Goal: Task Accomplishment & Management: Use online tool/utility

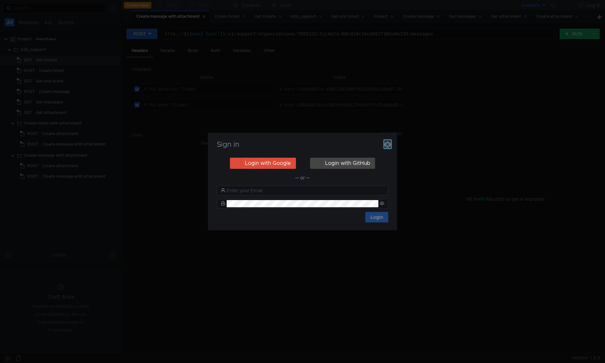
click at [388, 145] on icon "button" at bounding box center [387, 144] width 7 height 7
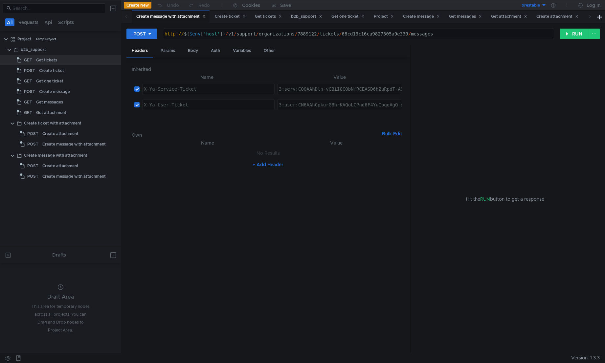
click at [542, 7] on button "prestable" at bounding box center [524, 5] width 46 height 11
click at [526, 29] on li "prestable" at bounding box center [524, 29] width 46 height 11
click at [556, 5] on div at bounding box center [552, 5] width 13 height 11
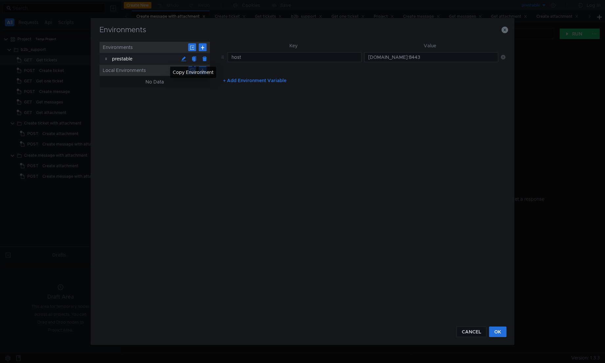
click at [191, 60] on button at bounding box center [194, 59] width 11 height 11
click at [142, 72] on div "prestable Copy" at bounding box center [145, 71] width 66 height 12
click at [142, 71] on div "prestable Copy" at bounding box center [145, 71] width 66 height 12
click at [182, 71] on button at bounding box center [183, 70] width 11 height 11
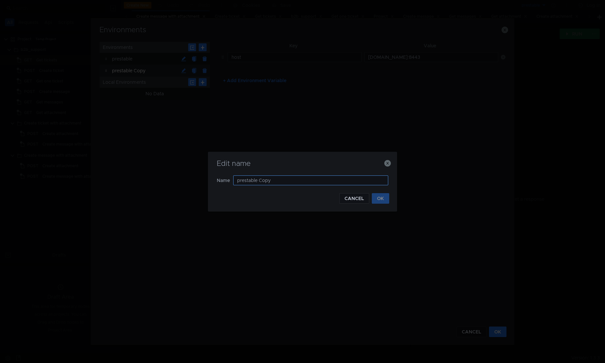
click at [311, 176] on div "Edit name Name prestable Copy CANCEL OK" at bounding box center [302, 182] width 189 height 60
click at [314, 180] on input "prestable Copy" at bounding box center [310, 180] width 155 height 10
type input "testing"
click at [382, 200] on button "OK" at bounding box center [380, 198] width 17 height 11
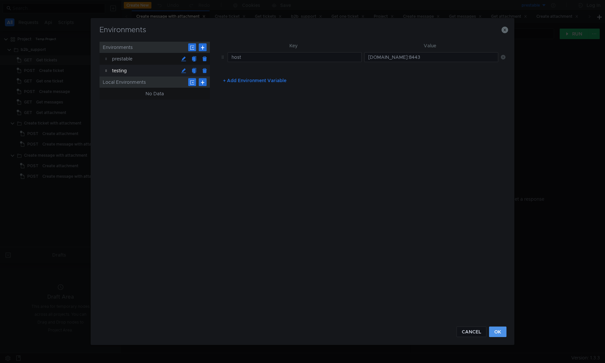
click at [506, 331] on button "OK" at bounding box center [497, 331] width 17 height 11
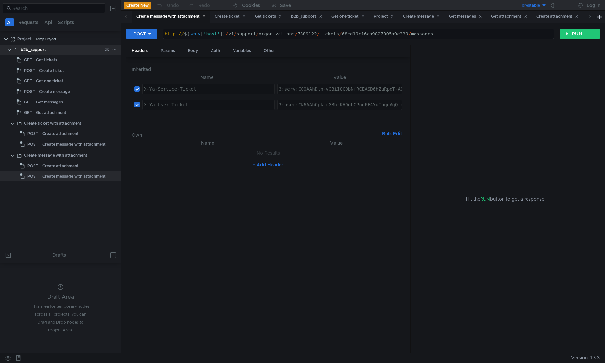
click at [38, 52] on div "b2b_support" at bounding box center [33, 50] width 25 height 10
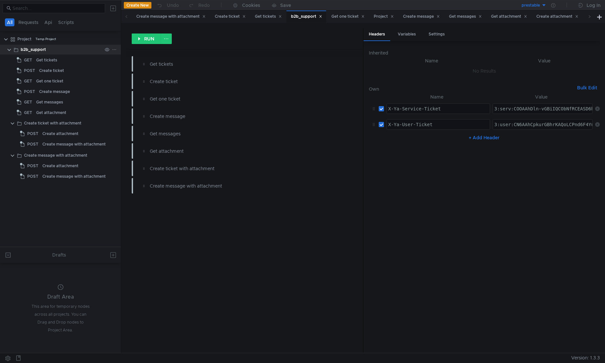
click at [30, 49] on div "b2b_support" at bounding box center [33, 50] width 25 height 10
paste textarea "PWAAhDBmfvGBiIRCObNfRC8iXog-oWbkaXU_gE:OGY3Ro3Xj0PQ9cVLMn5Wgbml0x1cM1C4M81N7GGa…"
type textarea "3:serv:CPWAAhDBmfvGBiIRCObNfRC8iXog-oWbkaXU_gE:OGY3Ro3Xj0PQ9cVLMn5Wgbml0x1cM1C4…"
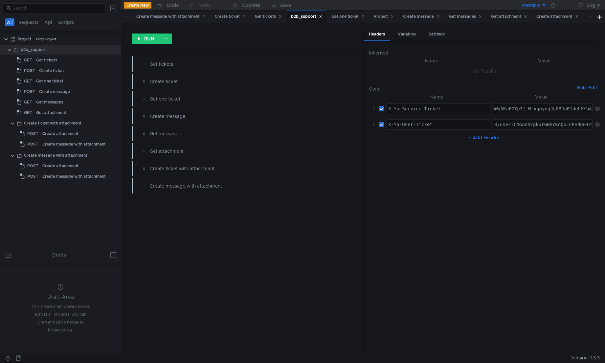
click at [480, 172] on nz-table "Name Value X-Ya-Service-Ticket הההההההההההההההההההההההההההההההההההההההההההההההה…" at bounding box center [484, 220] width 231 height 254
click at [499, 190] on nz-table "Name Value X-Ya-Service-Ticket הההההההההההההההההההההההההההההההההההההההההההההההה…" at bounding box center [484, 220] width 231 height 254
click at [534, 5] on div "prestable" at bounding box center [530, 5] width 18 height 6
click at [517, 38] on li "testing" at bounding box center [524, 40] width 46 height 11
click at [553, 5] on icon at bounding box center [553, 5] width 4 height 4
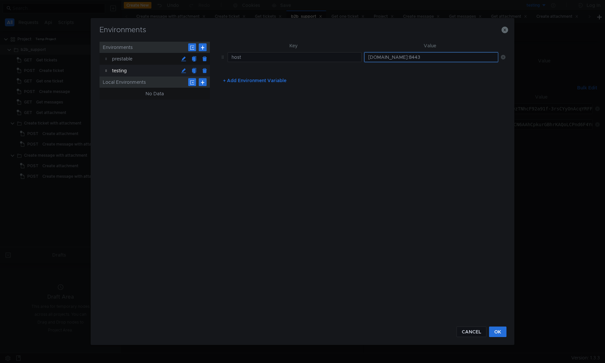
click at [404, 55] on input "intapi-manual.deploy.dsp.yandex.net:8443" at bounding box center [431, 57] width 134 height 10
paste input "api.disk-api-dev-techplatform-2-55.sas.yp-c.yandex.net"
type input "api.disk-api-dev-techplatform-2-55.sas.yp-c.yandex.net:8000"
click at [497, 335] on button "OK" at bounding box center [497, 331] width 17 height 11
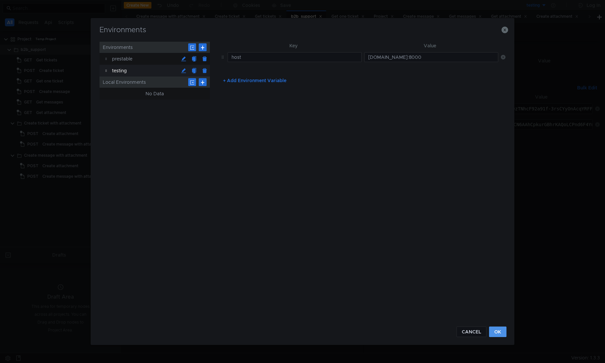
scroll to position [0, 0]
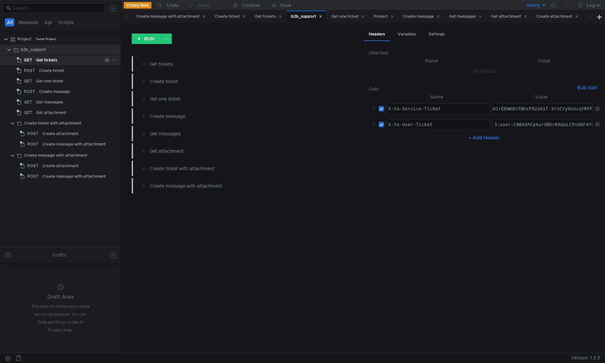
click at [35, 64] on app-tree-icon "GET" at bounding box center [26, 60] width 19 height 10
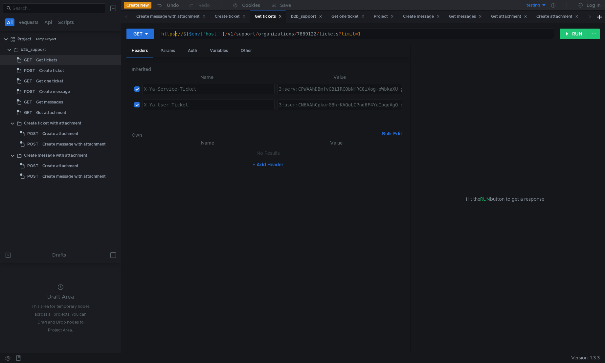
click at [176, 34] on div "https:// ${ $env [ 'host' ] } / v1 / support / organizations / 7889122 / ticket…" at bounding box center [357, 39] width 394 height 16
type textarea "http://${$env['host']}/v1/support/organizations/7889122/tickets?limit=1"
click at [564, 35] on button "RUN" at bounding box center [573, 34] width 29 height 11
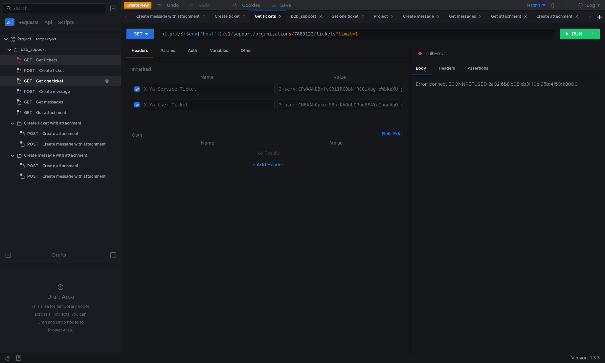
click at [40, 81] on div "Get one ticket" at bounding box center [49, 81] width 27 height 10
click at [41, 81] on div "Get one ticket" at bounding box center [49, 81] width 27 height 10
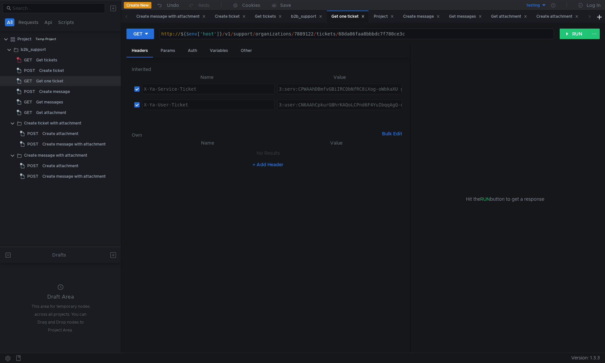
type textarea "http://${$env['host']}/v1/support/organizations/7889122/tickets/68da86faa8bbbdc…"
click at [382, 35] on div "http:// ${ $env [ 'host' ] } / v1 / support / organizations / 7889122 / tickets…" at bounding box center [357, 39] width 394 height 16
click at [40, 51] on div "b2b_support" at bounding box center [33, 50] width 25 height 10
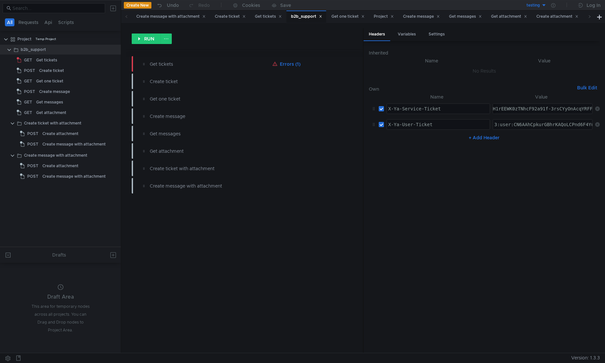
type textarea "3:user:CN6AAhCpkurGBhrKAQoLCPnd6F4YuIbqqAgQ-d3oXhoXY2xvdWRfYXBpLmRhdGE6YXBwX2Rh…"
click at [533, 120] on div "3:user:CN6AAhCpkurGBhrKAQoLCPnd6F4YuIbqqAgQ-d3oXhoXY2xvdWRfYXBpLmRhdGE6YXBwX2Rh…" at bounding box center [542, 125] width 99 height 10
drag, startPoint x: 545, startPoint y: 180, endPoint x: 598, endPoint y: 107, distance: 90.8
click at [546, 180] on nz-table "Name Value X-Ya-Service-Ticket הההההההההההההההההההההההההההההההההההההההההההההההה…" at bounding box center [484, 220] width 231 height 254
click at [143, 40] on button "RUN" at bounding box center [146, 38] width 29 height 11
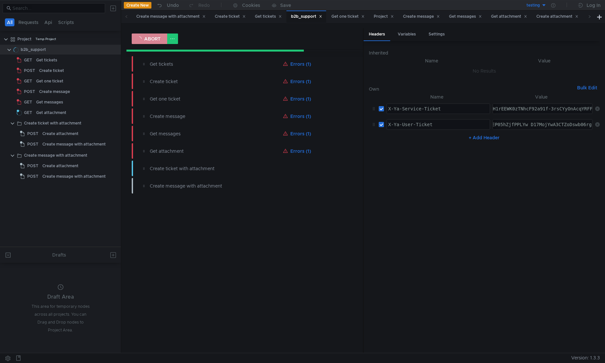
click at [155, 38] on button "ABORT" at bounding box center [149, 38] width 35 height 11
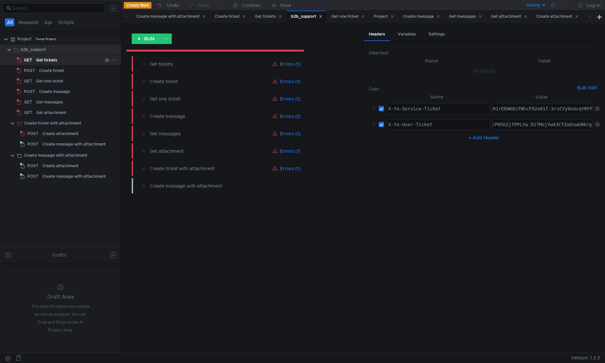
click at [53, 60] on div "Get tickets" at bounding box center [46, 60] width 21 height 10
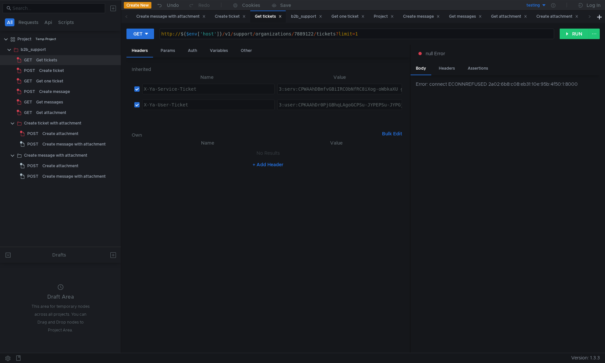
click at [484, 112] on div "Error: connect ECONNREFUSED 2a02:6b8:c08:eb31:10e:95b:4f50:1:8000" at bounding box center [504, 214] width 189 height 278
click at [519, 85] on div "Error: connect ECONNREFUSED 2a02:6b8:c08:eb31:10e:95b:4f50:1:8000" at bounding box center [508, 83] width 184 height 7
click at [581, 88] on div "Error: connect ECONNREFUSED 2a02:6b8:c08:eb31:10e:95b:4f50:1:8000" at bounding box center [504, 214] width 189 height 278
click at [488, 83] on div "Error: connect ECONNREFUSED 2a02:6b8:c08:eb31:10e:95b:4f50:1:8000" at bounding box center [508, 83] width 184 height 7
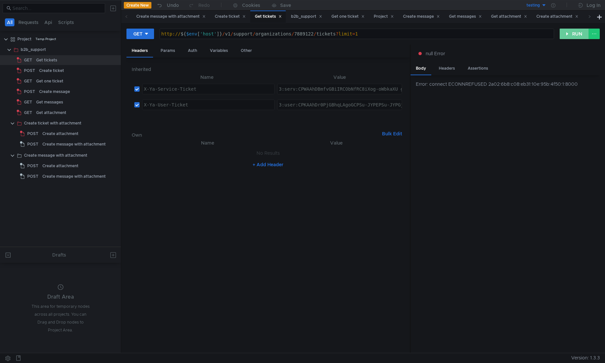
click at [565, 33] on button "RUN" at bounding box center [573, 34] width 29 height 11
click at [553, 5] on icon at bounding box center [553, 5] width 4 height 4
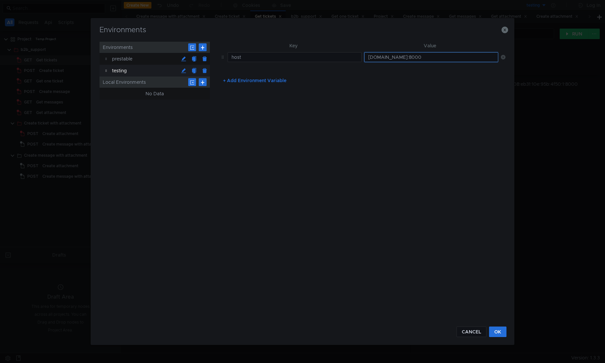
click at [428, 56] on input "api.disk-api-dev-techplatform-2-55.sas.yp-c.yandex.net:8000" at bounding box center [431, 57] width 134 height 10
type input "api.disk-api-dev-techplatform-2-55.sas.yp-c.yandex.net:8080"
click at [500, 332] on button "OK" at bounding box center [497, 331] width 17 height 11
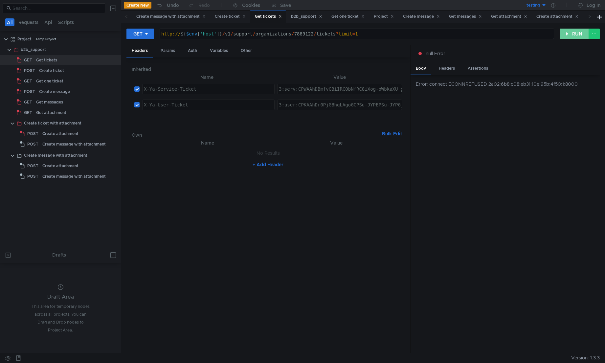
click at [572, 35] on button "RUN" at bounding box center [573, 34] width 29 height 11
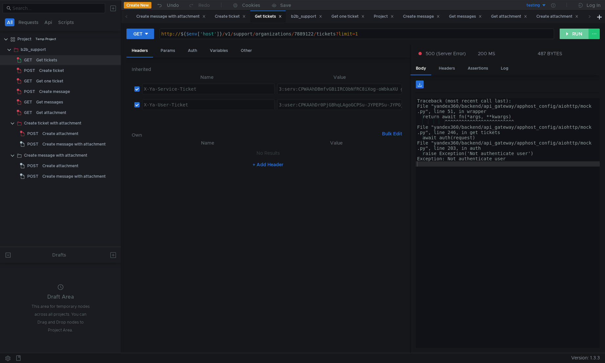
click at [572, 35] on button "RUN" at bounding box center [573, 34] width 29 height 11
click at [572, 36] on button "RUN" at bounding box center [573, 34] width 29 height 11
click at [568, 31] on button "RUN" at bounding box center [573, 34] width 29 height 11
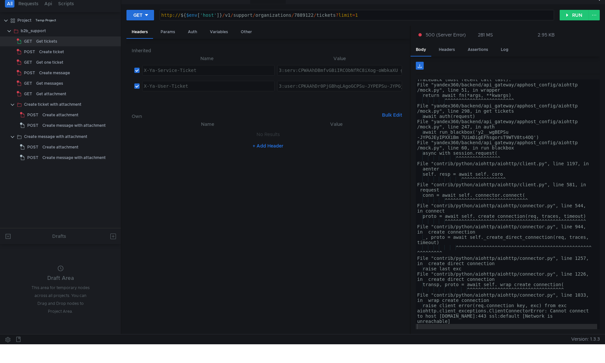
scroll to position [0, 0]
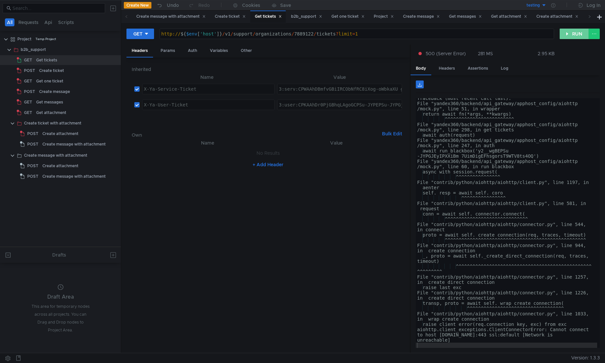
click at [568, 33] on button "RUN" at bounding box center [573, 34] width 29 height 11
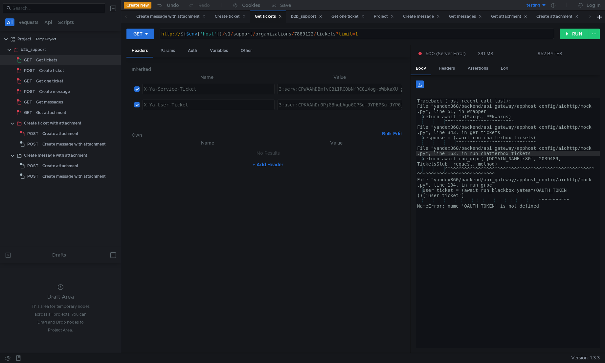
click at [520, 154] on div "Traceback (most recent call last): File "yandex360/backend/api_gateway/apphost_…" at bounding box center [508, 228] width 184 height 260
click at [544, 206] on div "Traceback (most recent call last): File "yandex360/backend/api_gateway/apphost_…" at bounding box center [508, 228] width 184 height 260
type textarea "NameError: name 'OAUTH_TOKEN' is not defined"
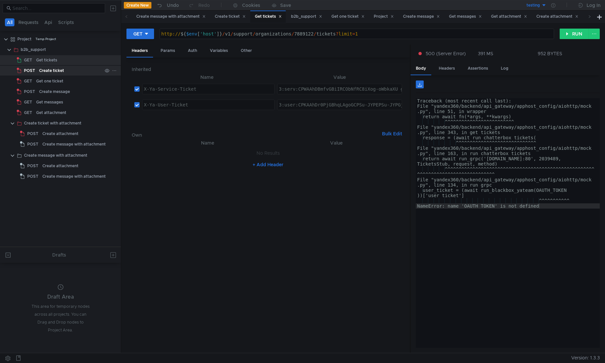
click at [64, 74] on div "Create ticket" at bounding box center [70, 71] width 63 height 10
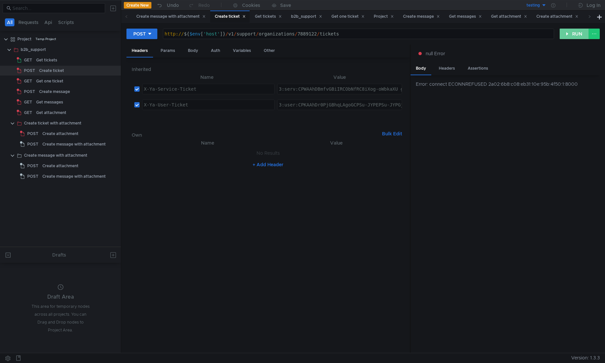
click at [572, 36] on button "RUN" at bounding box center [573, 34] width 29 height 11
click at [521, 141] on cdk-virtual-scroll-viewport "{} ticket_id : "bb6cbb4b6a7147088375dbb8"" at bounding box center [508, 223] width 184 height 250
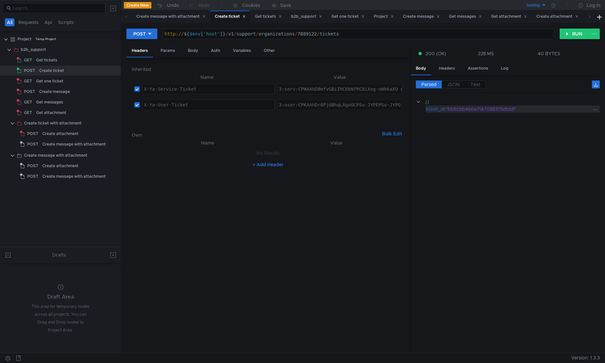
click at [501, 109] on div ""bb6cbb4b6a7147088375dbb8"" at bounding box center [519, 108] width 146 height 7
click at [281, 234] on nz-table "Name Value No Results + Add Header" at bounding box center [268, 243] width 273 height 209
click at [449, 211] on cdk-virtual-scroll-viewport "{} ticket_id : "bb6cbb4b6a7147088375dbb8"" at bounding box center [508, 223] width 184 height 250
click at [568, 30] on button "RUN" at bounding box center [573, 34] width 29 height 11
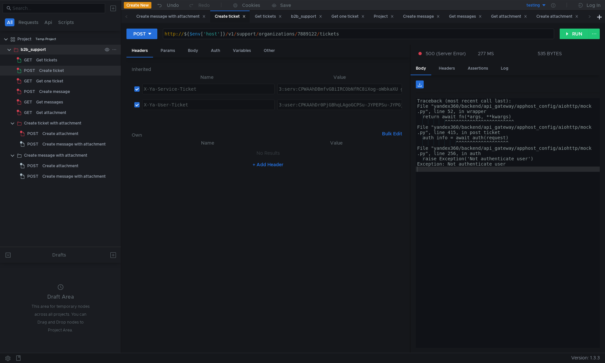
click at [41, 50] on div "b2b_support" at bounding box center [33, 50] width 25 height 10
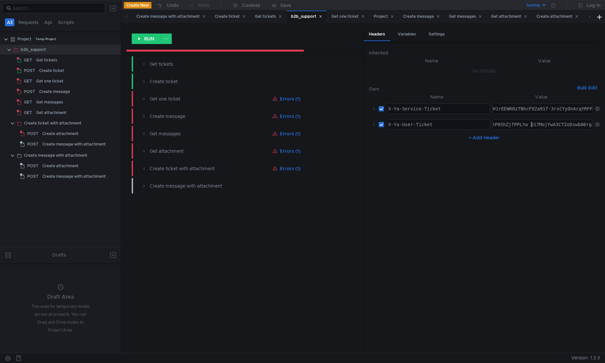
click at [45, 73] on div "Create ticket" at bounding box center [51, 71] width 25 height 10
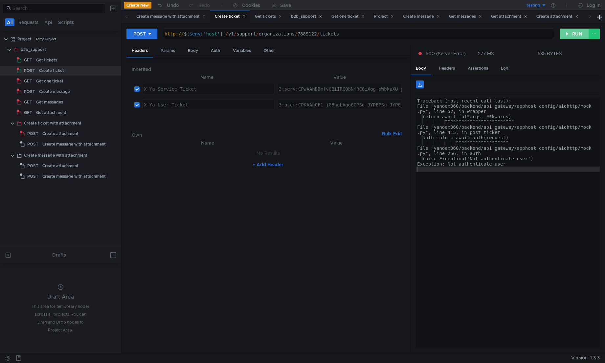
click at [575, 34] on button "RUN" at bounding box center [573, 34] width 29 height 11
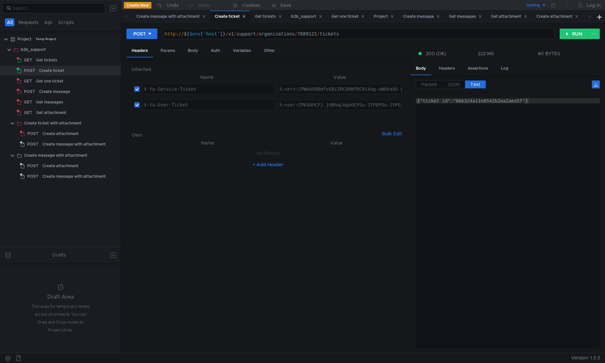
type textarea "{"ticket_id":"6bb324a11e0542b2aa2aea5f"}"
click at [503, 101] on div "{"ticket_id":"6bb324a11e0542b2aa2aea5f"}" at bounding box center [508, 228] width 184 height 260
click at [48, 69] on div "Create ticket" at bounding box center [51, 71] width 25 height 10
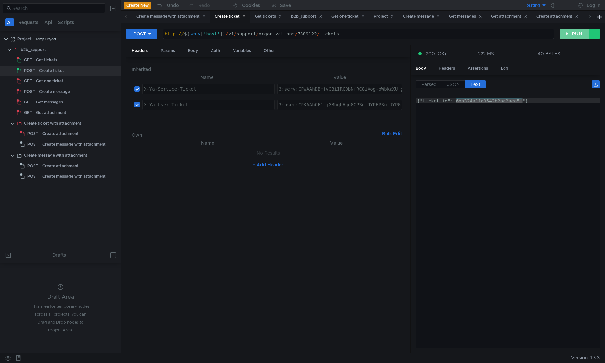
click at [576, 33] on button "RUN" at bounding box center [573, 34] width 29 height 11
click at [40, 59] on div "Get tickets" at bounding box center [46, 60] width 21 height 10
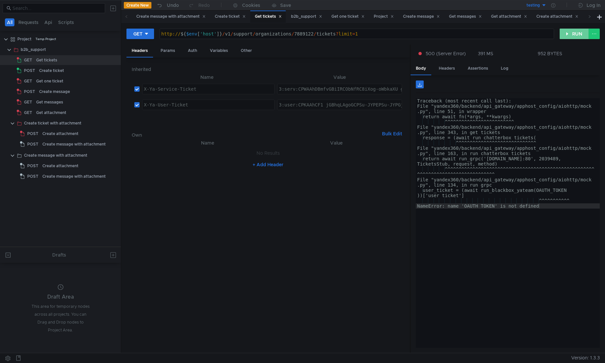
click at [575, 36] on button "RUN" at bounding box center [573, 34] width 29 height 11
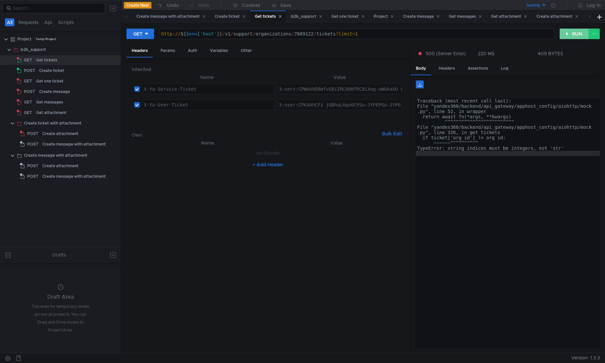
click at [573, 35] on button "RUN" at bounding box center [573, 34] width 29 height 11
click at [523, 151] on div "Traceback (most recent call last): File "yandex360/backend/api_gateway/apphost_…" at bounding box center [508, 228] width 184 height 260
click at [579, 34] on button "RUN" at bounding box center [573, 34] width 29 height 11
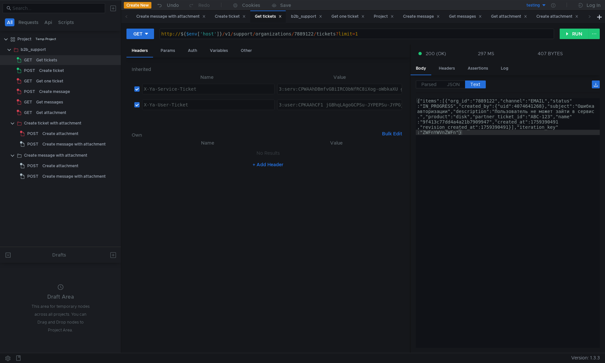
type textarea "{"items":[{"org_id":"7889122","channel":"EMAIL","status":"IN_PROGRESS","created…"
click at [500, 155] on div "{"items":[{"org_id":"7889122","channel":"EMAIL","status" :"IN_PROGRESS","create…" at bounding box center [508, 259] width 184 height 323
click at [450, 80] on div "Parsed JSON Text {} items [] 0 {} org_id : "7889122" channel : "EMAIL" status :…" at bounding box center [504, 214] width 189 height 278
click at [454, 85] on span "JSON" at bounding box center [453, 84] width 13 height 6
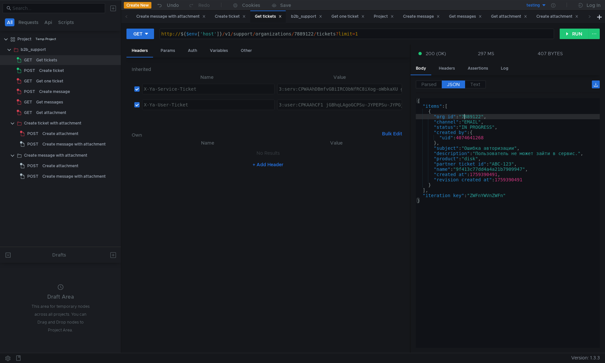
click at [463, 115] on div "{ "items" : [ { "org_id" : "7889122" , "channel" : "EMAIL" , "status" : "IN_PRO…" at bounding box center [508, 228] width 184 height 260
click at [498, 116] on div "{ "items" : [ { "org_id" : "7889122" , "channel" : "EMAIL" , "status" : "IN_PRO…" at bounding box center [508, 228] width 184 height 260
drag, startPoint x: 517, startPoint y: 118, endPoint x: 434, endPoint y: 118, distance: 83.4
click at [434, 118] on div "{ "items" : [ { "org_id" : "7889122" , "channel" : "EMAIL" , "status" : "IN_PRO…" at bounding box center [508, 228] width 184 height 260
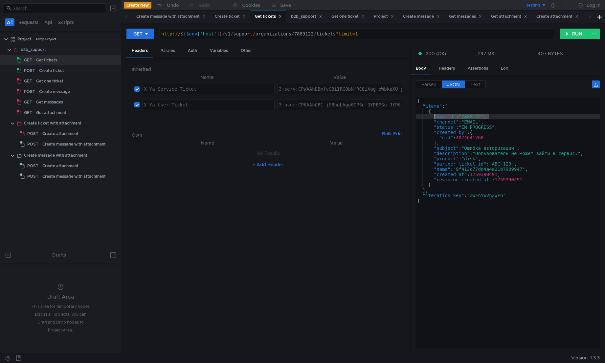
click at [434, 118] on div "{ "items" : [ { "org_id" : "7889122" , "channel" : "EMAIL" , "status" : "IN_PRO…" at bounding box center [508, 223] width 184 height 250
click at [440, 116] on div "{ "items" : [ { "org_id" : "7889122" , "channel" : "EMAIL" , "status" : "IN_PRO…" at bounding box center [508, 228] width 184 height 260
click at [445, 124] on div "{ "items" : [ { "org_id" : "7889122" , "channel" : "EMAIL" , "status" : "IN_PRO…" at bounding box center [508, 228] width 184 height 260
click at [446, 130] on div "{ "items" : [ { "org_id" : "7889122" , "channel" : "EMAIL" , "status" : "IN_PRO…" at bounding box center [508, 228] width 184 height 260
click at [446, 129] on div "{ "items" : [ { "org_id" : "7889122" , "channel" : "EMAIL" , "status" : "IN_PRO…" at bounding box center [508, 228] width 184 height 260
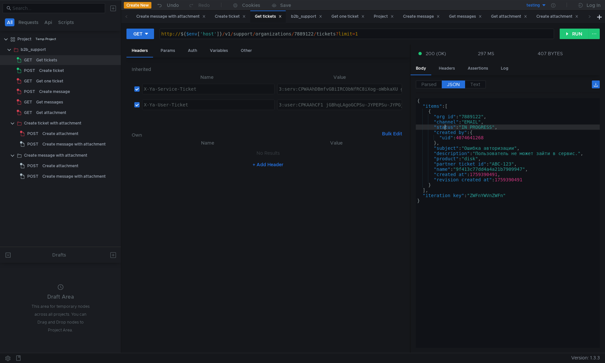
click at [447, 131] on div "{ "items" : [ { "org_id" : "7889122" , "channel" : "EMAIL" , "status" : "IN_PRO…" at bounding box center [508, 228] width 184 height 260
click at [444, 151] on div "{ "items" : [ { "org_id" : "7889122" , "channel" : "EMAIL" , "status" : "IN_PRO…" at bounding box center [508, 228] width 184 height 260
click at [448, 154] on div "{ "items" : [ { "org_id" : "7889122" , "channel" : "EMAIL" , "status" : "IN_PRO…" at bounding box center [508, 228] width 184 height 260
click at [445, 160] on div "{ "items" : [ { "org_id" : "7889122" , "channel" : "EMAIL" , "status" : "IN_PRO…" at bounding box center [508, 228] width 184 height 260
click at [446, 165] on div "{ "items" : [ { "org_id" : "7889122" , "channel" : "EMAIL" , "status" : "IN_PRO…" at bounding box center [508, 228] width 184 height 260
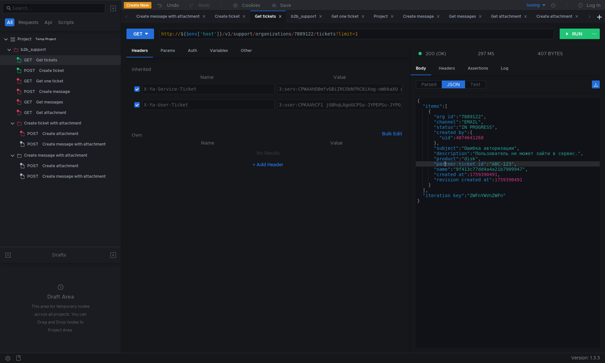
click at [443, 171] on div "{ "items" : [ { "org_id" : "7889122" , "channel" : "EMAIL" , "status" : "IN_PRO…" at bounding box center [508, 228] width 184 height 260
click at [446, 176] on div "{ "items" : [ { "org_id" : "7889122" , "channel" : "EMAIL" , "status" : "IN_PRO…" at bounding box center [508, 228] width 184 height 260
click at [449, 180] on div "{ "items" : [ { "org_id" : "7889122" , "channel" : "EMAIL" , "status" : "IN_PRO…" at bounding box center [508, 228] width 184 height 260
type textarea ""revision_created_at": 1759390491"
click at [567, 36] on button "RUN" at bounding box center [573, 34] width 29 height 11
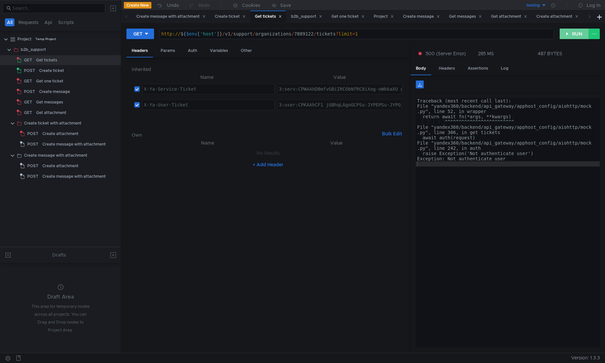
click at [567, 36] on button "RUN" at bounding box center [573, 34] width 29 height 11
type textarea "3:user:CPKAAhCF1_jGBhqLAgoGCPSu-JYPEPSu-JYPGjBjbG91ZF9hcGkucHNiaWxsaW5nOnBhcnRu…"
click at [38, 51] on div "b2b_support" at bounding box center [33, 50] width 25 height 10
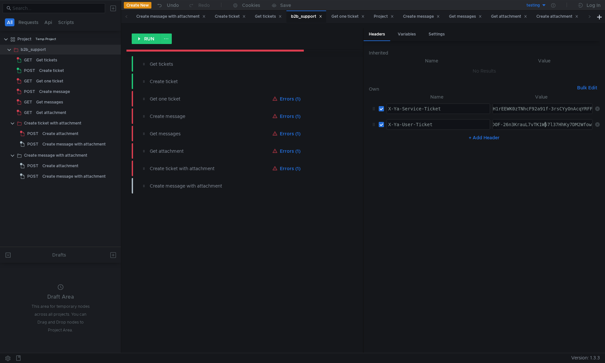
click at [54, 61] on div "Get tickets" at bounding box center [46, 60] width 21 height 10
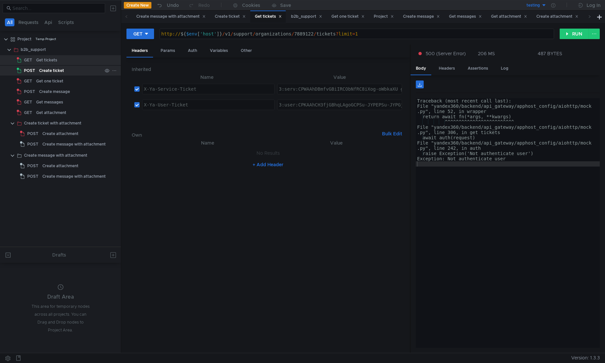
click at [55, 74] on div "Create ticket" at bounding box center [51, 71] width 25 height 10
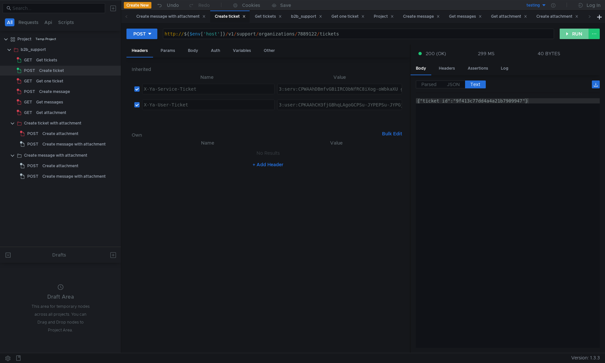
click at [579, 36] on button "RUN" at bounding box center [573, 34] width 29 height 11
click at [49, 63] on div "Get tickets" at bounding box center [46, 60] width 21 height 10
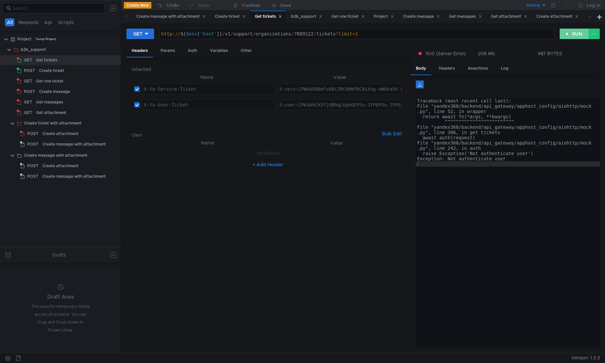
click at [570, 38] on button "RUN" at bounding box center [573, 34] width 29 height 11
click at [580, 32] on button "RUN" at bounding box center [573, 34] width 29 height 11
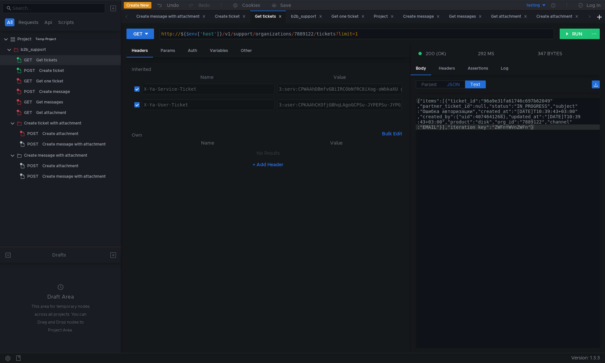
click at [453, 86] on span "JSON" at bounding box center [453, 84] width 13 height 6
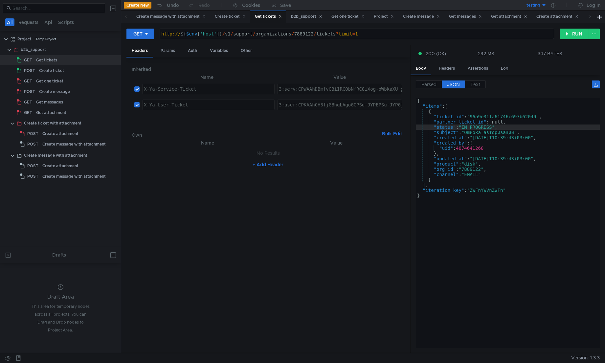
click at [448, 130] on div "{ "items" : [ { "ticket_id" : "96a9e31fa61746c697b62049" , "partner_ticket_id" …" at bounding box center [508, 228] width 184 height 260
click at [450, 132] on div "{ "items" : [ { "ticket_id" : "96a9e31fa61746c697b62049" , "partner_ticket_id" …" at bounding box center [508, 228] width 184 height 260
click at [448, 134] on div "{ "items" : [ { "ticket_id" : "96a9e31fa61746c697b62049" , "partner_ticket_id" …" at bounding box center [508, 228] width 184 height 260
click at [449, 137] on div "{ "items" : [ { "ticket_id" : "96a9e31fa61746c697b62049" , "partner_ticket_id" …" at bounding box center [508, 228] width 184 height 260
type textarea ""created_at": "2025-10-02T10:39:43+03:00","
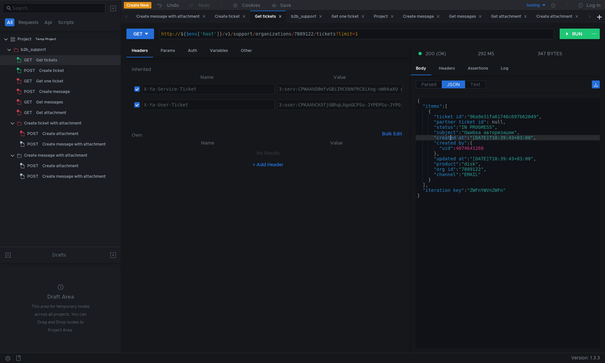
click at [460, 136] on div "{ "items" : [ { "ticket_id" : "96a9e31fa61746c697b62049" , "partner_ticket_id" …" at bounding box center [508, 228] width 184 height 260
click at [173, 52] on div "Params" at bounding box center [167, 51] width 25 height 12
click at [275, 101] on button "+ Add Parameter" at bounding box center [267, 100] width 43 height 8
click at [209, 99] on div at bounding box center [212, 102] width 124 height 10
type textarea "0"
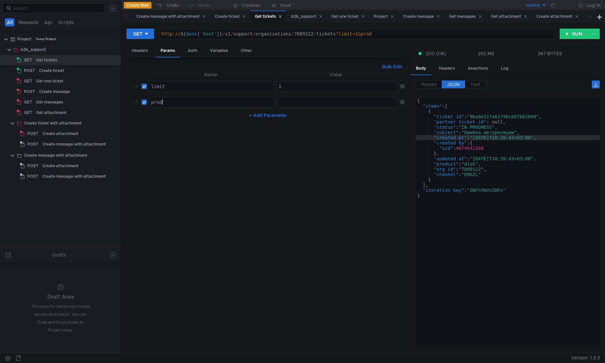
scroll to position [0, 1]
type textarea "product"
type textarea "disk"
click at [61, 71] on div "Create ticket" at bounding box center [51, 71] width 25 height 10
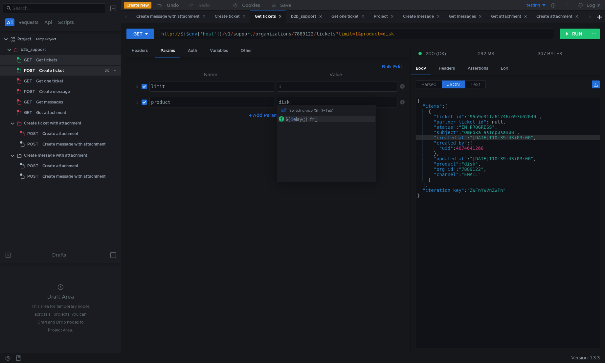
click at [61, 70] on div "Create ticket" at bounding box center [51, 71] width 25 height 10
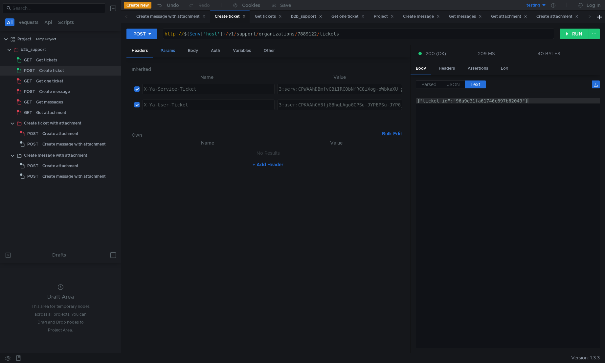
click at [168, 51] on div "Params" at bounding box center [167, 51] width 25 height 12
click at [198, 53] on div "Body" at bounding box center [193, 51] width 21 height 12
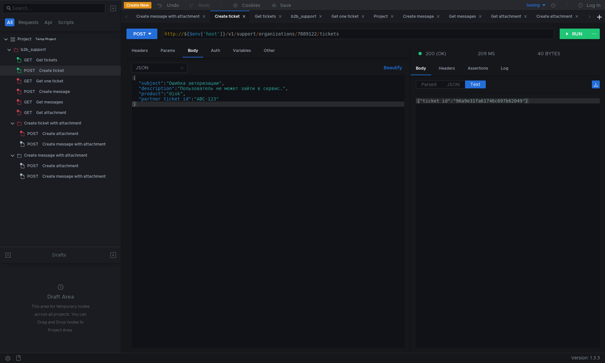
click at [177, 94] on div "{ "subject" : "Ошибка авторизации" , "description" : "Пользователь не может зай…" at bounding box center [268, 216] width 273 height 283
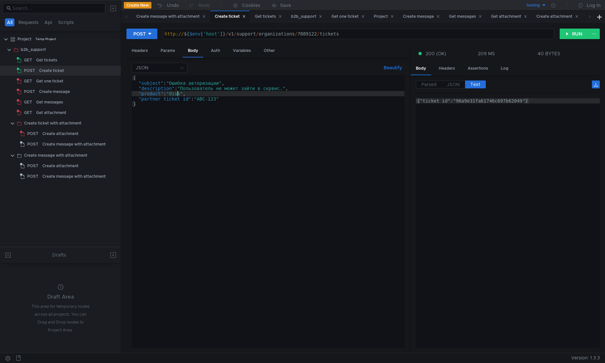
click at [177, 94] on div "{ "subject" : "Ошибка авторизации" , "description" : "Пользователь не может зай…" at bounding box center [268, 216] width 273 height 283
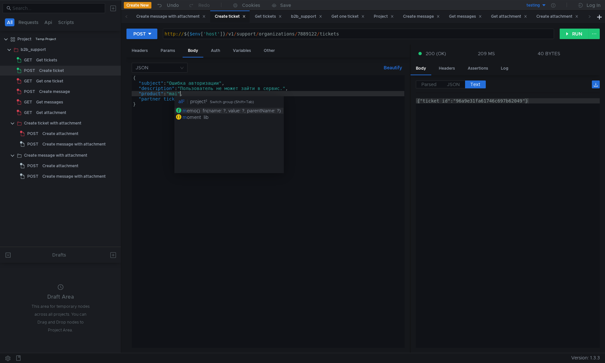
scroll to position [0, 4]
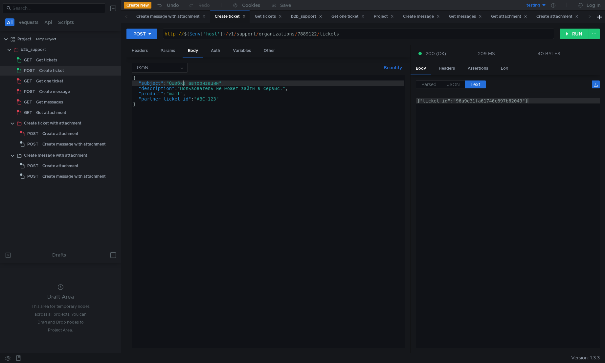
click at [183, 84] on div "{ "subject" : "Ошибка авторизации" , "description" : "Пользователь не может зай…" at bounding box center [268, 216] width 273 height 283
type textarea ""subject": "Ошибка аутентификации","
click at [573, 34] on button "RUN" at bounding box center [573, 34] width 29 height 11
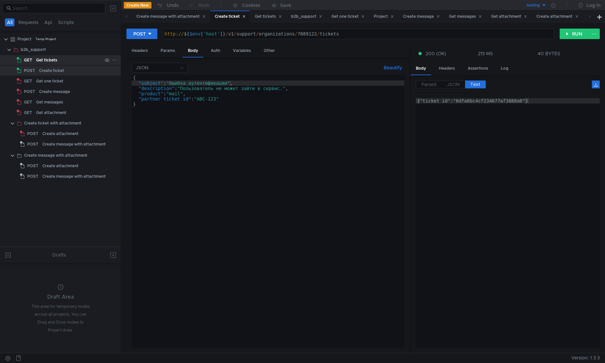
click at [46, 61] on div "Get tickets" at bounding box center [46, 60] width 21 height 10
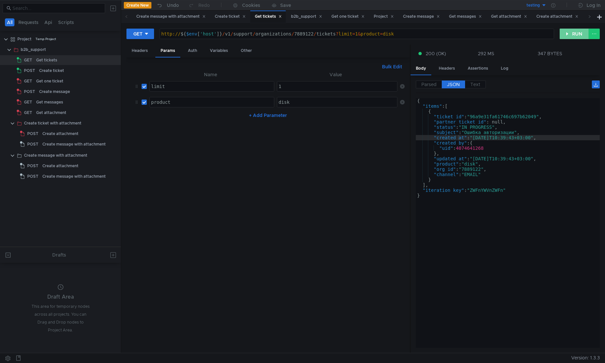
click at [566, 36] on button "RUN" at bounding box center [573, 34] width 29 height 11
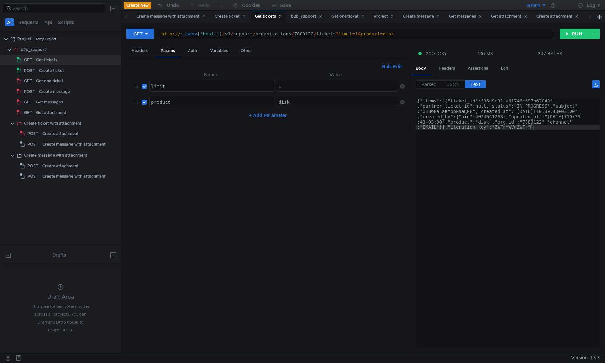
click at [455, 90] on div "Parsed JSON Text" at bounding box center [508, 86] width 184 height 12
click at [455, 85] on span "JSON" at bounding box center [453, 84] width 13 height 6
click at [456, 83] on span "JSON" at bounding box center [453, 84] width 13 height 6
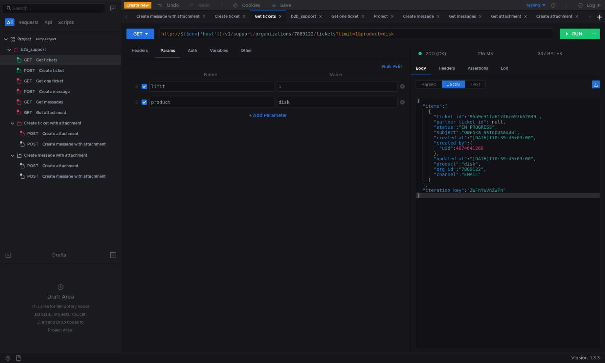
click at [145, 103] on input "checkbox" at bounding box center [144, 101] width 5 height 5
checkbox input "false"
click at [574, 33] on button "RUN" at bounding box center [573, 34] width 29 height 11
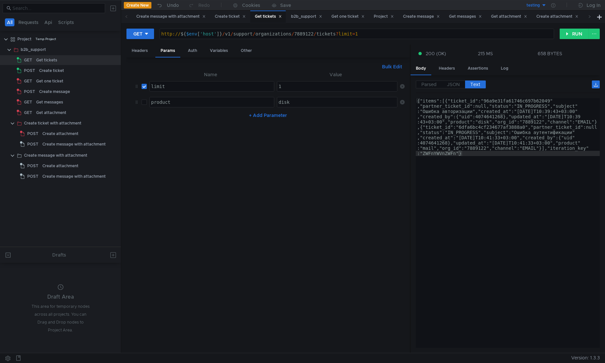
click at [459, 77] on div "Parsed JSON Text {} items [] 0 {} ticket_id : "96a9e31fa61746c697b62049" partne…" at bounding box center [504, 214] width 189 height 278
click at [457, 84] on span "JSON" at bounding box center [453, 84] width 13 height 6
click at [456, 85] on span "JSON" at bounding box center [453, 84] width 13 height 6
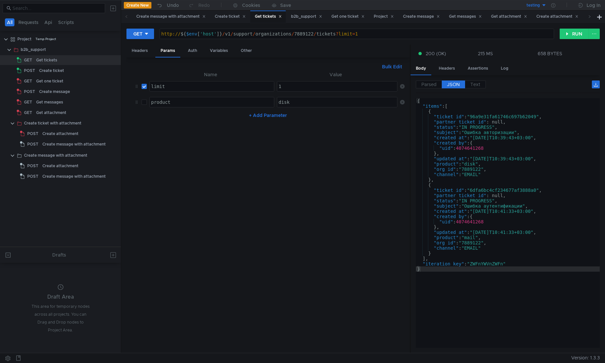
type textarea ""org_id": "7889122","
click at [525, 241] on div "{ "items" : [ { "ticket_id" : "96a9e31fa61746c697b62049" , "partner_ticket_id" …" at bounding box center [508, 228] width 184 height 260
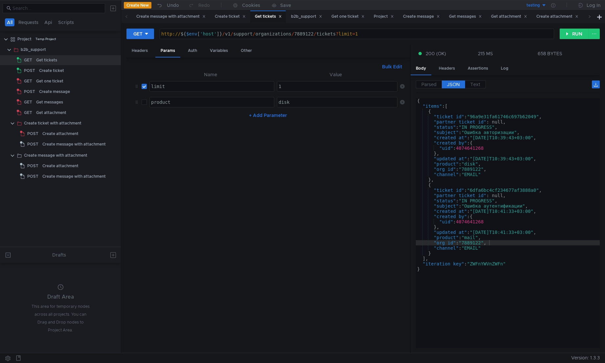
click at [145, 104] on input "checkbox" at bounding box center [144, 101] width 5 height 5
checkbox input "true"
click at [306, 104] on div "disk" at bounding box center [337, 107] width 121 height 16
click at [261, 115] on button "+ Add Parameter" at bounding box center [267, 115] width 43 height 8
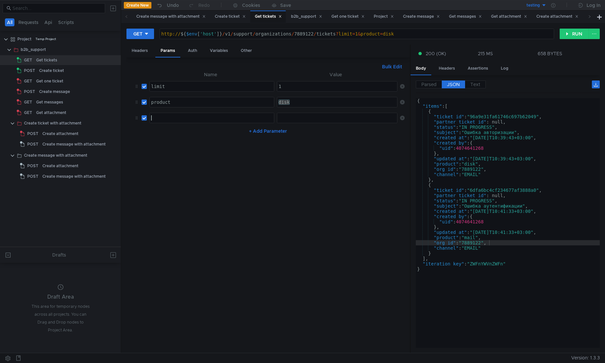
click at [242, 117] on div at bounding box center [212, 123] width 124 height 16
type textarea "n"
type textarea "subject"
click at [301, 119] on div at bounding box center [337, 123] width 121 height 16
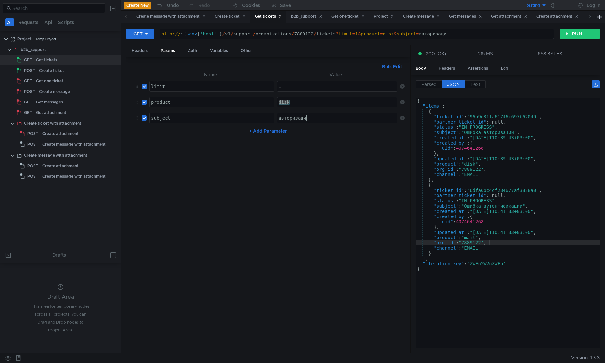
scroll to position [0, 2]
type textarea "авторизации"
click at [568, 34] on button "RUN" at bounding box center [573, 34] width 29 height 11
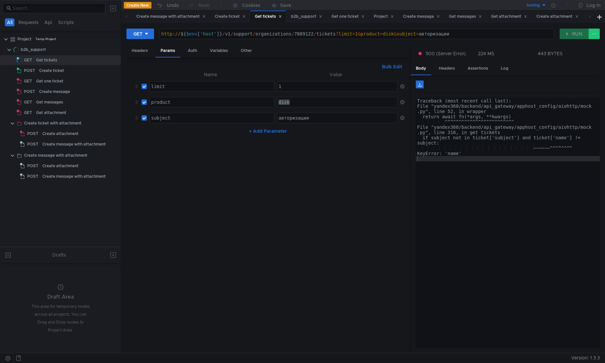
click at [491, 189] on div "Traceback (most recent call last): File "yandex360/backend/api_gateway/apphost_…" at bounding box center [508, 228] width 184 height 260
click at [296, 120] on div "авторизации" at bounding box center [337, 123] width 121 height 16
click at [320, 117] on div "авторизации" at bounding box center [337, 123] width 121 height 16
click at [320, 142] on nz-table "Name Value limit הההההההההההההההההההההההההההההההההההההההההההההההההההההההההההההה…" at bounding box center [268, 209] width 273 height 277
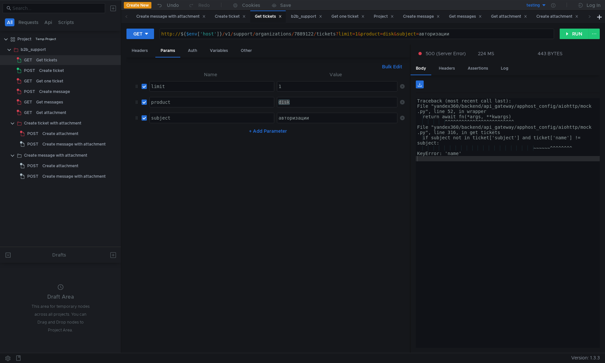
click at [145, 120] on input "checkbox" at bounding box center [144, 117] width 5 height 5
checkbox input "false"
click at [273, 131] on button "+ Add Parameter" at bounding box center [267, 131] width 43 height 8
click at [204, 140] on td "ההההההההההההההההההההההההההההההההההההההההההההההההההההההההההההההההההההההההההההההה…" at bounding box center [210, 134] width 127 height 16
click at [201, 137] on div at bounding box center [212, 139] width 124 height 16
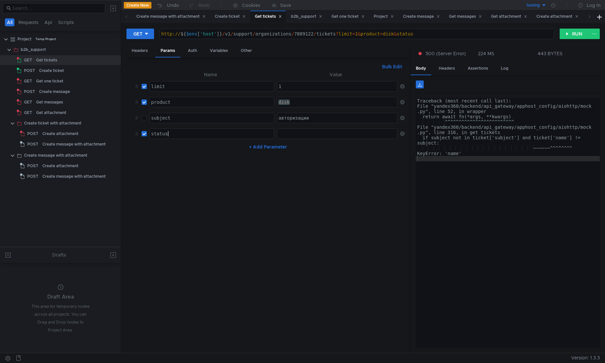
scroll to position [0, 1]
type textarea "status"
type textarea "IN_PROGRESS"
click at [576, 39] on button "RUN" at bounding box center [573, 34] width 29 height 11
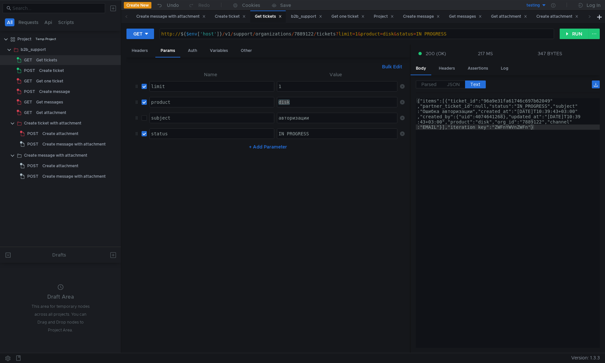
type textarea "{"items":[{"ticket_id":"96a9e31fa61746c697b62049","partner_ticket_id":null,"sta…"
click at [516, 178] on div "{"items":[{"ticket_id":"96a9e31fa61746c697b62049" ,"partner_ticket_id":null,"st…" at bounding box center [508, 254] width 184 height 313
click at [459, 85] on span "JSON" at bounding box center [453, 84] width 13 height 6
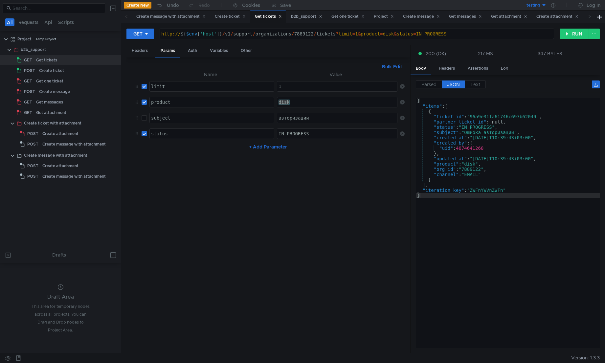
click at [459, 86] on span "JSON" at bounding box center [453, 84] width 13 height 6
click at [319, 133] on div "IN_PROGRESS" at bounding box center [337, 139] width 121 height 16
click at [563, 40] on div "GET http://${$env['host']}/v1/support/organizations/7889122/tickets?limit=1 htt…" at bounding box center [362, 36] width 473 height 16
click at [568, 35] on button "RUN" at bounding box center [573, 34] width 29 height 11
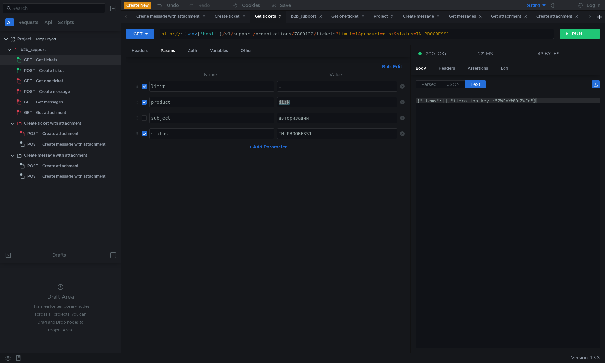
click at [349, 135] on div "IN_PROGRESS1" at bounding box center [337, 139] width 121 height 16
type textarea "IN_PROGRESS"
click at [567, 36] on button "RUN" at bounding box center [573, 34] width 29 height 11
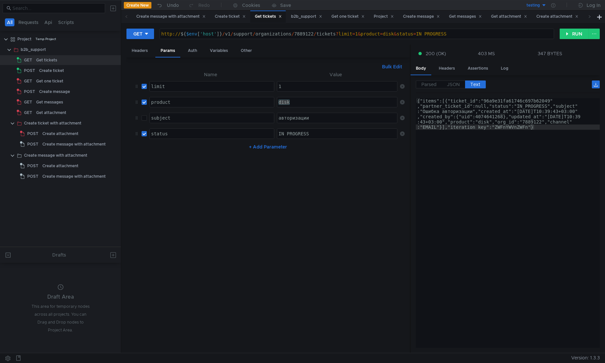
click at [259, 146] on button "+ Add Parameter" at bounding box center [267, 147] width 43 height 8
type textarea "{"items":[{"ticket_id":"96a9e31fa61746c697b62049","partner_ticket_id":null,"sta…"
click at [503, 128] on div "{"items":[{"ticket_id":"96a9e31fa61746c697b62049" ,"partner_ticket_id":null,"st…" at bounding box center [508, 254] width 184 height 313
click at [193, 157] on td "ההההההההההההההההההההההההההההההההההההההההההההההההההההההההההההההההההההההההההההההה…" at bounding box center [210, 150] width 127 height 16
click at [190, 151] on div at bounding box center [212, 155] width 124 height 16
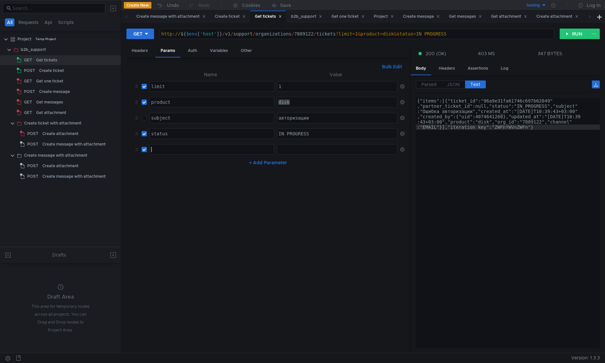
paste textarea "created_at_from"
type textarea "created_at_from"
click at [313, 152] on div at bounding box center [337, 155] width 121 height 16
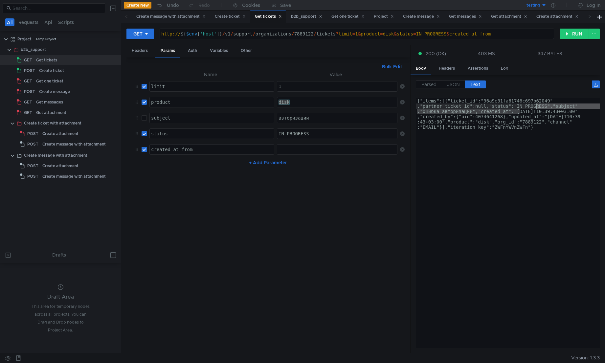
drag, startPoint x: 518, startPoint y: 109, endPoint x: 535, endPoint y: 109, distance: 16.4
click at [535, 109] on div "{"items":[{"ticket_id":"96a9e31fa61746c697b62049" ,"partner_ticket_id":null,"st…" at bounding box center [508, 254] width 184 height 313
drag, startPoint x: 516, startPoint y: 113, endPoint x: 585, endPoint y: 111, distance: 68.3
click at [585, 111] on div "{"items":[{"ticket_id":"96a9e31fa61746c697b62049" ,"partner_ticket_id":null,"st…" at bounding box center [508, 254] width 184 height 313
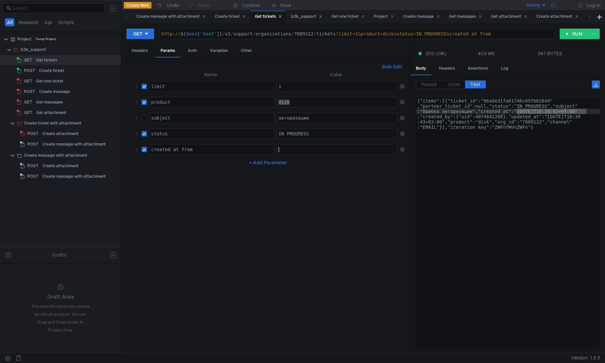
click at [311, 149] on div at bounding box center [337, 155] width 121 height 16
paste textarea "2025-10-02T10:39:43+03:00"
type textarea "2025-10-02T10:39:43+03:00"
click at [280, 163] on button "+ Add Parameter" at bounding box center [267, 163] width 43 height 8
click at [295, 163] on div at bounding box center [337, 171] width 121 height 16
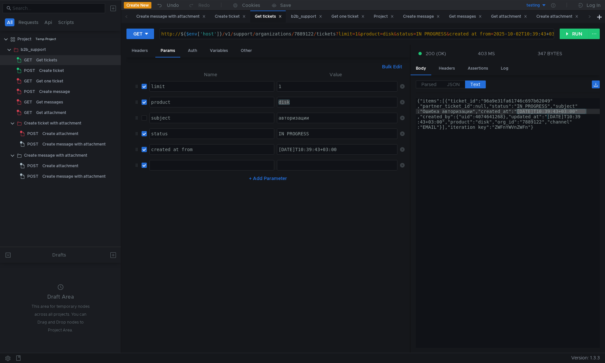
paste textarea "2025-10-02T10:39:43+03:00"
type textarea "2025-10-02T10:39:43+03:00"
click at [277, 180] on button "+ Add Parameter" at bounding box center [267, 178] width 43 height 8
click at [302, 182] on div at bounding box center [337, 186] width 121 height 16
paste textarea "2025-10-02T10:39:43+03:00"
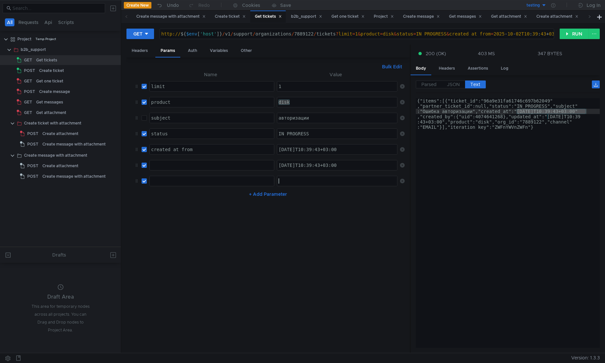
type textarea "2025-10-02T10:39:43+03:00"
click at [282, 197] on button "+ Add Parameter" at bounding box center [267, 194] width 43 height 8
click at [299, 202] on div "ההההההההההההההההההההההההההההההההההההההההההההההההההההההההההההההההההההההההההההההה…" at bounding box center [337, 196] width 120 height 11
paste textarea "2025-10-02T10:39:43+03:00"
type textarea "2025-10-02T10:39:43+03:00"
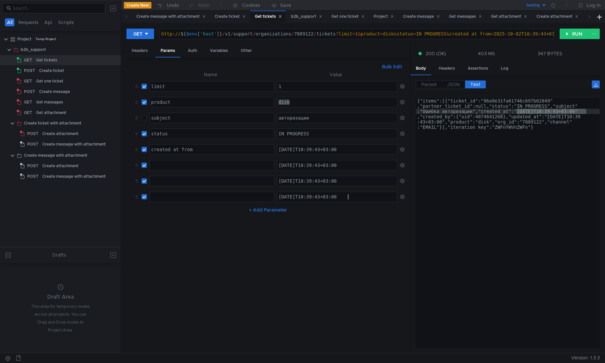
click at [223, 166] on div at bounding box center [212, 171] width 124 height 16
click at [189, 149] on div "created_at_from" at bounding box center [212, 155] width 124 height 16
click at [194, 164] on div at bounding box center [212, 171] width 124 height 16
paste textarea "created_at_from"
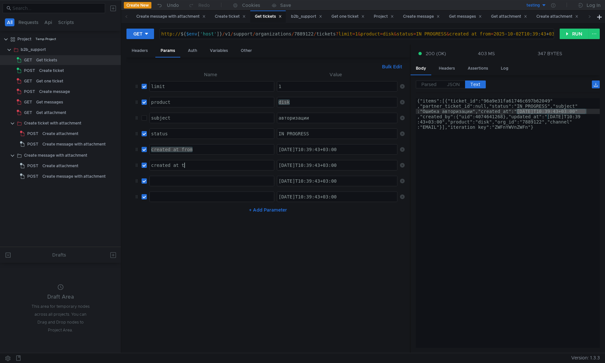
scroll to position [0, 2]
type textarea "created_at_to"
click at [204, 179] on div at bounding box center [212, 186] width 124 height 16
click at [186, 149] on div "created_at_from" at bounding box center [212, 149] width 124 height 10
click at [186, 149] on div "created_at_from" at bounding box center [212, 155] width 124 height 16
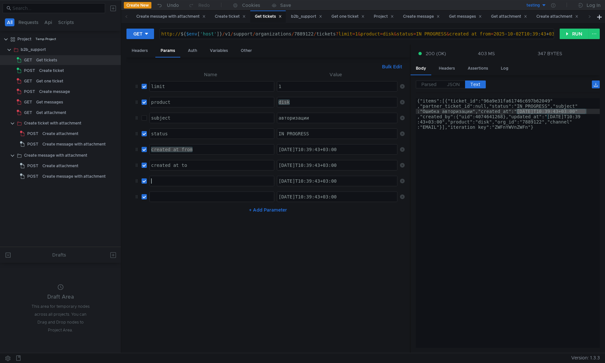
click at [181, 184] on div at bounding box center [212, 186] width 124 height 16
paste textarea "created_at_from"
type textarea "created_at_from"
click at [177, 195] on div at bounding box center [212, 202] width 124 height 16
paste textarea "created_at_from"
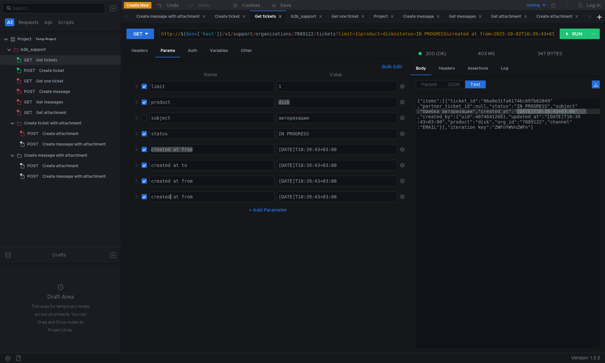
click at [169, 197] on div "created_at_from" at bounding box center [212, 202] width 124 height 16
type textarea "updated_at_from"
click at [172, 183] on div "created_at_from" at bounding box center [212, 186] width 124 height 16
type textarea "updated_at_from"
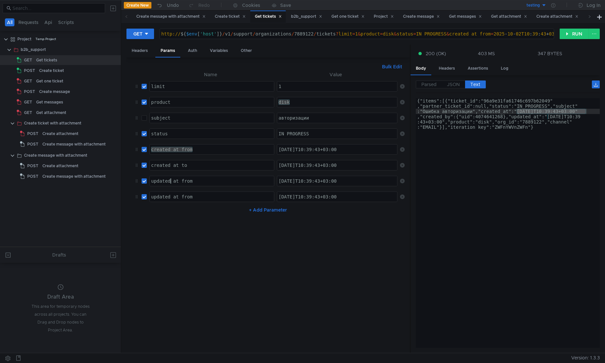
click at [216, 196] on div "updated_at_from" at bounding box center [212, 202] width 124 height 16
type textarea "updated_at_to"
click at [304, 150] on div "2025-10-02T10:39:43+03:00" at bounding box center [337, 155] width 121 height 16
type textarea "[DATE]T10:39:43+03:00"
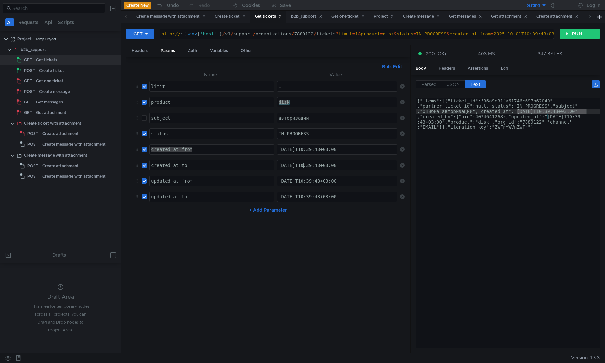
drag, startPoint x: 303, startPoint y: 165, endPoint x: 315, endPoint y: 162, distance: 12.7
click at [303, 165] on div "2025-10-02T10:39:43+03:00" at bounding box center [337, 171] width 121 height 16
type textarea "2025-10-03T10:39:43+03:00"
click at [142, 180] on input "checkbox" at bounding box center [144, 180] width 5 height 5
checkbox input "false"
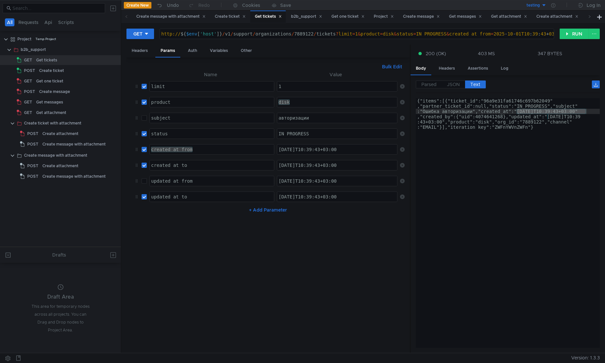
click at [143, 196] on input "checkbox" at bounding box center [144, 196] width 5 height 5
checkbox input "false"
click at [564, 35] on button "RUN" at bounding box center [573, 34] width 29 height 11
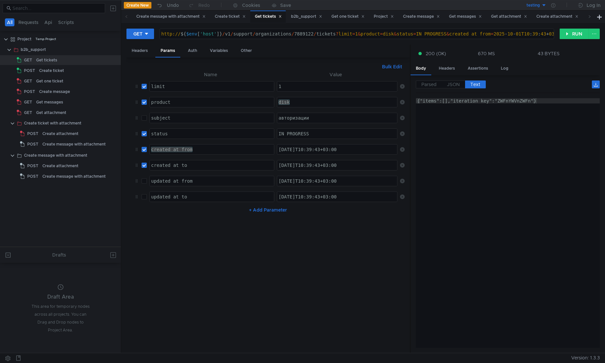
type textarea "{"items":[],"iteration_key":"ZWFnYWVnZWFn"}"
click at [519, 122] on div "{"items":[],"iteration_key":"ZWFnYWVnZWFn"}" at bounding box center [508, 228] width 184 height 260
click at [306, 166] on div "2025-10-03T10:39:43+03:00" at bounding box center [337, 171] width 121 height 16
click at [322, 169] on div "2025-10-03T10:39:43+03:00" at bounding box center [337, 171] width 121 height 16
click at [206, 243] on nz-table "Name Value limit הההההההההההההההההההההההההההההההההההההההההההההההההההההההההההההה…" at bounding box center [268, 209] width 273 height 277
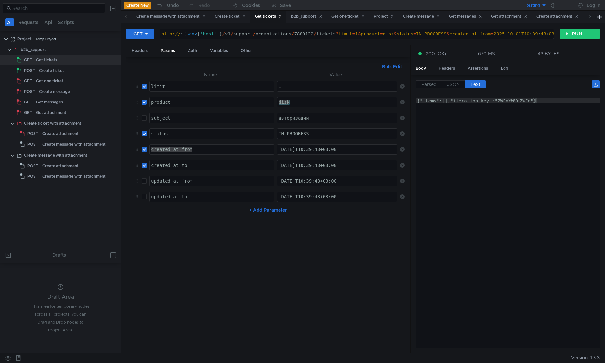
click at [146, 133] on input "checkbox" at bounding box center [144, 133] width 5 height 5
checkbox input "false"
click at [145, 101] on input "checkbox" at bounding box center [144, 101] width 5 height 5
checkbox input "false"
click at [144, 86] on input "checkbox" at bounding box center [144, 86] width 5 height 5
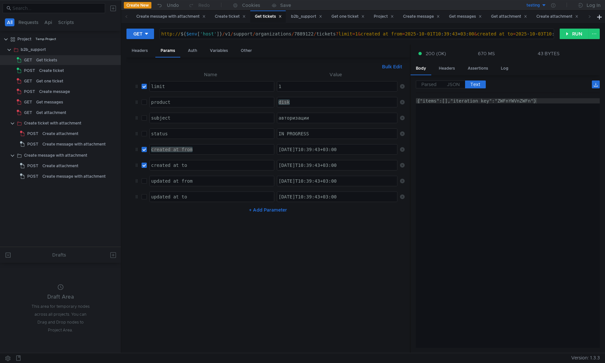
checkbox input "false"
click at [572, 33] on button "RUN" at bounding box center [573, 34] width 29 height 11
click at [512, 114] on div "{"items":[],"iteration_key":"ZWFnYWVnZWFn"}" at bounding box center [508, 228] width 184 height 260
click at [502, 96] on div "Parsed JSON Text {} items [] iteration_key : "ZWFnYWVnZWFn" {"items":[],"iterat…" at bounding box center [508, 213] width 184 height 267
click at [193, 148] on div "created_at_from" at bounding box center [212, 149] width 124 height 10
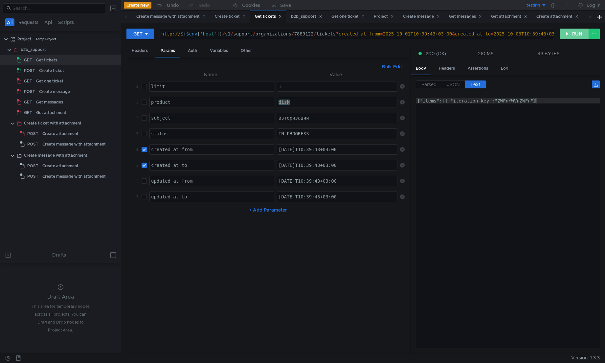
click at [568, 33] on button "RUN" at bounding box center [573, 34] width 29 height 11
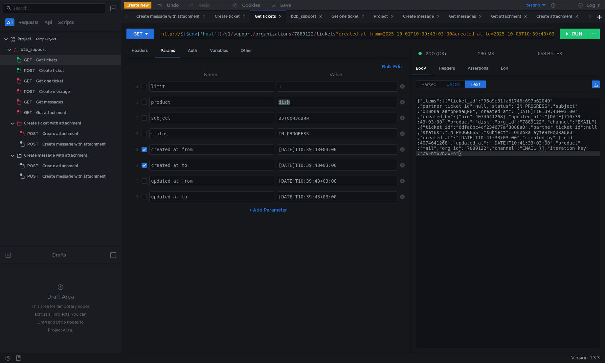
click at [456, 85] on span "JSON" at bounding box center [453, 84] width 13 height 6
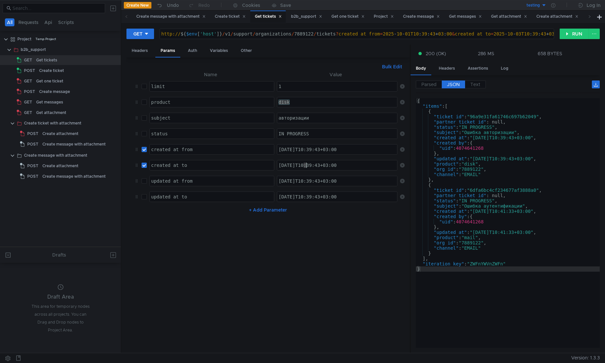
click at [304, 165] on div "2025-10-03T10:39:43+03:00" at bounding box center [337, 171] width 121 height 16
click at [309, 165] on div "2025-10-02T10:39:43+03:00" at bounding box center [337, 171] width 121 height 16
type textarea "[DATE]T03:39:43+03:00"
click at [575, 36] on button "RUN" at bounding box center [573, 34] width 29 height 11
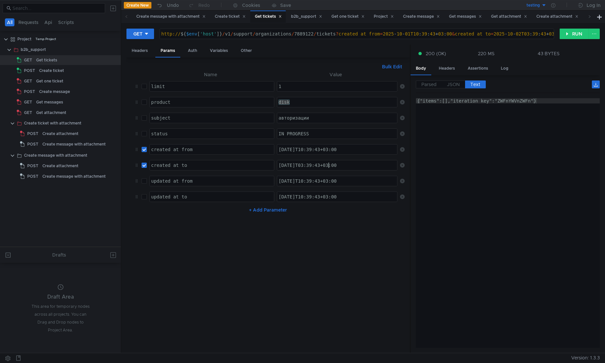
click at [327, 163] on div "[DATE]T03:39:43+03:00" at bounding box center [337, 171] width 121 height 16
click at [339, 194] on div "2025-10-02T10:39:43+03:00" at bounding box center [337, 202] width 121 height 16
paste textarea "03"
type textarea "[DATE]T03:39:43+03:00"
click at [299, 148] on div "[DATE]T10:39:43+03:00" at bounding box center [337, 155] width 121 height 16
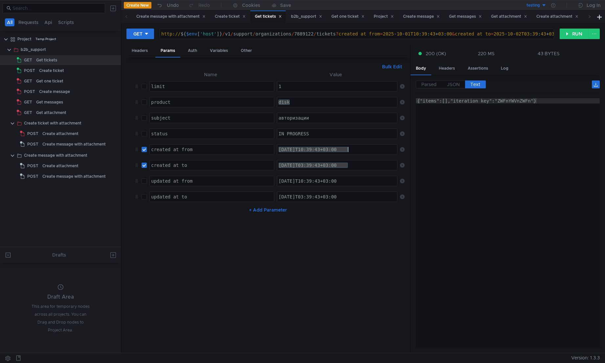
click at [322, 182] on div "2025-10-02T10:39:43+03:00" at bounding box center [337, 186] width 121 height 16
paste textarea "1"
type textarea "[DATE]T10:39:43+03:00"
click at [145, 167] on input "checkbox" at bounding box center [144, 165] width 5 height 5
checkbox input "false"
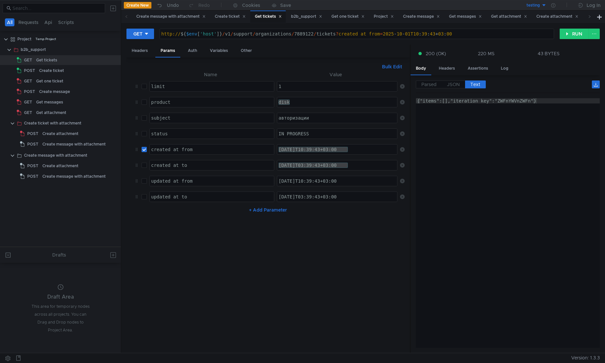
click at [143, 151] on input "checkbox" at bounding box center [144, 149] width 5 height 5
click at [144, 153] on td at bounding box center [143, 150] width 8 height 16
click at [144, 150] on input "checkbox" at bounding box center [144, 149] width 5 height 5
checkbox input "true"
click at [578, 33] on button "RUN" at bounding box center [573, 34] width 29 height 11
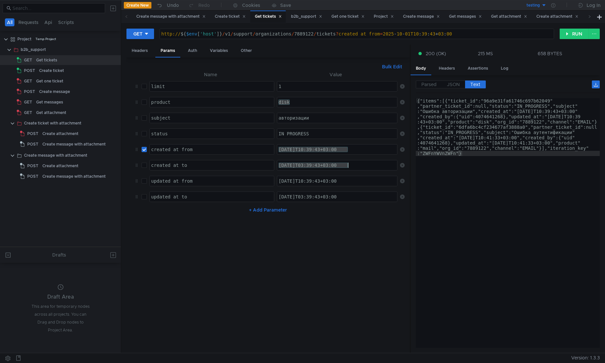
click at [336, 166] on div "[DATE]T03:39:43+03:00" at bounding box center [337, 165] width 120 height 10
click at [337, 147] on div "[DATE]T10:39:43+03:00" at bounding box center [337, 149] width 120 height 10
click at [340, 197] on div "[DATE]T03:39:43+03:00" at bounding box center [337, 202] width 121 height 16
click at [143, 178] on label at bounding box center [144, 180] width 5 height 7
checkbox input "true"
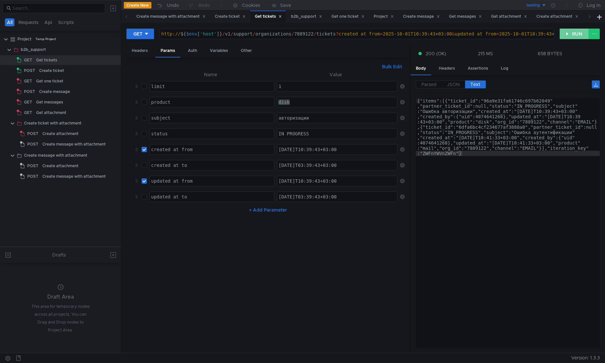
click at [570, 36] on button "RUN" at bounding box center [573, 34] width 29 height 11
click at [145, 151] on input "checkbox" at bounding box center [144, 149] width 5 height 5
checkbox input "false"
click at [145, 198] on input "checkbox" at bounding box center [144, 196] width 5 height 5
checkbox input "true"
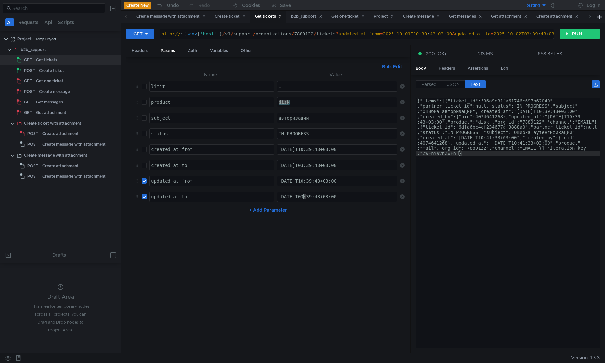
click at [302, 196] on div "[DATE]T03:39:43+03:00" at bounding box center [337, 202] width 121 height 16
type textarea "[DATE]T03:39:43+03:00"
click at [568, 36] on button "RUN" at bounding box center [573, 34] width 29 height 11
click at [532, 138] on div "{"items":[{"ticket_id":"96a9e31fa61746c697b62049" ,"partner_ticket_id":null,"st…" at bounding box center [508, 280] width 184 height 365
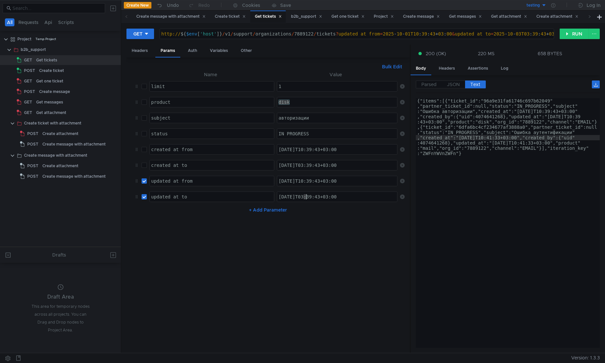
click at [305, 197] on div "[DATE]T03:39:43+03:00" at bounding box center [337, 202] width 121 height 16
click at [305, 197] on div "[DATE]T03:39:43+03:00" at bounding box center [337, 197] width 120 height 10
type textarea "[DATE]T03:39:43+03:00"
click at [568, 33] on button "RUN" at bounding box center [573, 34] width 29 height 11
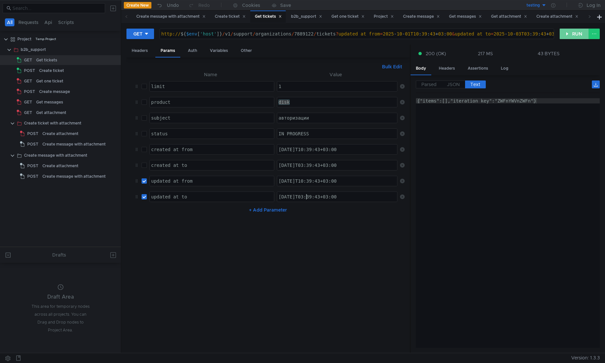
type textarea "[DATE]T03:39:43+03:00"
click at [573, 36] on button "RUN" at bounding box center [573, 34] width 29 height 11
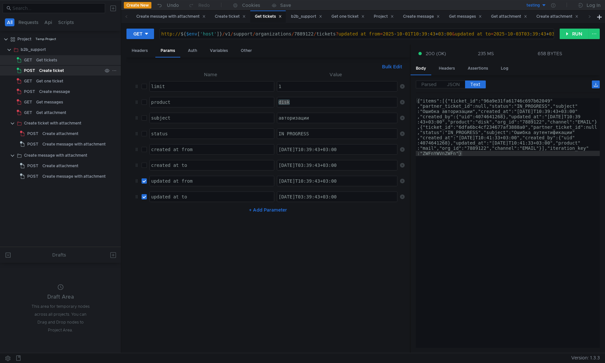
click at [65, 73] on div "Create ticket" at bounding box center [70, 71] width 63 height 10
click at [581, 34] on button "RUN" at bounding box center [573, 34] width 29 height 11
click at [55, 70] on div "Create ticket" at bounding box center [51, 71] width 25 height 10
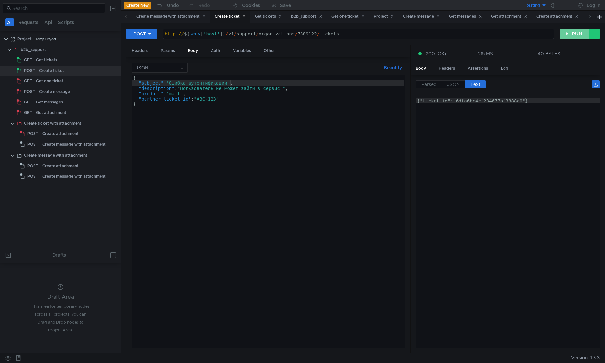
click at [572, 36] on button "RUN" at bounding box center [573, 34] width 29 height 11
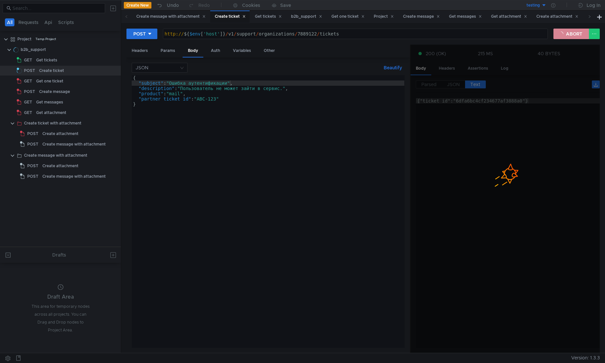
click at [572, 36] on button "ABORT" at bounding box center [570, 34] width 35 height 11
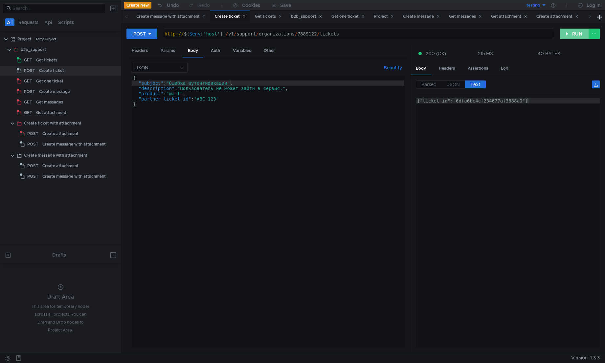
click at [572, 36] on button "RUN" at bounding box center [573, 34] width 29 height 11
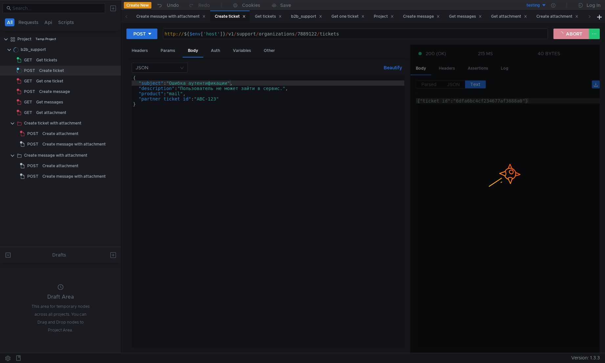
click at [572, 36] on button "ABORT" at bounding box center [570, 34] width 35 height 11
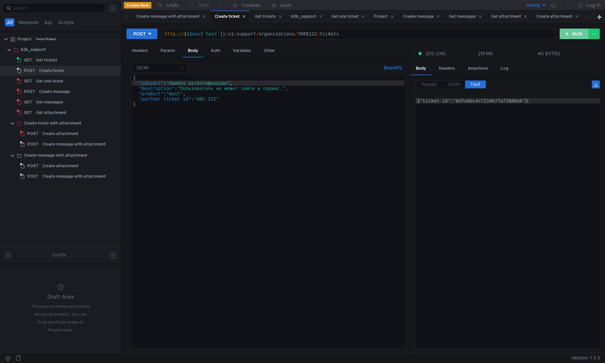
click at [572, 36] on button "RUN" at bounding box center [573, 34] width 29 height 11
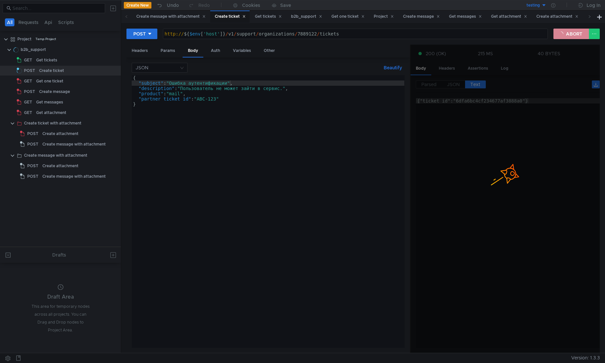
click at [572, 36] on button "ABORT" at bounding box center [570, 34] width 35 height 11
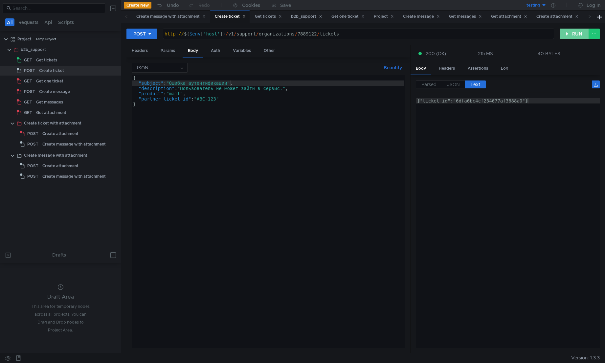
click at [572, 36] on button "RUN" at bounding box center [573, 34] width 29 height 11
click at [573, 33] on button "RUN" at bounding box center [573, 34] width 29 height 11
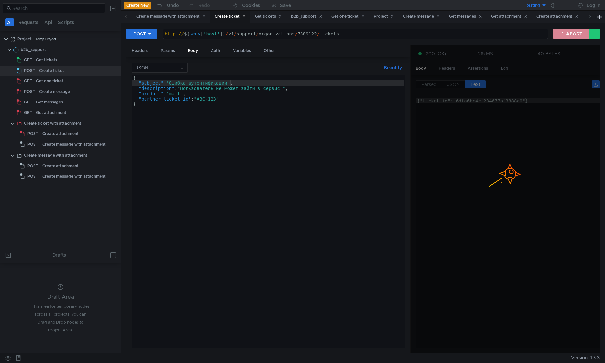
click at [573, 33] on button "ABORT" at bounding box center [570, 34] width 35 height 11
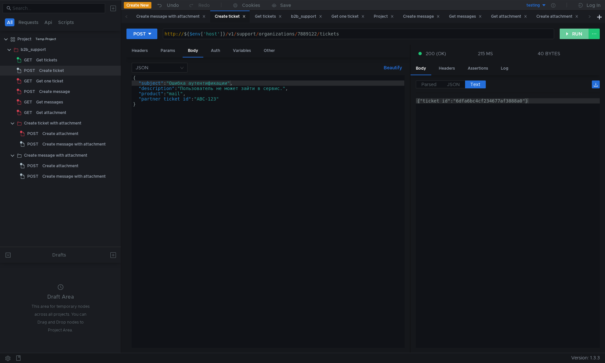
click at [573, 33] on button "RUN" at bounding box center [573, 34] width 29 height 11
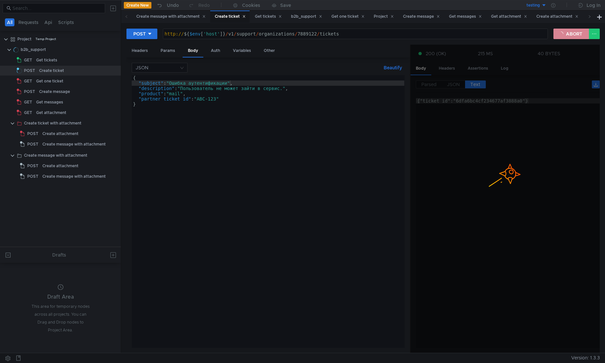
click at [573, 33] on button "ABORT" at bounding box center [570, 34] width 35 height 11
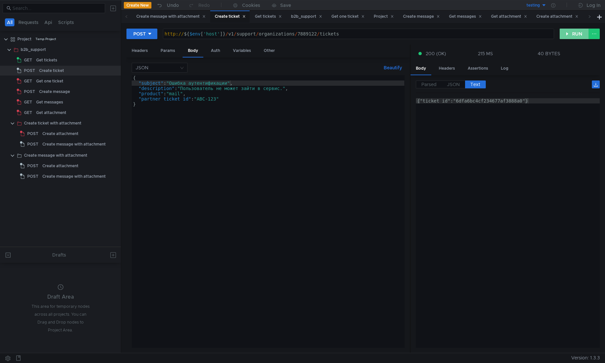
click at [573, 33] on button "RUN" at bounding box center [573, 34] width 29 height 11
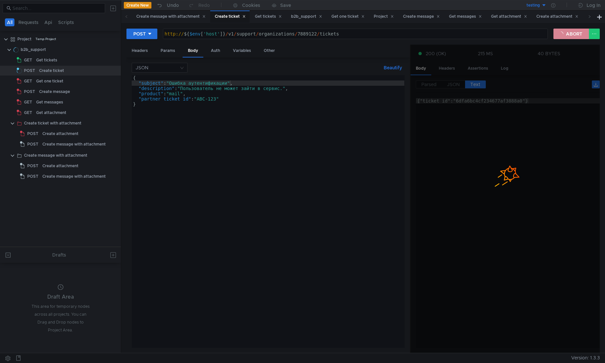
click at [573, 33] on button "ABORT" at bounding box center [570, 34] width 35 height 11
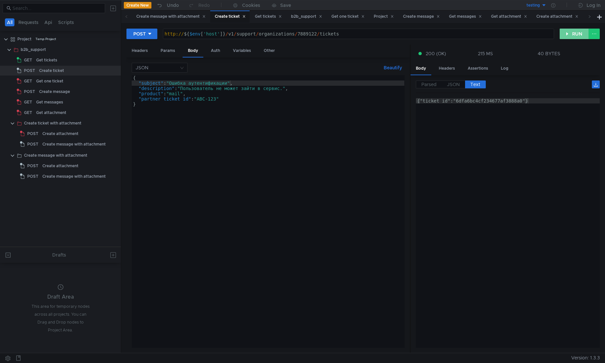
click at [573, 33] on button "RUN" at bounding box center [573, 34] width 29 height 11
click at [40, 61] on div "Get tickets" at bounding box center [46, 60] width 21 height 10
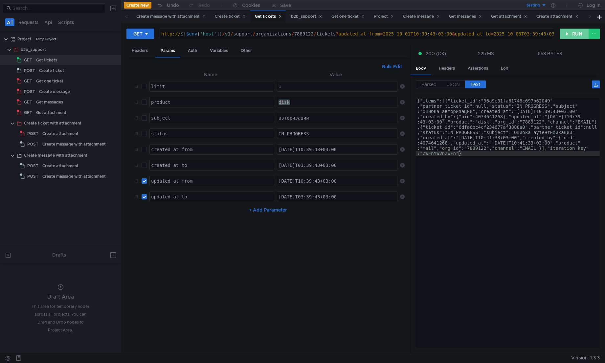
click at [568, 32] on button "RUN" at bounding box center [573, 34] width 29 height 11
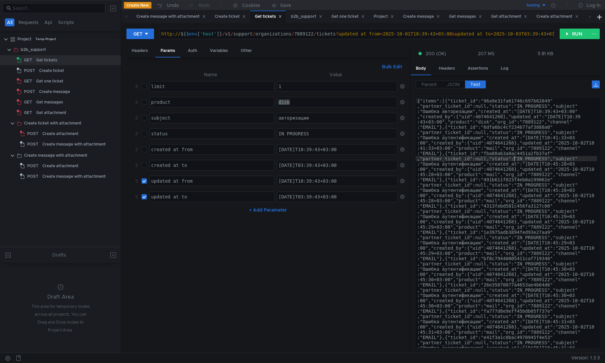
click at [144, 182] on input "checkbox" at bounding box center [144, 180] width 5 height 5
checkbox input "false"
click at [143, 198] on input "checkbox" at bounding box center [144, 196] width 5 height 5
checkbox input "false"
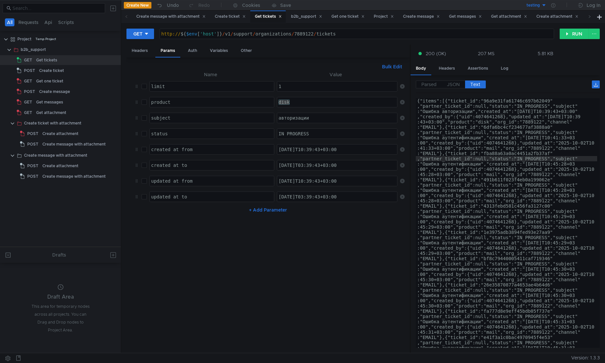
click at [142, 121] on label at bounding box center [144, 117] width 5 height 7
checkbox input "true"
click at [573, 34] on button "RUN" at bounding box center [573, 34] width 29 height 11
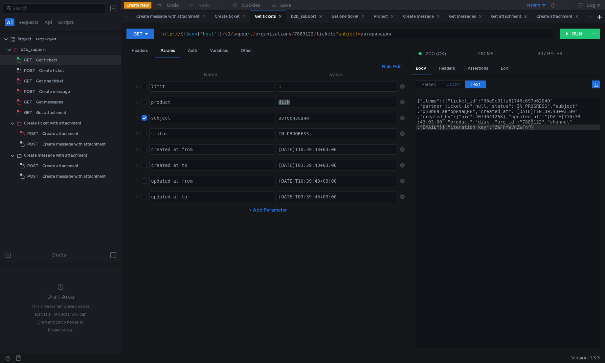
click at [450, 88] on label "JSON" at bounding box center [453, 84] width 23 height 8
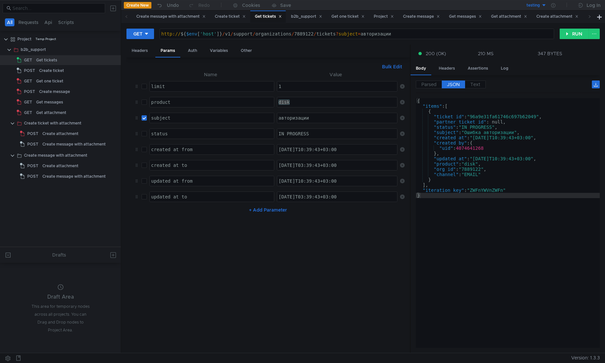
type textarea ""ticket_id": "96a9e31fa61746c697b62049","
click at [502, 117] on div "{ "items" : [ { "ticket_id" : "96a9e31fa61746c697b62049" , "partner_ticket_id" …" at bounding box center [508, 228] width 184 height 260
click at [146, 119] on input "checkbox" at bounding box center [144, 117] width 5 height 5
checkbox input "false"
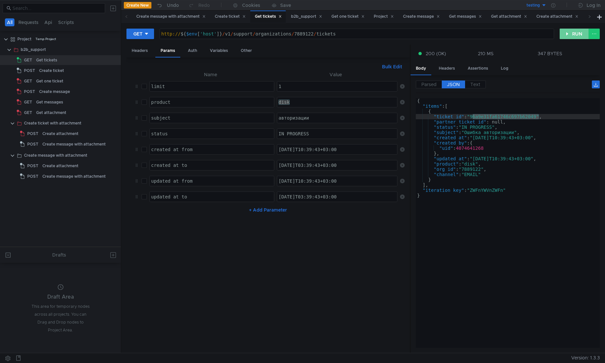
click at [571, 34] on button "RUN" at bounding box center [573, 34] width 29 height 11
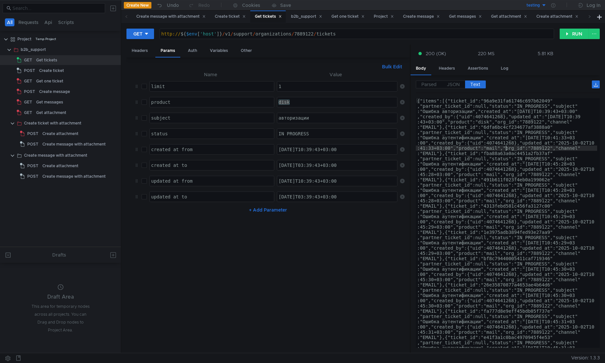
click at [289, 102] on div "disk" at bounding box center [337, 102] width 120 height 10
click at [293, 118] on div "авторизации" at bounding box center [337, 123] width 121 height 16
type textarea "f"
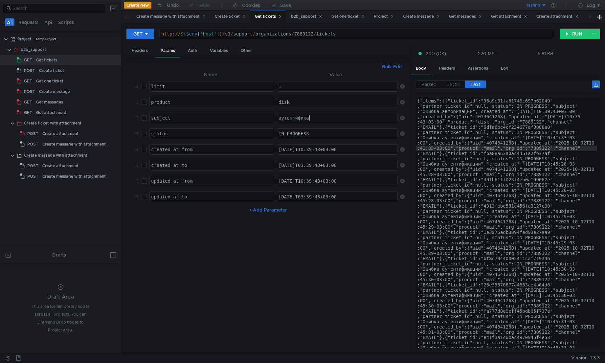
scroll to position [0, 2]
type textarea "аутентификации"
click at [572, 35] on button "RUN" at bounding box center [573, 34] width 29 height 11
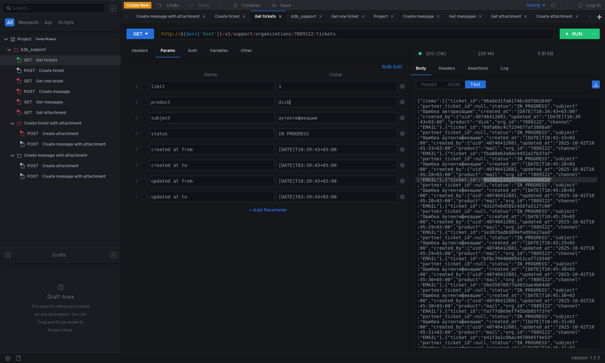
click at [316, 103] on div "disk" at bounding box center [337, 107] width 121 height 16
click at [143, 119] on input "checkbox" at bounding box center [144, 117] width 5 height 5
checkbox input "true"
click at [568, 35] on button "RUN" at bounding box center [573, 34] width 29 height 11
click at [298, 118] on div "аутентификации" at bounding box center [337, 123] width 121 height 16
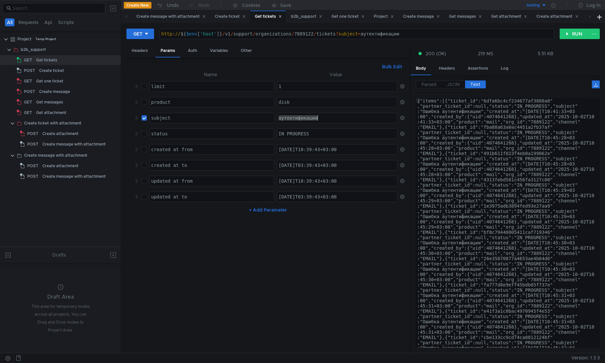
paste textarea "491b611f023f4eb0a199062e"
type textarea "491b611f023f4eb0a199062e"
click at [576, 32] on button "RUN" at bounding box center [573, 34] width 29 height 11
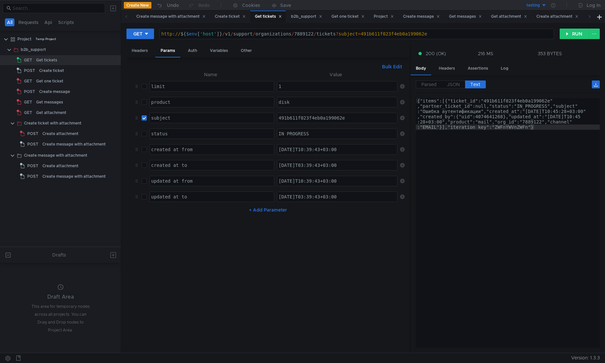
type textarea "{"items":[{"ticket_id":"491b611f023f4eb0a199062e","partner_ticket_id":null,"sta…"
click at [464, 110] on div "{"items":[{"ticket_id":"491b611f023f4eb0a199062e" ,"partner_ticket_id":null,"st…" at bounding box center [508, 254] width 184 height 313
click at [467, 124] on div "{"items":[{"ticket_id":"491b611f023f4eb0a199062e" ,"partner_ticket_id":null,"st…" at bounding box center [508, 254] width 184 height 313
click at [474, 143] on div "{"items":[{"ticket_id":"491b611f023f4eb0a199062e" ,"partner_ticket_id":null,"st…" at bounding box center [508, 254] width 184 height 313
click at [492, 101] on div "{"items":[{"ticket_id":"491b611f023f4eb0a199062e" ,"partner_ticket_id":null,"st…" at bounding box center [508, 254] width 184 height 313
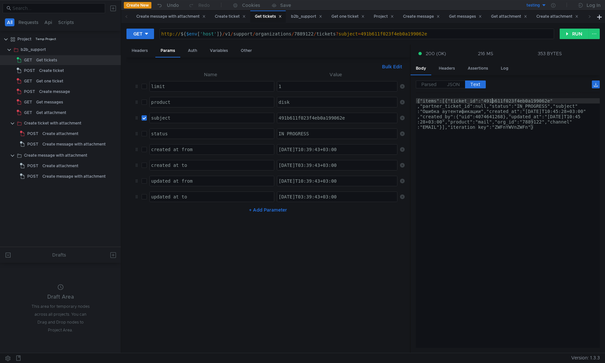
click at [492, 101] on div "{"items":[{"ticket_id":"491b611f023f4eb0a199062e" ,"partner_ticket_id":null,"st…" at bounding box center [508, 254] width 184 height 313
click at [578, 32] on button "RUN" at bounding box center [573, 34] width 29 height 11
click at [575, 33] on button "RUN" at bounding box center [573, 34] width 29 height 11
click at [143, 115] on label at bounding box center [144, 117] width 5 height 7
checkbox input "false"
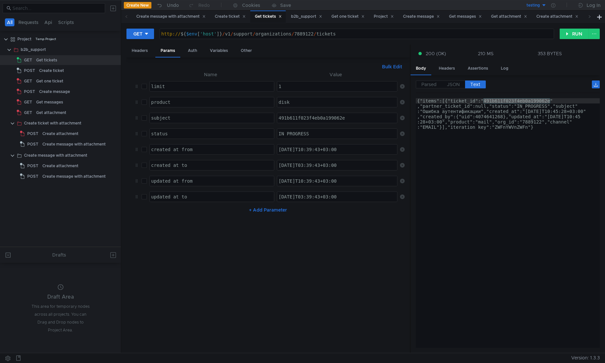
click at [258, 212] on button "+ Add Parameter" at bounding box center [267, 210] width 43 height 8
click at [241, 211] on div at bounding box center [212, 218] width 124 height 16
type textarea "sort"
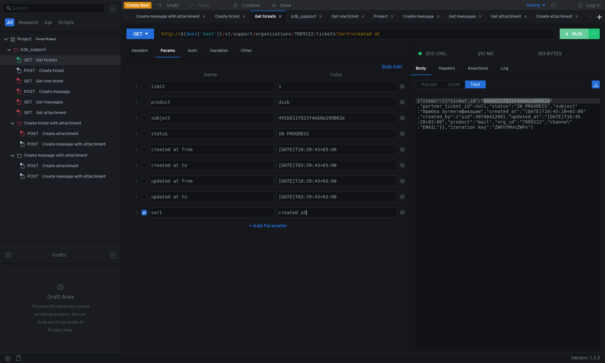
click at [579, 34] on button "RUN" at bounding box center [573, 34] width 29 height 11
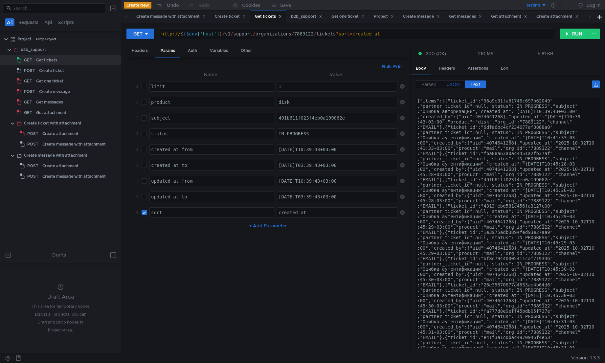
click at [453, 86] on span "JSON" at bounding box center [453, 84] width 13 height 6
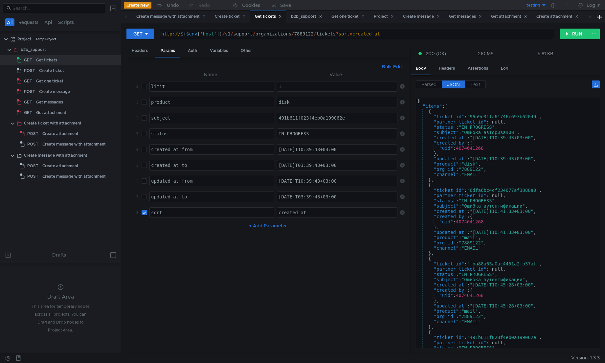
click at [284, 212] on div "created_at" at bounding box center [337, 218] width 121 height 16
click at [573, 31] on button "RUN" at bounding box center [573, 34] width 29 height 11
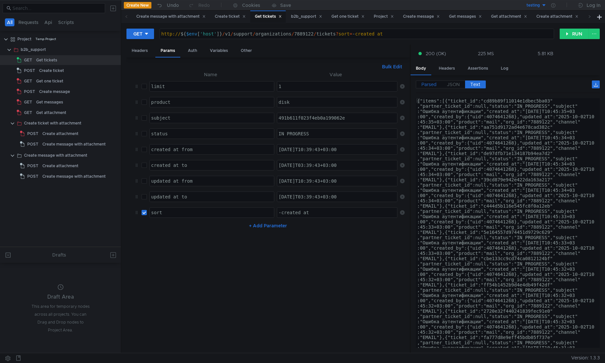
drag, startPoint x: 444, startPoint y: 82, endPoint x: 441, endPoint y: 83, distance: 3.3
click at [441, 83] on nz-radio-group "Parsed JSON Text" at bounding box center [451, 83] width 70 height 7
click at [448, 83] on span "JSON" at bounding box center [453, 84] width 13 height 6
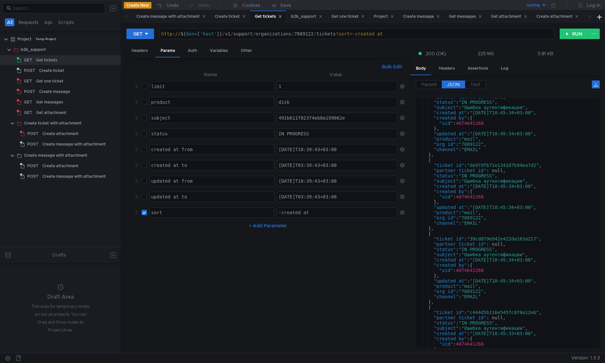
scroll to position [118, 0]
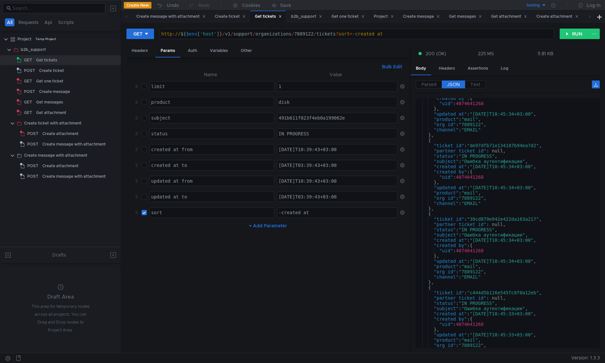
click at [282, 212] on div "-created_at" at bounding box center [337, 218] width 121 height 16
click at [282, 212] on div "-created_at" at bounding box center [337, 212] width 120 height 10
click at [285, 213] on div "-created_at" at bounding box center [337, 218] width 121 height 16
drag, startPoint x: 301, startPoint y: 212, endPoint x: 281, endPoint y: 213, distance: 20.1
click at [281, 213] on div "-created_at" at bounding box center [337, 218] width 121 height 16
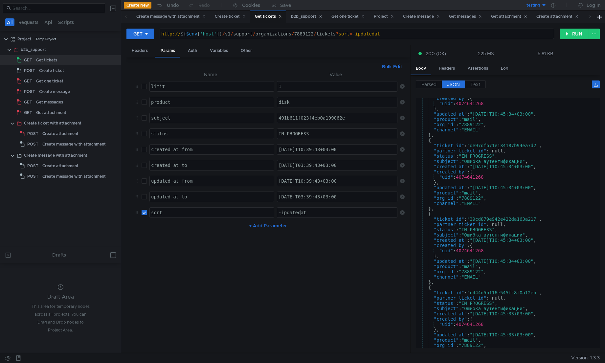
scroll to position [0, 2]
click at [281, 210] on div "-ipdated_at" at bounding box center [337, 218] width 121 height 16
type textarea "-updated_at"
click at [577, 38] on button "RUN" at bounding box center [573, 34] width 29 height 11
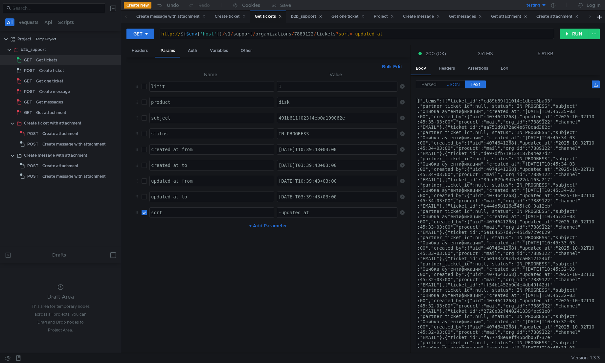
click at [458, 85] on span "JSON" at bounding box center [453, 84] width 13 height 6
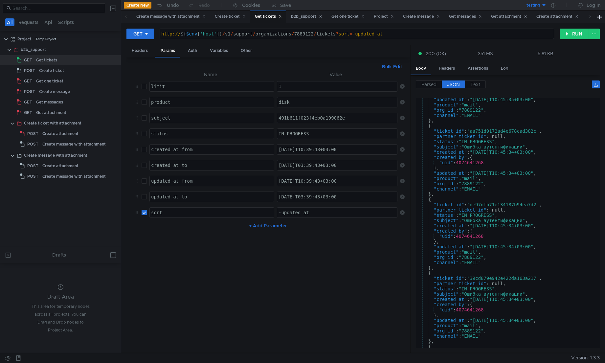
scroll to position [0, 0]
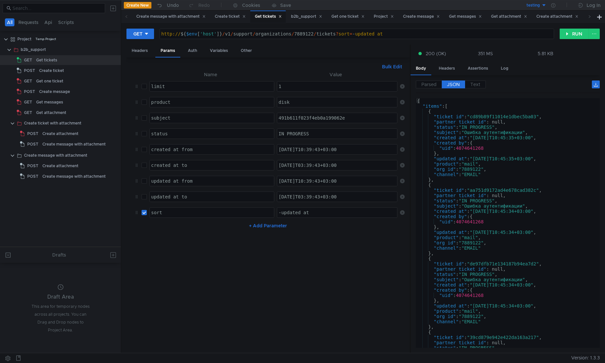
type textarea "{"
click at [498, 184] on div "{ "items" : [ { "ticket_id" : "cd89b89f11014e1dbec5ba03" , "partner_ticket_id" …" at bounding box center [506, 228] width 181 height 260
click at [47, 73] on div "Create ticket" at bounding box center [51, 71] width 25 height 10
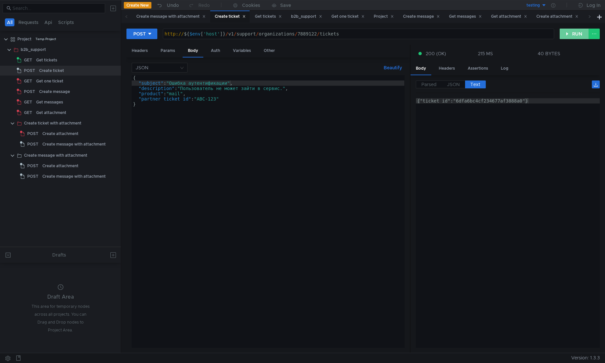
click at [571, 34] on button "RUN" at bounding box center [573, 34] width 29 height 11
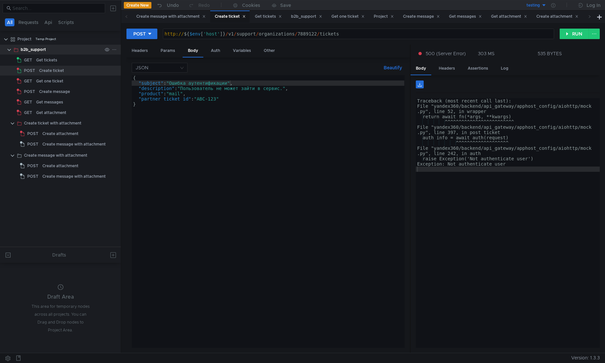
click at [37, 50] on div "b2b_support" at bounding box center [33, 50] width 25 height 10
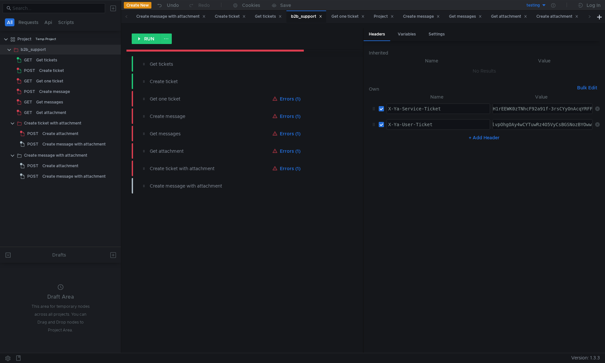
click at [58, 69] on div "Create ticket" at bounding box center [51, 71] width 25 height 10
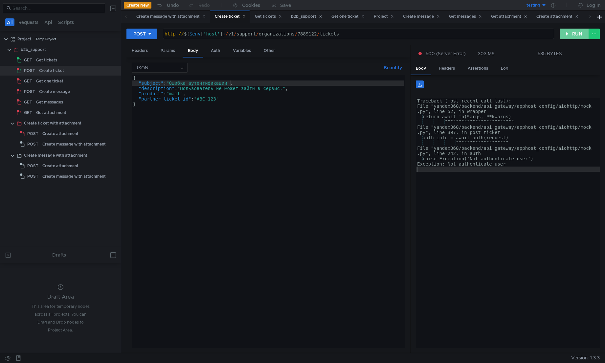
click at [574, 29] on button "RUN" at bounding box center [573, 34] width 29 height 11
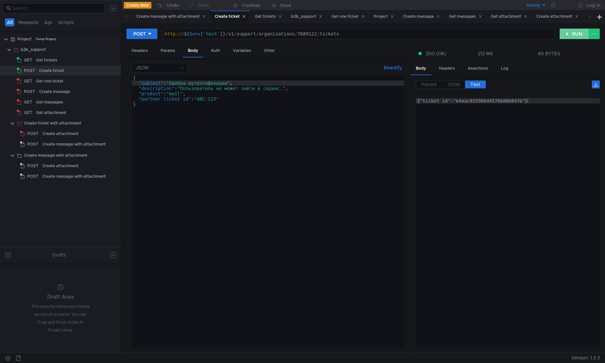
click at [574, 37] on button "RUN" at bounding box center [573, 34] width 29 height 11
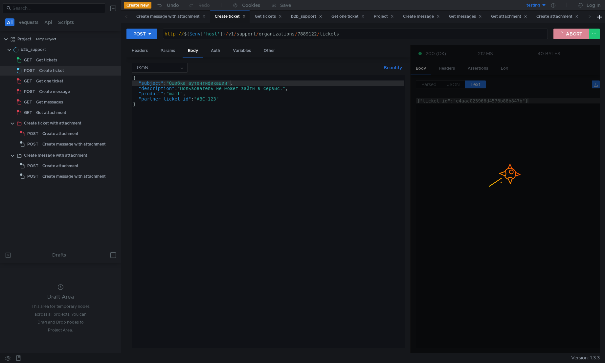
click at [574, 37] on button "ABORT" at bounding box center [570, 34] width 35 height 11
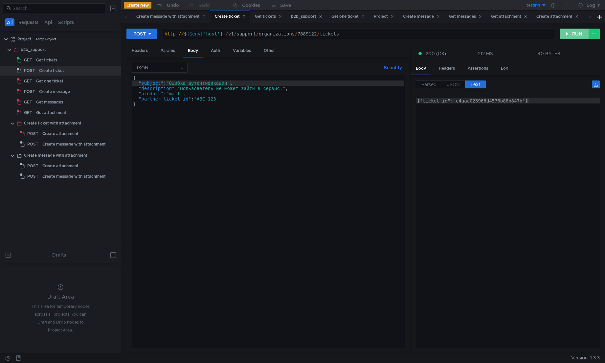
click at [574, 37] on button "RUN" at bounding box center [573, 34] width 29 height 11
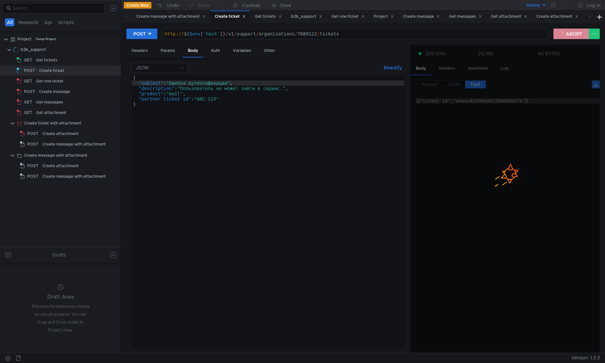
click at [574, 37] on button "ABORT" at bounding box center [570, 34] width 35 height 11
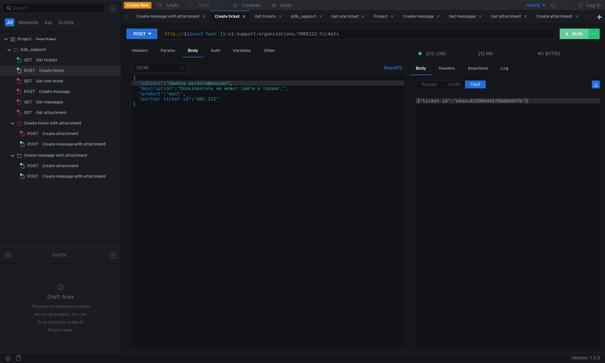
click at [574, 37] on button "RUN" at bounding box center [573, 34] width 29 height 11
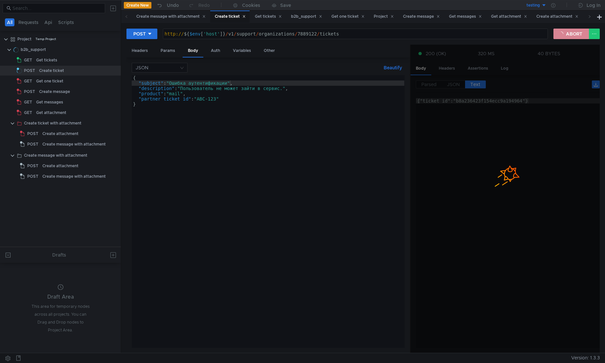
click at [574, 37] on button "ABORT" at bounding box center [570, 34] width 35 height 11
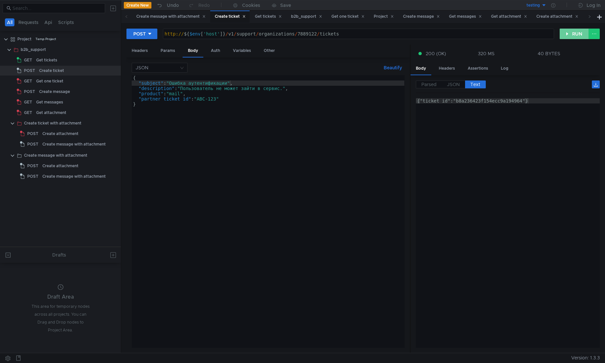
click at [574, 37] on button "RUN" at bounding box center [573, 34] width 29 height 11
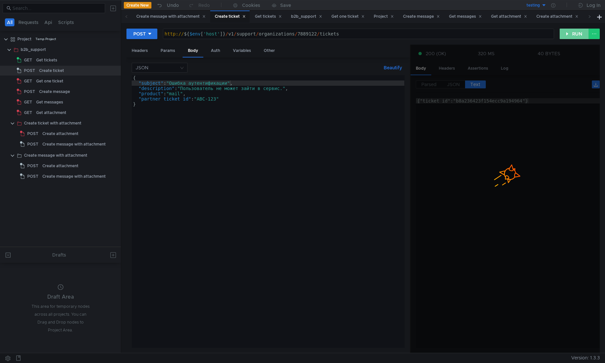
click at [574, 37] on button "RUN" at bounding box center [573, 34] width 29 height 11
click at [574, 37] on button "ABORT" at bounding box center [570, 34] width 35 height 11
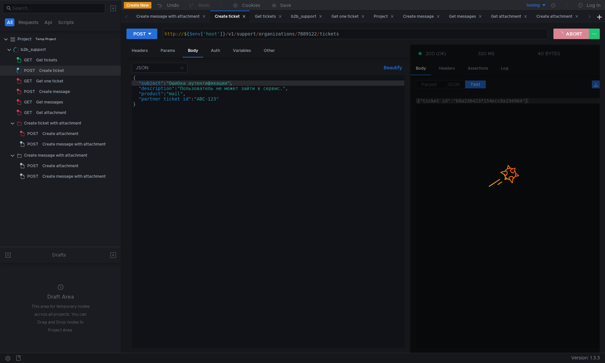
click at [574, 37] on button "ABORT" at bounding box center [570, 34] width 35 height 11
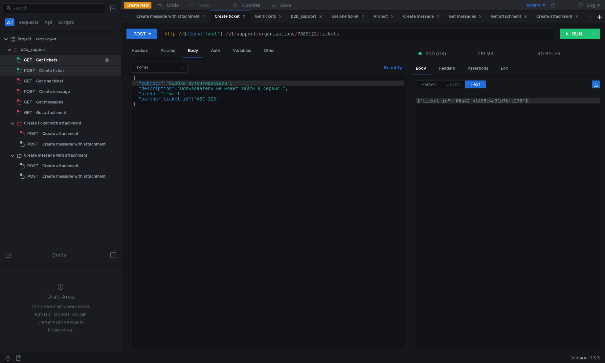
click at [50, 61] on div "Get tickets" at bounding box center [46, 60] width 21 height 10
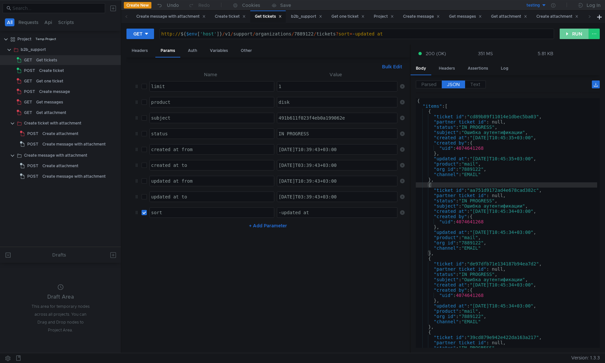
click at [575, 33] on button "RUN" at bounding box center [573, 34] width 29 height 11
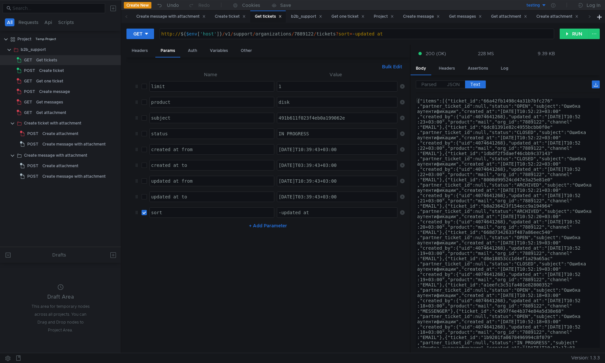
click at [294, 119] on div "491b611f023f4eb0a199062e" at bounding box center [337, 123] width 121 height 16
click at [142, 135] on input "checkbox" at bounding box center [144, 133] width 5 height 5
checkbox input "true"
click at [145, 210] on input "checkbox" at bounding box center [144, 212] width 5 height 5
checkbox input "false"
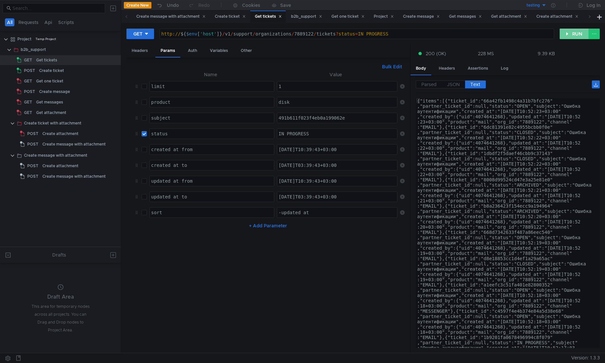
click at [570, 36] on button "RUN" at bounding box center [573, 34] width 29 height 11
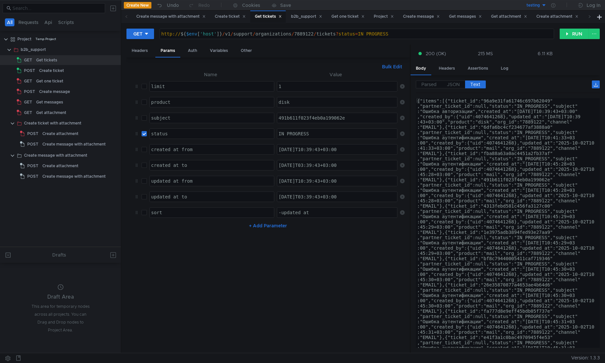
click at [289, 133] on div "IN_PROGRESS" at bounding box center [337, 139] width 121 height 16
click at [573, 31] on button "RUN" at bounding box center [573, 34] width 29 height 11
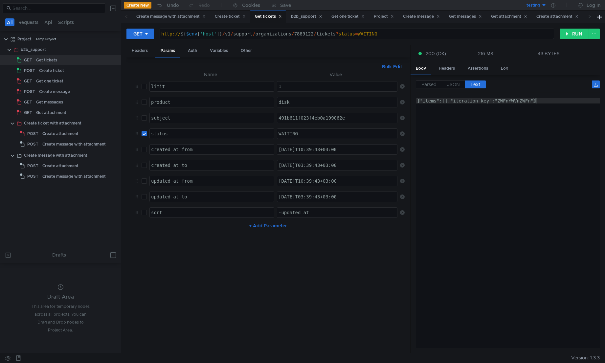
click at [286, 131] on div "WAITING" at bounding box center [337, 134] width 120 height 10
click at [567, 32] on button "RUN" at bounding box center [573, 34] width 29 height 11
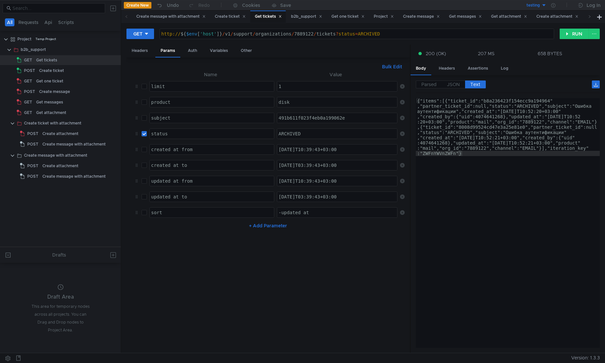
click at [291, 130] on div "ARCHIVED" at bounding box center [337, 134] width 120 height 10
click at [291, 136] on div "ARCHIVED" at bounding box center [337, 134] width 120 height 10
click at [291, 136] on div "ARCHIVED" at bounding box center [337, 139] width 121 height 16
paste textarea "WAITING"
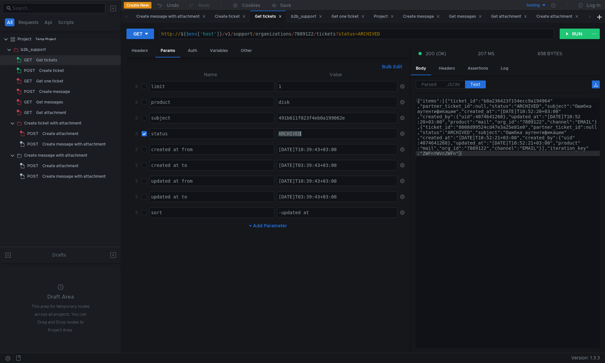
scroll to position [0, 1]
click at [579, 30] on button "RUN" at bounding box center [573, 34] width 29 height 11
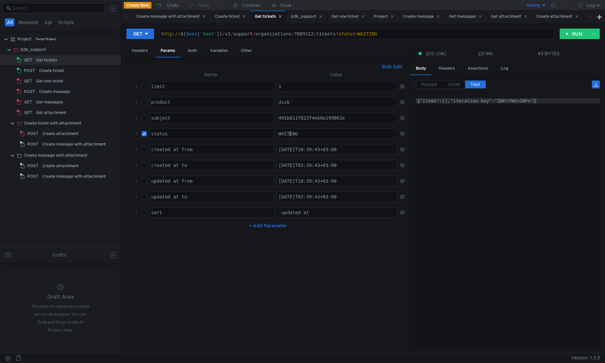
click at [288, 136] on div "WAITING" at bounding box center [337, 139] width 121 height 16
click at [567, 33] on button "RUN" at bounding box center [573, 34] width 29 height 11
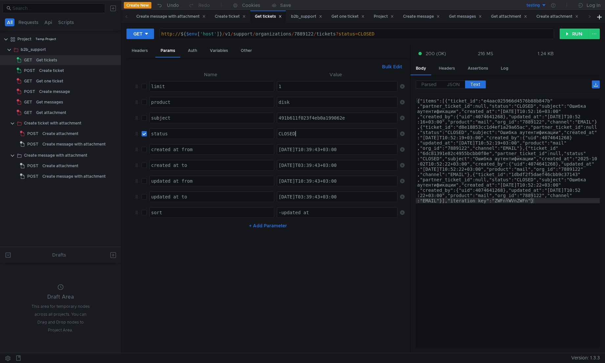
click at [297, 133] on div "CLOSED" at bounding box center [337, 139] width 121 height 16
click at [565, 33] on button "RUN" at bounding box center [573, 34] width 29 height 11
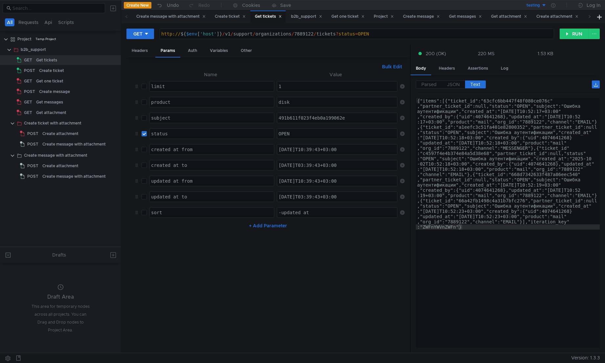
click at [287, 136] on div "OPEN" at bounding box center [337, 139] width 121 height 16
paste textarea "ARCHIVED"
click at [574, 33] on button "RUN" at bounding box center [573, 34] width 29 height 11
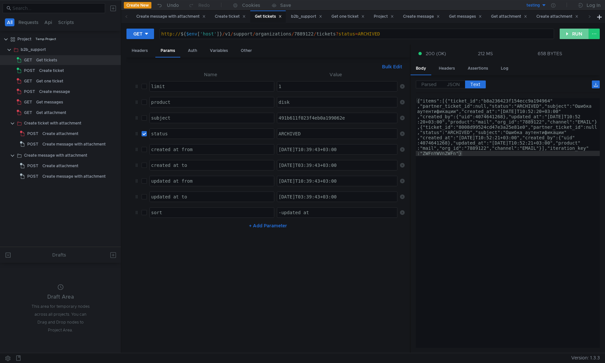
click at [574, 33] on button "RUN" at bounding box center [573, 34] width 29 height 11
click at [288, 128] on td "ARCHIVED ARCHIVED ההההההההההההההההההההההההההההההההההההההההההההההההההההההההההההה…" at bounding box center [335, 134] width 123 height 16
click at [284, 138] on div "ARCHIVED" at bounding box center [337, 139] width 121 height 16
click at [284, 135] on div "ARCHIVED" at bounding box center [337, 139] width 121 height 16
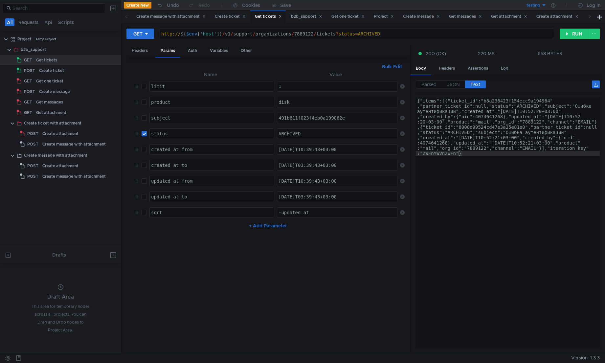
click at [284, 135] on div "ARCHIVED" at bounding box center [337, 139] width 121 height 16
paste textarea "WAITING"
type textarea "WAITING"
click at [579, 36] on button "RUN" at bounding box center [573, 34] width 29 height 11
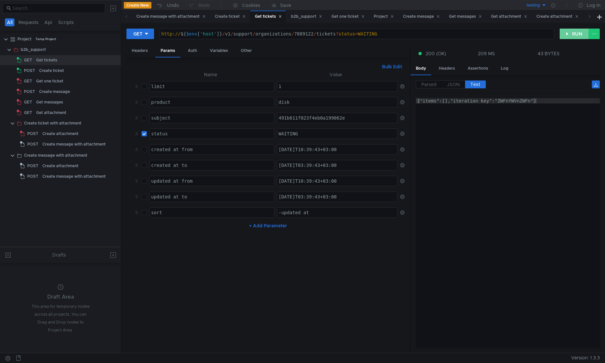
click at [579, 36] on button "RUN" at bounding box center [573, 34] width 29 height 11
click at [43, 70] on div "Create ticket" at bounding box center [51, 71] width 25 height 10
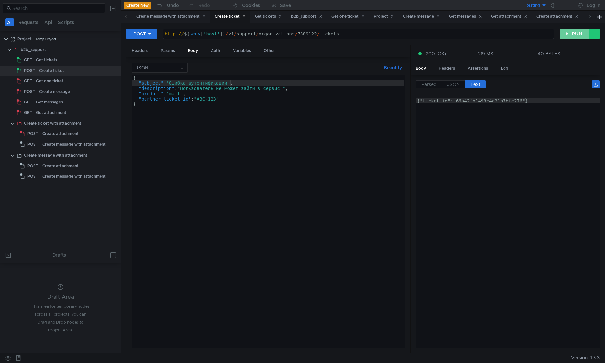
click at [581, 35] on button "RUN" at bounding box center [573, 34] width 29 height 11
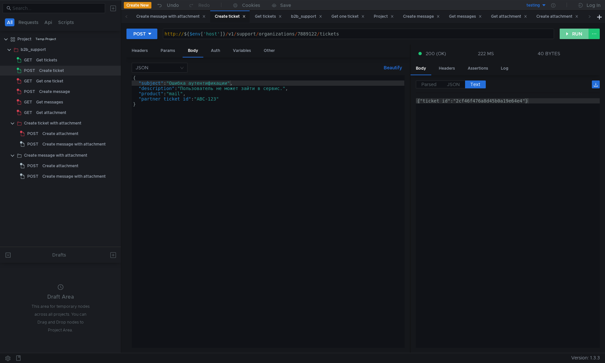
click at [581, 35] on button "RUN" at bounding box center [573, 34] width 29 height 11
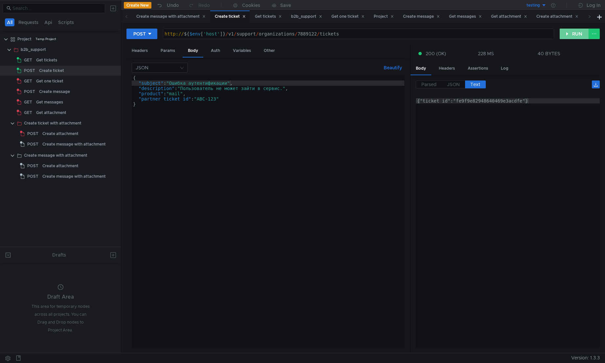
click at [581, 35] on button "RUN" at bounding box center [573, 34] width 29 height 11
click at [46, 64] on div "Get tickets" at bounding box center [46, 60] width 21 height 10
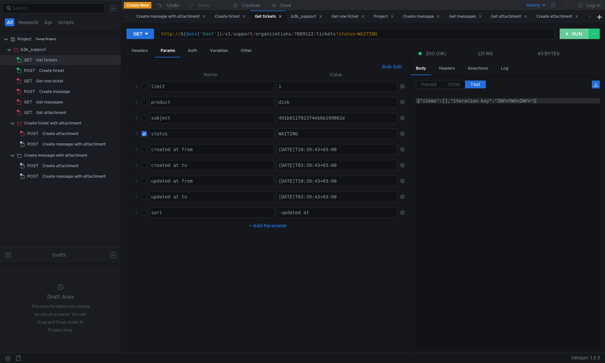
click at [575, 34] on button "RUN" at bounding box center [573, 34] width 29 height 11
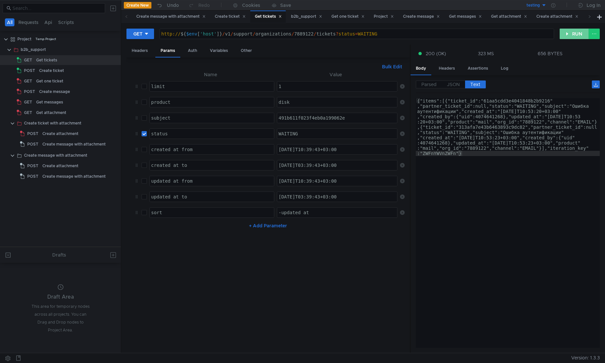
click at [575, 34] on button "RUN" at bounding box center [573, 34] width 29 height 11
click at [114, 70] on icon at bounding box center [114, 70] width 5 height 5
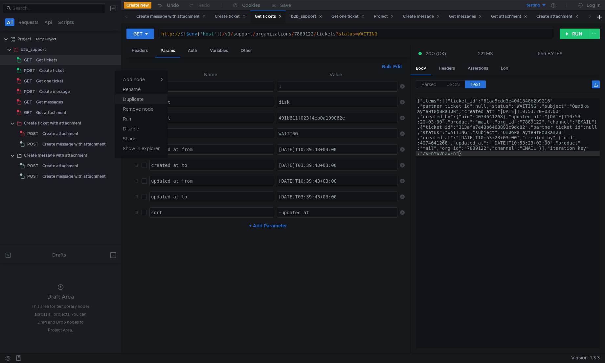
click at [137, 98] on app-tour-anchor "Duplicate" at bounding box center [133, 99] width 21 height 8
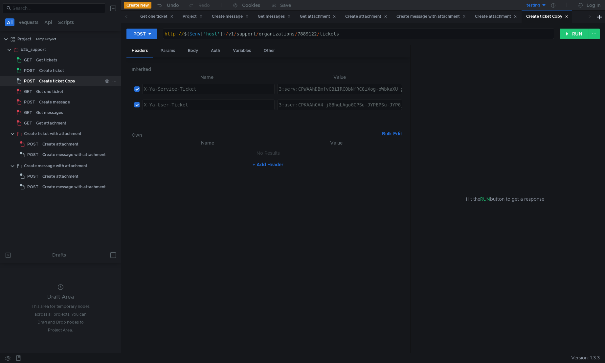
click at [52, 82] on div "Create ticket Copy" at bounding box center [57, 81] width 36 height 10
click at [113, 80] on icon at bounding box center [114, 81] width 5 height 5
click at [133, 102] on app-tour-anchor "Rename" at bounding box center [132, 100] width 18 height 8
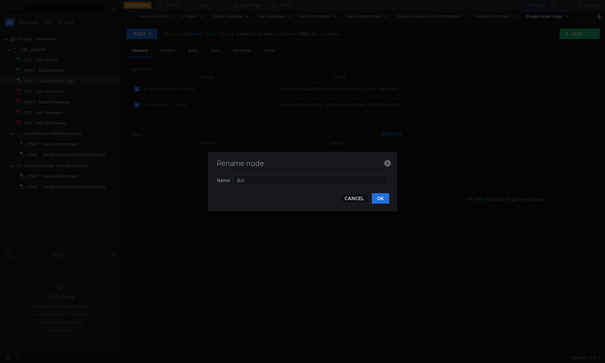
type input "Bulk"
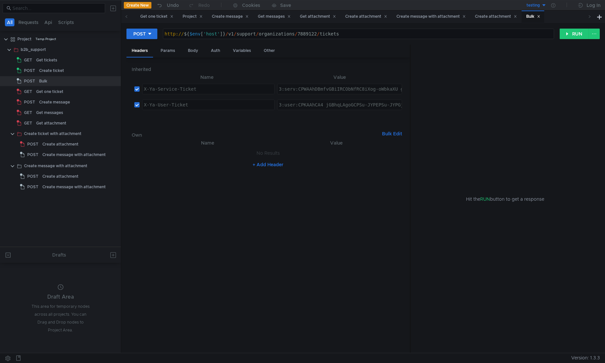
click at [347, 39] on div "http:// ${ $env [ 'host' ] } / v1 / support / organizations / 7889122 / tickets…" at bounding box center [358, 34] width 391 height 11
click at [329, 33] on div "http:// ${ $env [ 'host' ] } / v1 / support / organizations / 7889122 / tickets" at bounding box center [358, 39] width 390 height 16
click at [335, 36] on div "http:// ${ $env [ 'host' ] } / v1 / support / organizations / 7889122 / tickets" at bounding box center [358, 39] width 390 height 16
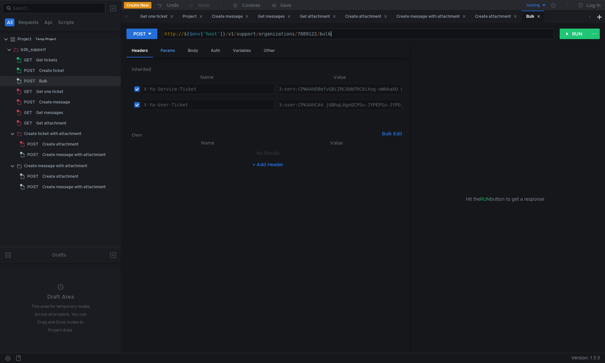
type textarea "http://${$env['host']}/v1/support/organizations/7889122/bulk"
click at [169, 49] on div "Params" at bounding box center [167, 51] width 25 height 12
click at [273, 100] on button "+ Add Parameter" at bounding box center [267, 96] width 43 height 8
click at [233, 89] on div at bounding box center [212, 92] width 124 height 16
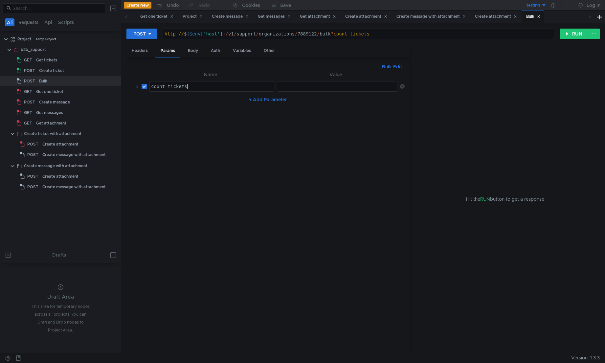
type textarea "count_tickets"
type textarea "10"
click at [531, 200] on span "Hit the RUN button to get a response" at bounding box center [505, 198] width 78 height 7
click at [526, 234] on div "Hit the RUN button to get a response" at bounding box center [504, 199] width 173 height 309
click at [115, 83] on icon at bounding box center [114, 81] width 5 height 5
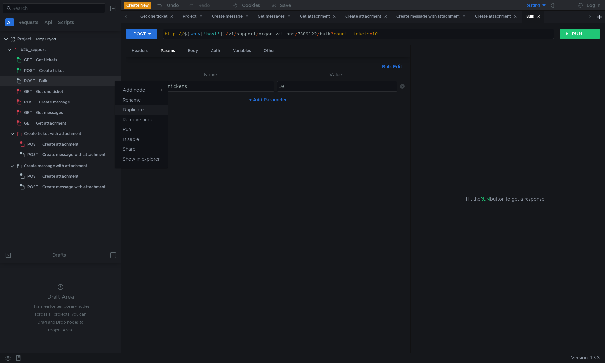
click at [133, 110] on app-tour-anchor "Duplicate" at bounding box center [133, 110] width 21 height 8
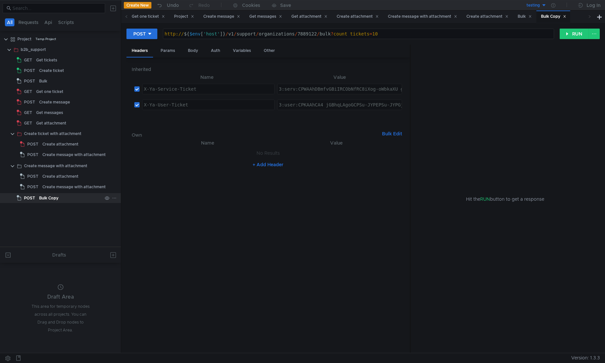
click at [46, 201] on div "Bulk Copy" at bounding box center [48, 198] width 19 height 10
click at [114, 200] on icon at bounding box center [114, 198] width 5 height 5
click at [131, 219] on app-tour-anchor "Rename" at bounding box center [131, 217] width 18 height 8
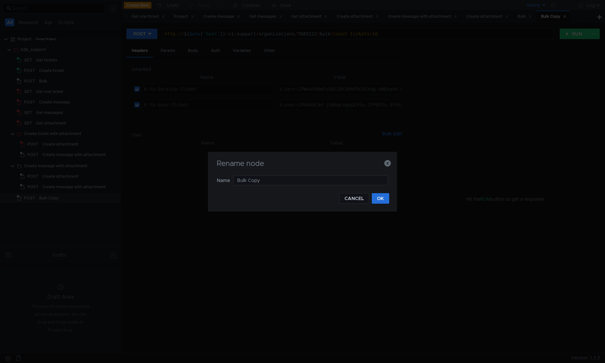
type input "Bulk"
type input "Reset"
drag, startPoint x: 384, startPoint y: 199, endPoint x: 386, endPoint y: 202, distance: 4.0
click at [383, 199] on button "OK" at bounding box center [380, 198] width 17 height 11
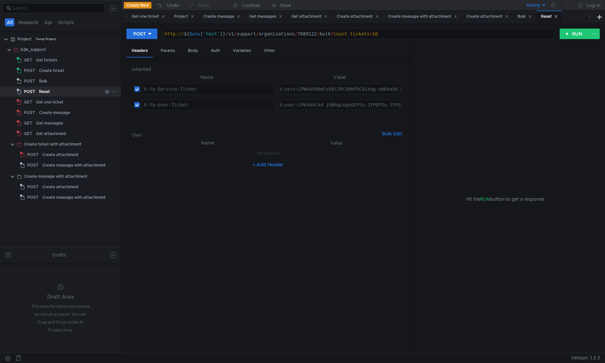
click at [35, 92] on div "POST" at bounding box center [27, 92] width 20 height 10
click at [68, 89] on div "Reset" at bounding box center [70, 92] width 63 height 10
drag, startPoint x: 172, startPoint y: 52, endPoint x: 182, endPoint y: 51, distance: 10.2
click at [171, 52] on div "Params" at bounding box center [167, 51] width 25 height 12
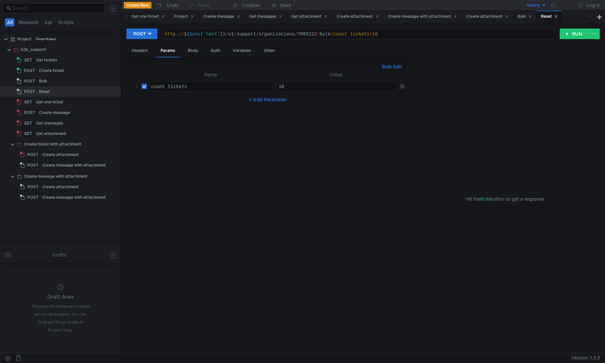
click at [320, 33] on div "http:// ${ $env [ 'host' ] } / v1 / support / organizations / 7889122 / bulk ? …" at bounding box center [358, 39] width 390 height 16
type textarea "http://${$env['host']}/v1/support/organizations/7889122/reset"
click at [570, 31] on button "RUN" at bounding box center [573, 34] width 29 height 11
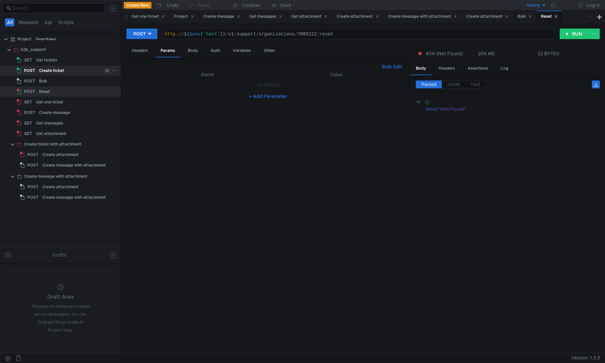
click at [39, 70] on div "Create ticket" at bounding box center [51, 71] width 25 height 10
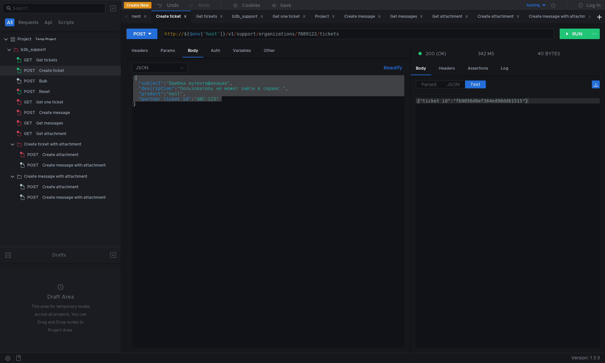
drag, startPoint x: 232, startPoint y: 100, endPoint x: 231, endPoint y: 77, distance: 23.7
click at [231, 77] on div "{ "subject" : "Ошибка аутентификации" , "description" : "Пользователь не может …" at bounding box center [268, 216] width 273 height 283
type textarea "{ "subject": "Ошибка аутентификации","
click at [577, 35] on button "RUN" at bounding box center [573, 34] width 29 height 11
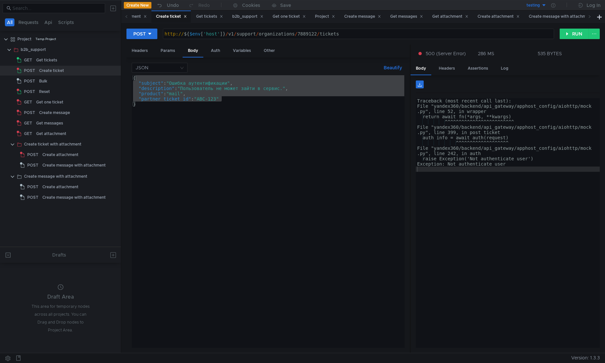
click at [527, 185] on div "Traceback (most recent call last): File "yandex360/backend/api_gateway/apphost_…" at bounding box center [508, 228] width 184 height 260
click at [45, 47] on div "b2b_support" at bounding box center [33, 50] width 25 height 10
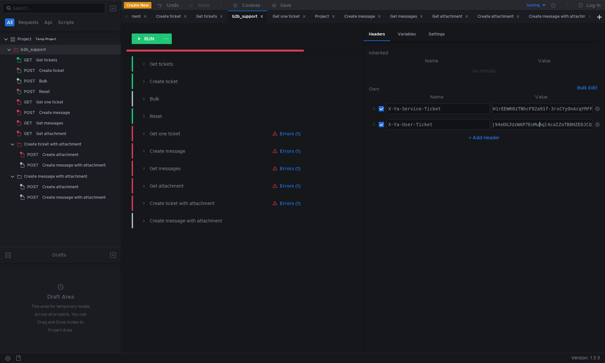
click at [503, 229] on nz-table "Name Value X-Ya-Service-Ticket הההההההההההההההההההההההההההההההההההההההההההההההה…" at bounding box center [484, 220] width 231 height 254
click at [43, 84] on div "Bulk" at bounding box center [43, 81] width 8 height 10
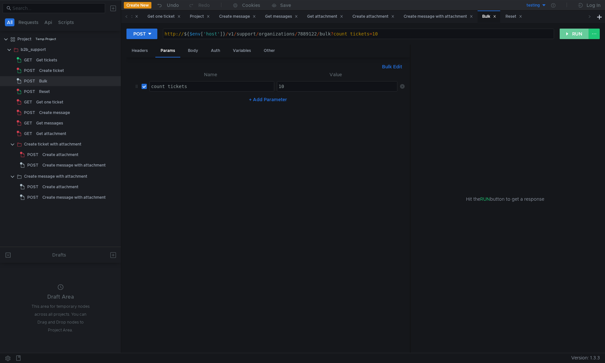
click at [574, 36] on button "RUN" at bounding box center [573, 34] width 29 height 11
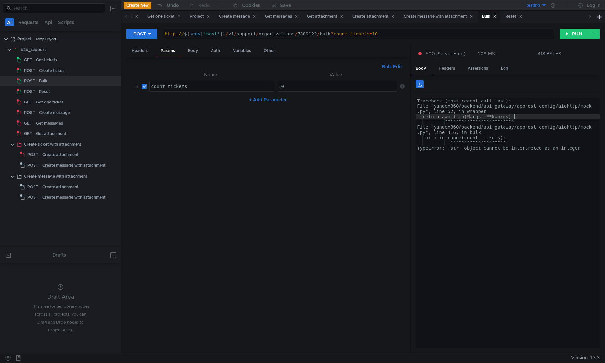
click at [513, 119] on div "Traceback (most recent call last): File "yandex360/backend/api_gateway/apphost_…" at bounding box center [508, 228] width 184 height 260
click at [525, 119] on div "Traceback (most recent call last): File "yandex360/backend/api_gateway/apphost_…" at bounding box center [508, 228] width 184 height 260
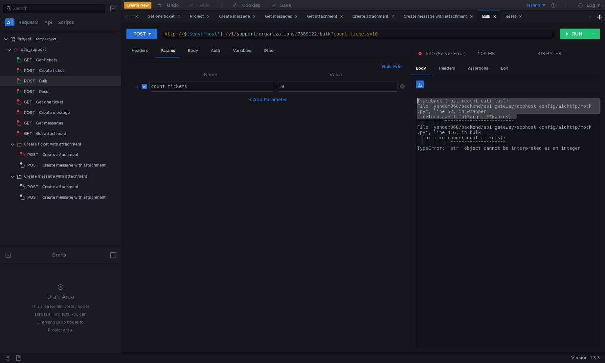
drag, startPoint x: 542, startPoint y: 119, endPoint x: 420, endPoint y: 98, distance: 123.3
click at [420, 98] on div "return await fn(*args, **kwargs) Traceback (most recent call last): File "yande…" at bounding box center [508, 213] width 184 height 267
click at [435, 107] on div "Traceback (most recent call last): File "yandex360/backend/api_gateway/apphost_…" at bounding box center [508, 223] width 184 height 250
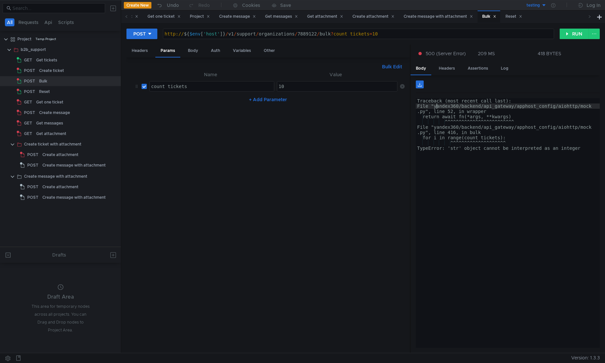
click at [471, 118] on div "Traceback (most recent call last): File "yandex360/backend/api_gateway/apphost_…" at bounding box center [508, 228] width 184 height 260
type textarea "return await fn(*args, **kwargs)"
type textarea "http://${$env['host']}/v1/support/organizations/7889122/bulk?count_tickets=10"
drag, startPoint x: 406, startPoint y: 35, endPoint x: 331, endPoint y: 36, distance: 75.5
click at [331, 36] on div "http:// ${ $env [ 'host' ] } / v1 / support / organizations / 7889122 / bulk ? …" at bounding box center [358, 39] width 390 height 16
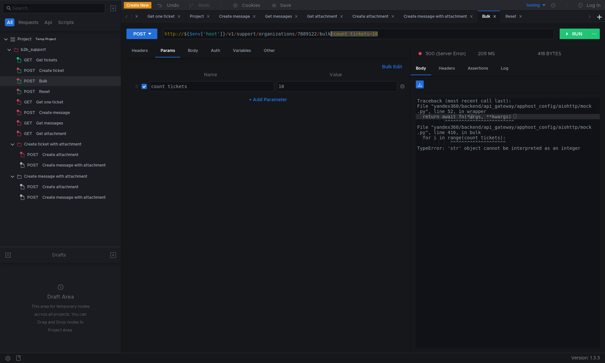
drag, startPoint x: 144, startPoint y: 88, endPoint x: 148, endPoint y: 86, distance: 5.1
click at [143, 88] on input "checkbox" at bounding box center [144, 86] width 5 height 5
checkbox input "false"
click at [573, 34] on button "RUN" at bounding box center [573, 34] width 29 height 11
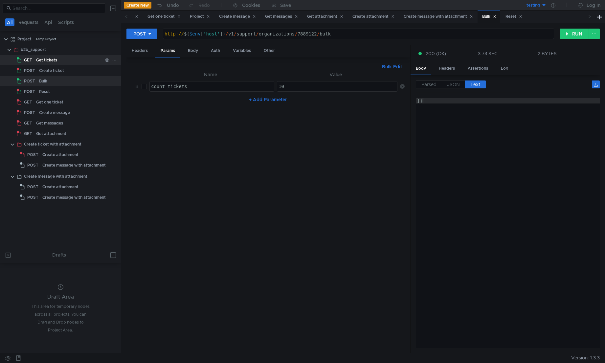
click at [42, 61] on div "Get tickets" at bounding box center [46, 60] width 21 height 10
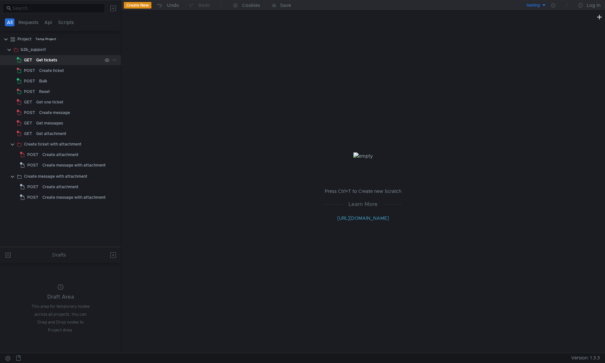
click at [51, 61] on div "Get tickets" at bounding box center [46, 60] width 21 height 10
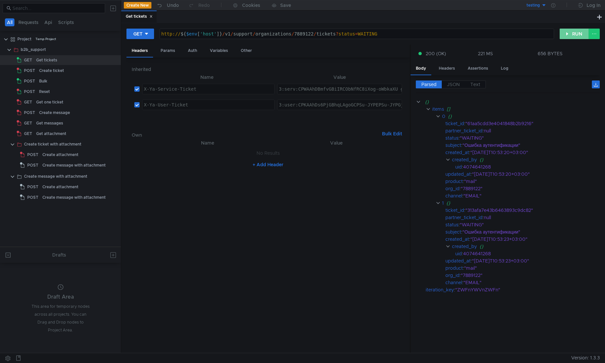
click at [574, 37] on button "RUN" at bounding box center [573, 34] width 29 height 11
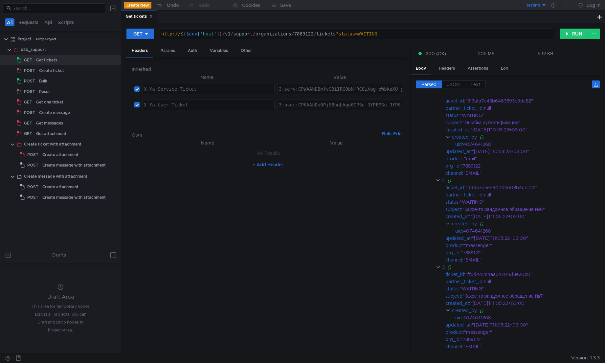
scroll to position [122, 0]
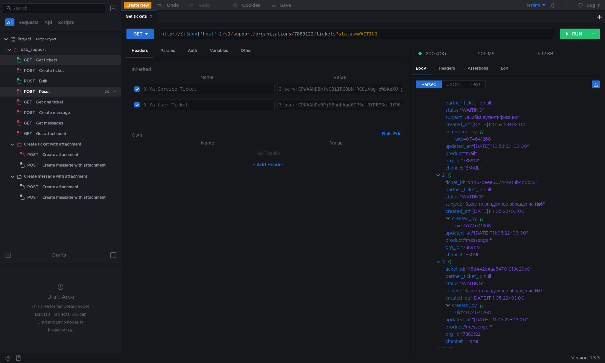
click at [50, 94] on div "Reset" at bounding box center [70, 92] width 63 height 10
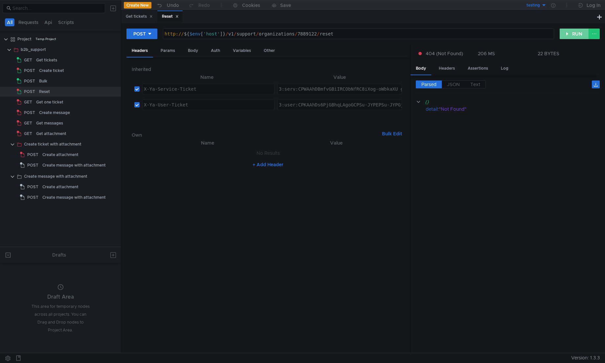
click at [572, 36] on button "RUN" at bounding box center [573, 34] width 29 height 11
click at [40, 60] on div "Get tickets" at bounding box center [46, 60] width 21 height 10
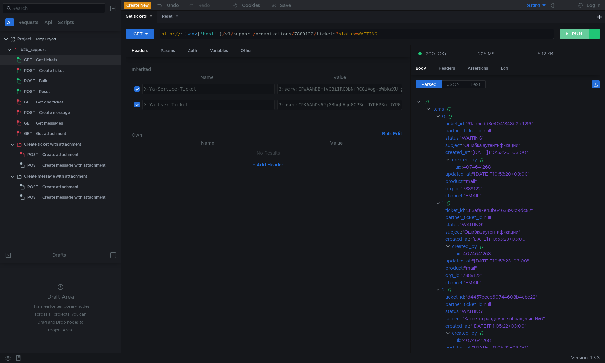
drag, startPoint x: 559, startPoint y: 35, endPoint x: 563, endPoint y: 35, distance: 3.3
click at [560, 35] on button "RUN" at bounding box center [573, 34] width 29 height 11
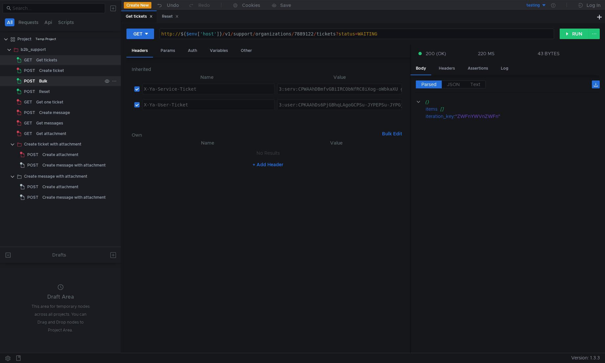
click at [43, 83] on div "Bulk" at bounding box center [43, 81] width 8 height 10
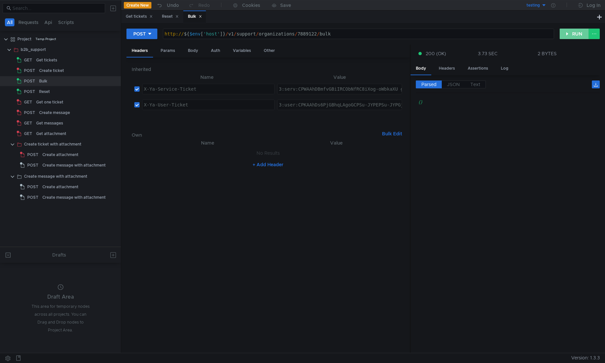
click at [567, 34] on button "RUN" at bounding box center [573, 34] width 29 height 11
click at [45, 61] on div "Get tickets" at bounding box center [46, 60] width 21 height 10
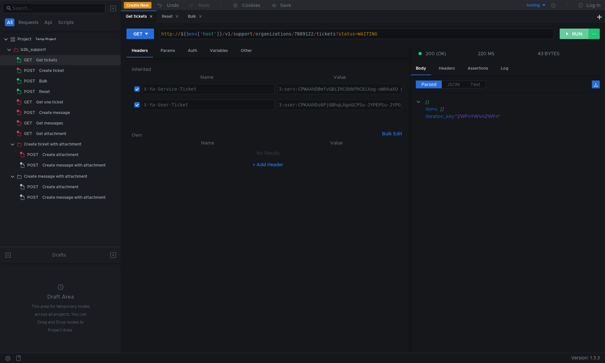
click at [572, 35] on button "RUN" at bounding box center [573, 34] width 29 height 11
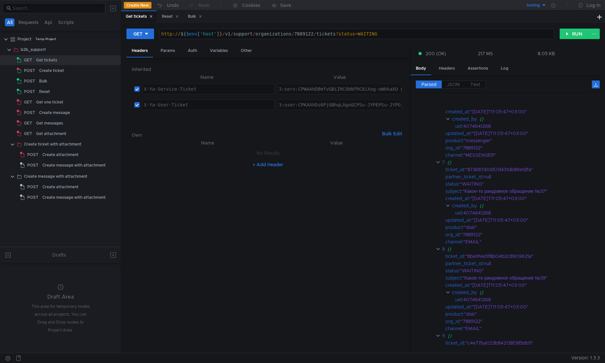
scroll to position [661, 0]
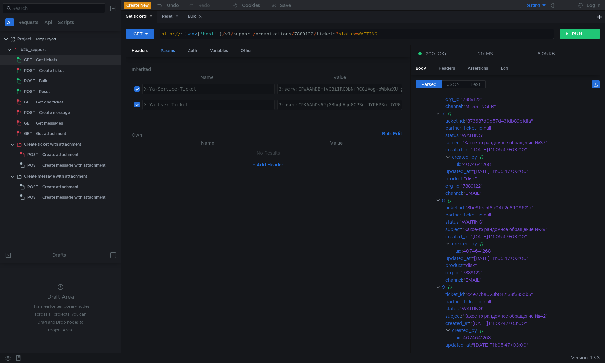
click at [171, 53] on div "Params" at bounding box center [167, 51] width 25 height 12
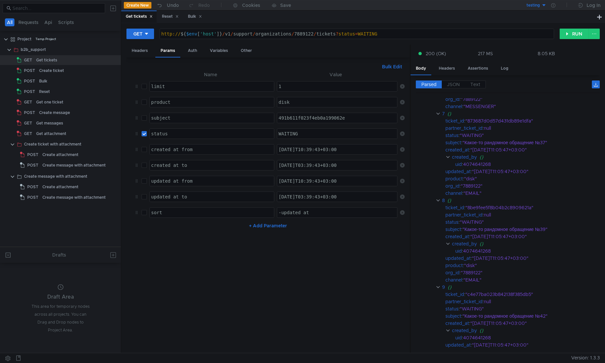
type textarea "WAITING"
click at [291, 131] on div "WAITING" at bounding box center [337, 139] width 121 height 16
click at [143, 134] on input "checkbox" at bounding box center [144, 133] width 5 height 5
checkbox input "false"
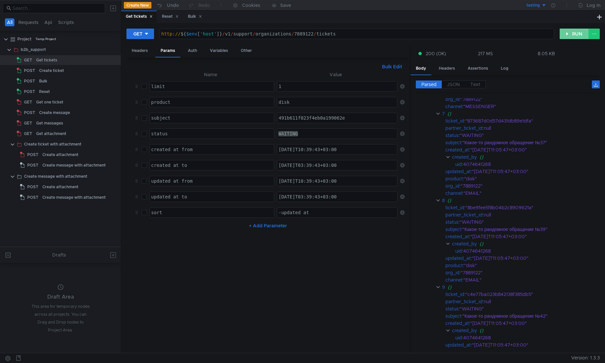
click at [571, 33] on button "RUN" at bounding box center [573, 34] width 29 height 11
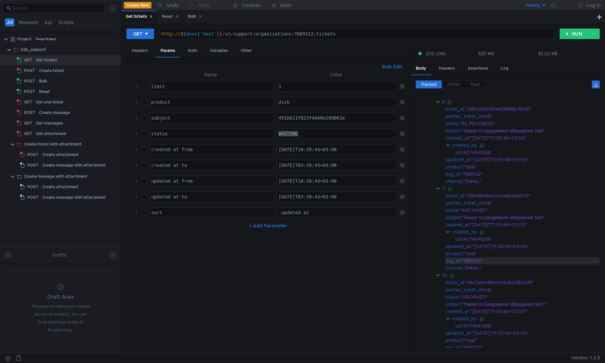
click at [475, 259] on div ""7889122"" at bounding box center [526, 260] width 131 height 7
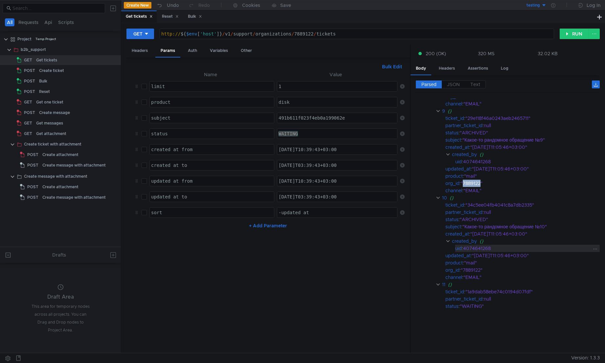
scroll to position [853, 0]
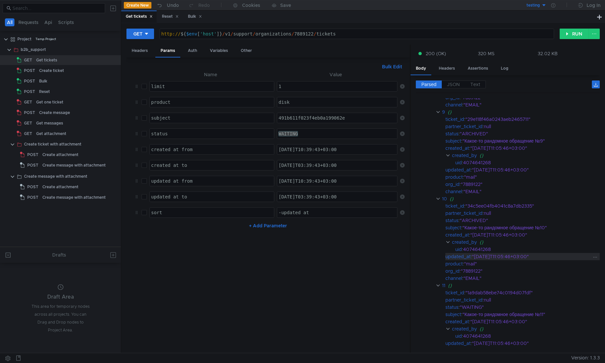
click at [482, 258] on div ""[DATE]T11:05:46+03:00"" at bounding box center [532, 256] width 120 height 7
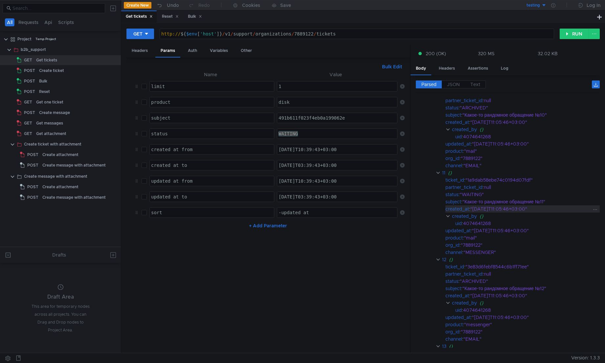
scroll to position [974, 0]
click at [277, 267] on nz-table "Name Value limit הההההההההההההההההההההההההההההההההההההההההההההההההההההההההההההה…" at bounding box center [268, 209] width 273 height 277
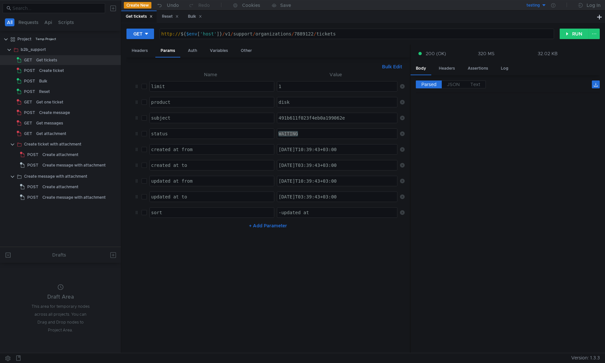
scroll to position [974, 0]
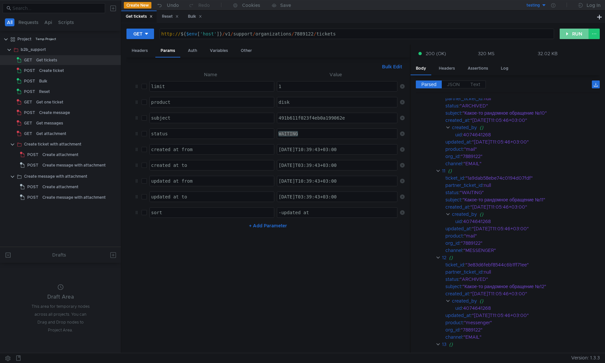
click at [577, 33] on button "RUN" at bounding box center [573, 34] width 29 height 11
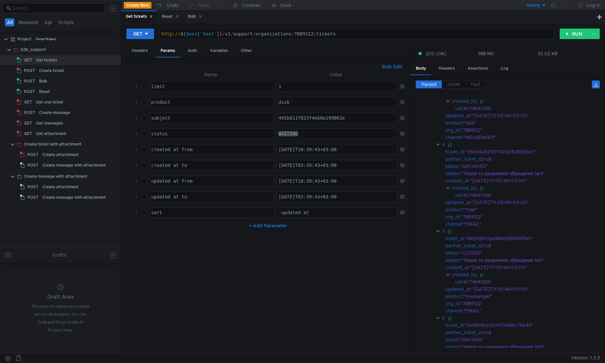
scroll to position [0, 0]
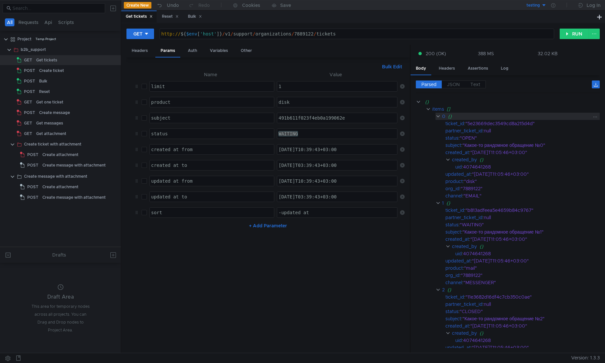
click at [438, 117] on clr-icon at bounding box center [437, 116] width 5 height 5
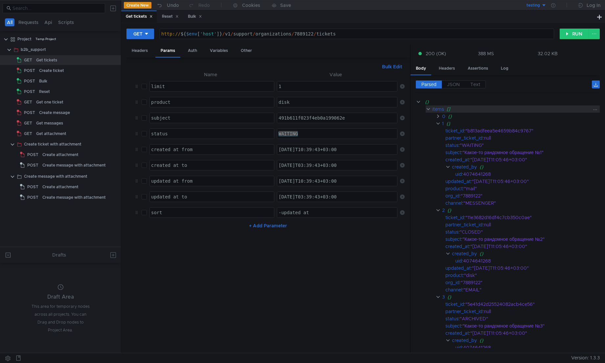
click at [427, 110] on clr-icon at bounding box center [428, 108] width 5 height 5
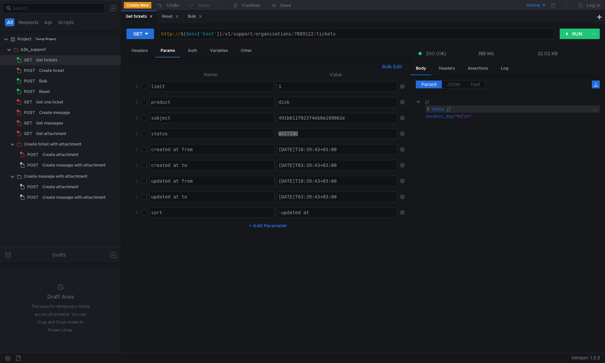
click at [426, 107] on clr-icon at bounding box center [428, 108] width 5 height 5
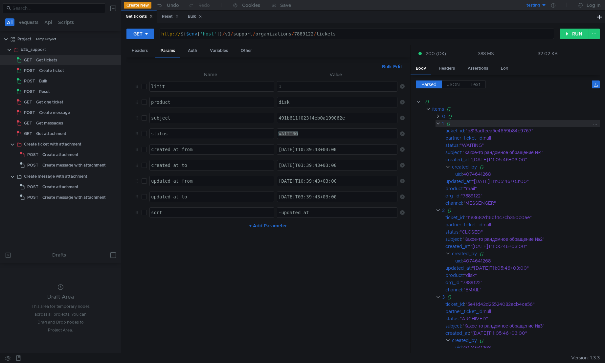
click at [437, 124] on clr-icon at bounding box center [437, 123] width 5 height 5
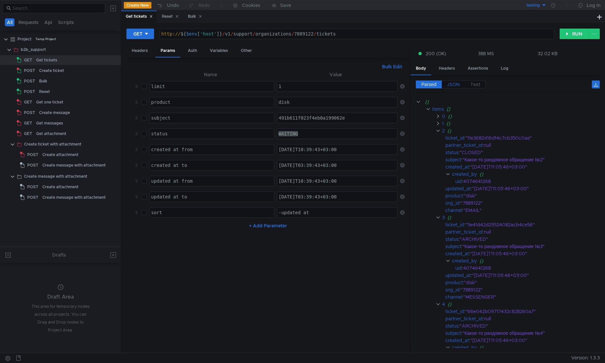
click at [455, 81] on span "JSON" at bounding box center [453, 84] width 13 height 6
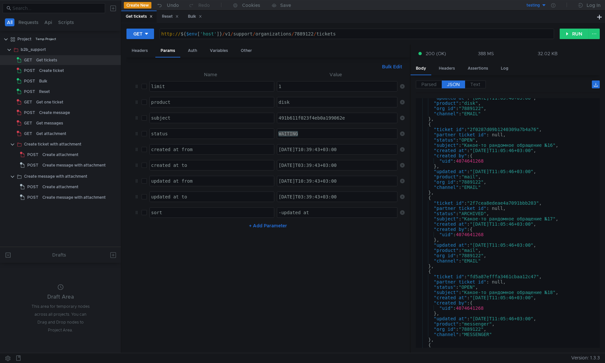
scroll to position [1164, 0]
click at [54, 83] on div "Bulk" at bounding box center [70, 81] width 63 height 10
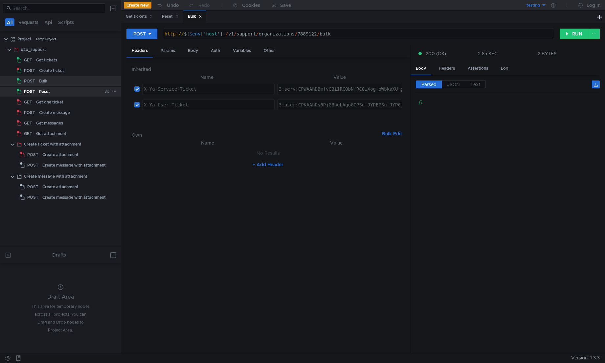
click at [40, 90] on div "Reset" at bounding box center [44, 92] width 11 height 10
click at [578, 35] on button "RUN" at bounding box center [573, 34] width 29 height 11
click at [47, 84] on div "Bulk" at bounding box center [43, 81] width 8 height 10
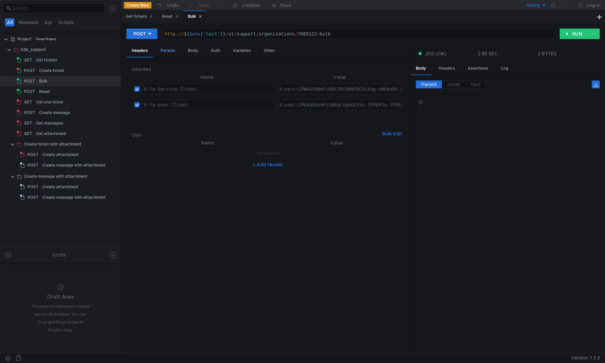
click at [174, 51] on div "Params" at bounding box center [167, 51] width 25 height 12
click at [145, 87] on input "checkbox" at bounding box center [144, 86] width 5 height 5
checkbox input "true"
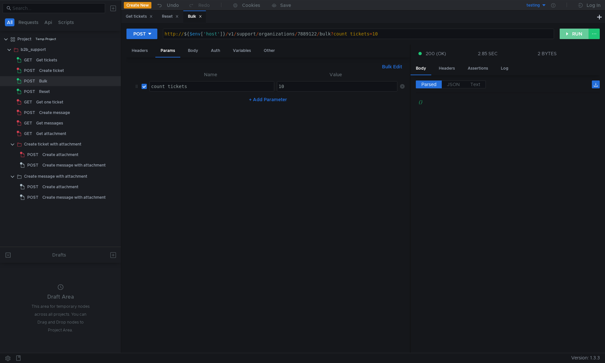
click at [579, 33] on button "RUN" at bounding box center [573, 34] width 29 height 11
click at [39, 60] on div "Get tickets" at bounding box center [46, 60] width 21 height 10
click at [37, 63] on div "Get tickets" at bounding box center [46, 60] width 21 height 10
click at [34, 64] on div "GET" at bounding box center [25, 60] width 17 height 10
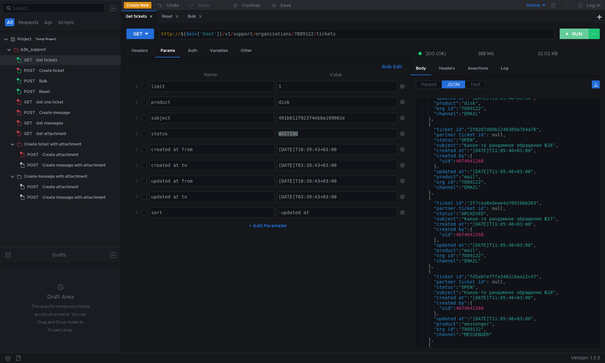
click at [569, 32] on button "RUN" at bounding box center [573, 34] width 29 height 11
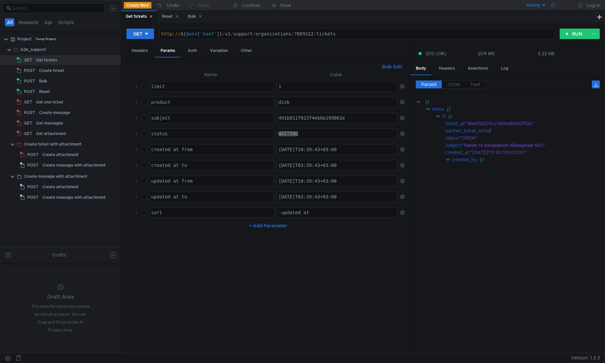
click at [496, 192] on cdk-virtual-scroll-viewport "{} items [] 0 {} ticket_id : "5bef5d209cc549edb550f52e" partner_ticket_id : nul…" at bounding box center [508, 223] width 184 height 250
click at [238, 273] on nz-table "Name Value limit הההההההההההההההההההההההההההההההההההההההההההההההההההההההההההההה…" at bounding box center [268, 209] width 273 height 277
click at [218, 300] on nz-table "Name Value limit הההההההההההההההההההההההההההההההההההההההההההההההההההההההההההההה…" at bounding box center [268, 209] width 273 height 277
drag, startPoint x: 215, startPoint y: 282, endPoint x: 211, endPoint y: 274, distance: 8.8
click at [213, 282] on nz-table "Name Value limit הההההההההההההההההההההההההההההההההההההההההההההההההההההההההההההה…" at bounding box center [268, 209] width 273 height 277
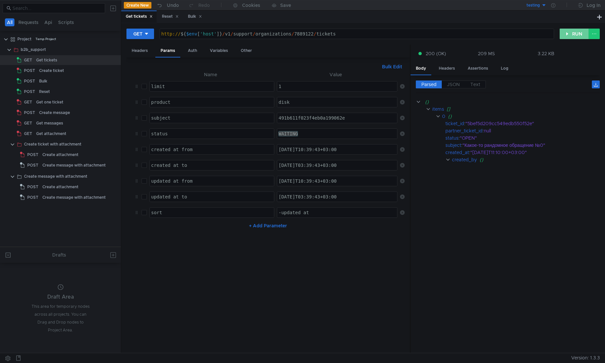
click at [577, 33] on button "RUN" at bounding box center [573, 34] width 29 height 11
click at [55, 81] on div "Bulk" at bounding box center [70, 81] width 63 height 10
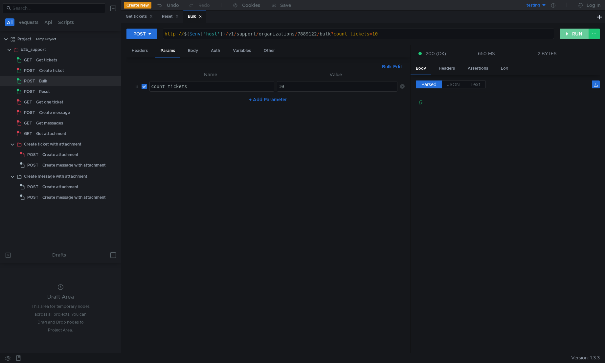
click at [567, 34] on button "RUN" at bounding box center [573, 34] width 29 height 11
click at [69, 62] on div "Get tickets" at bounding box center [69, 60] width 66 height 10
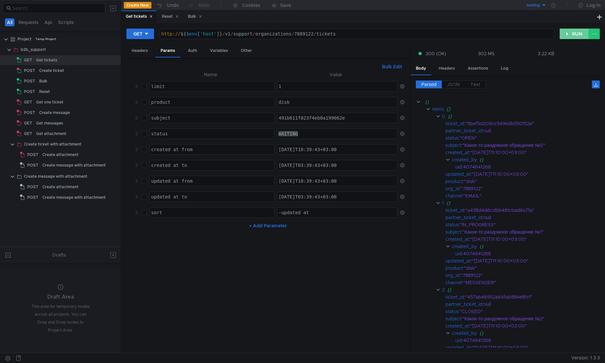
click at [574, 33] on button "RUN" at bounding box center [573, 34] width 29 height 11
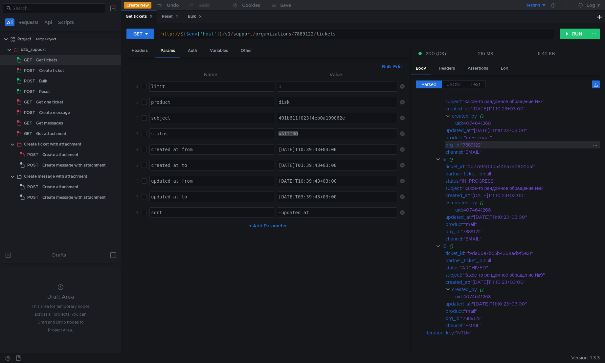
scroll to position [1665, 0]
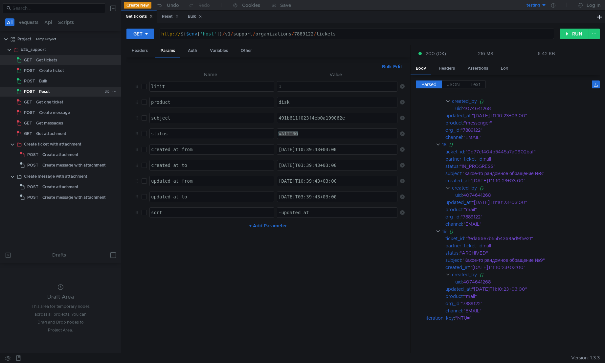
click at [45, 88] on div "Reset" at bounding box center [44, 92] width 11 height 10
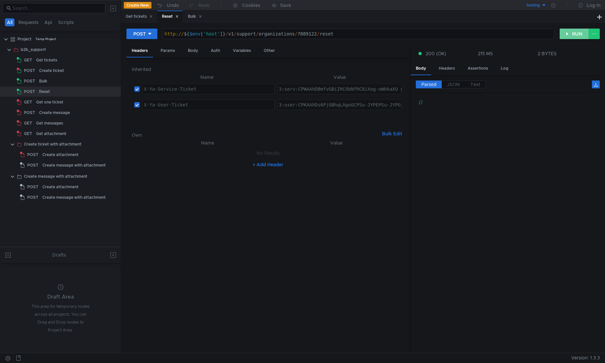
click at [564, 37] on button "RUN" at bounding box center [573, 34] width 29 height 11
click at [195, 19] on div "Bulk" at bounding box center [195, 16] width 14 height 7
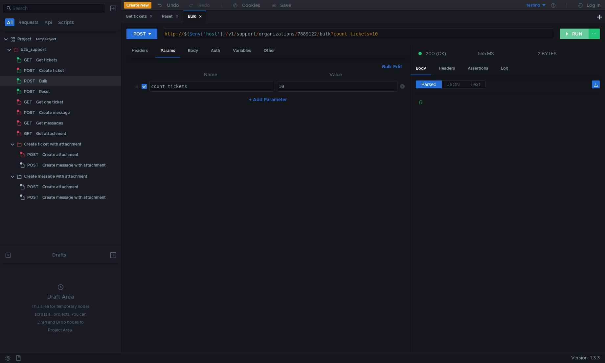
click at [570, 33] on button "RUN" at bounding box center [573, 34] width 29 height 11
click at [40, 57] on div "Get tickets" at bounding box center [46, 60] width 21 height 10
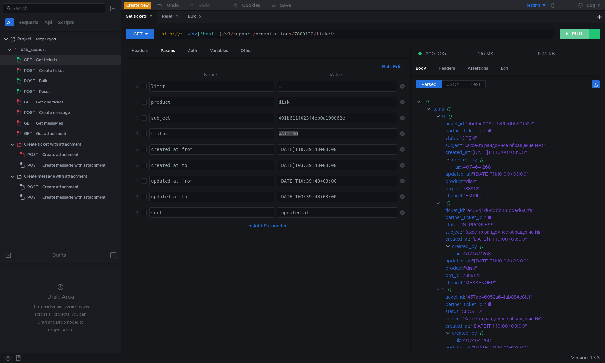
click at [573, 34] on button "RUN" at bounding box center [573, 34] width 29 height 11
click at [449, 86] on span "JSON" at bounding box center [453, 84] width 13 height 6
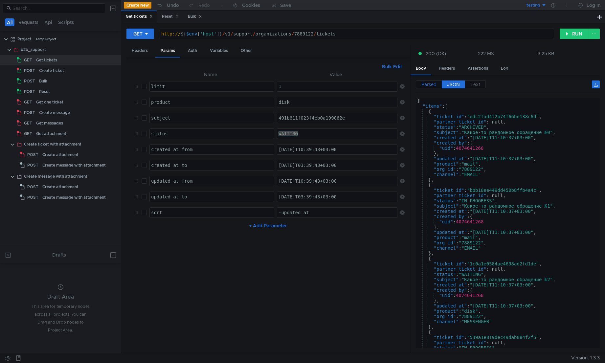
click at [430, 86] on span "Parsed" at bounding box center [428, 84] width 15 height 6
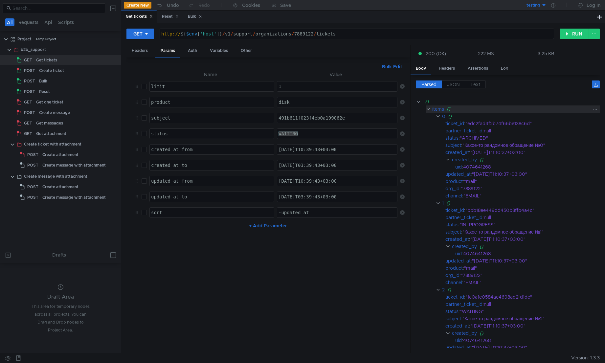
click at [428, 109] on clr-icon at bounding box center [428, 108] width 5 height 5
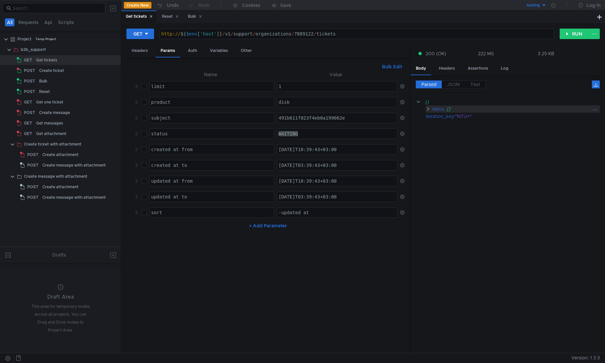
click at [430, 108] on clr-icon at bounding box center [428, 108] width 5 height 5
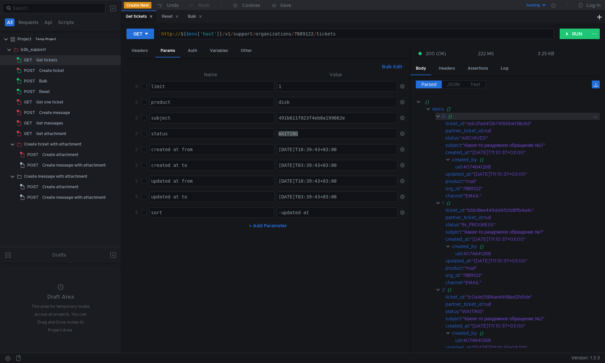
click at [436, 116] on clr-icon at bounding box center [437, 116] width 5 height 5
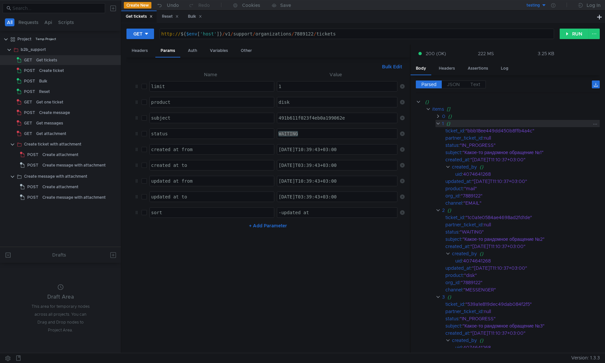
click at [437, 123] on clr-icon at bounding box center [437, 123] width 5 height 5
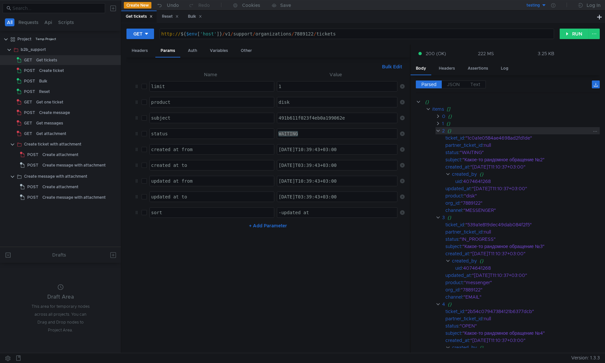
click at [440, 134] on div "2 {}" at bounding box center [517, 130] width 164 height 7
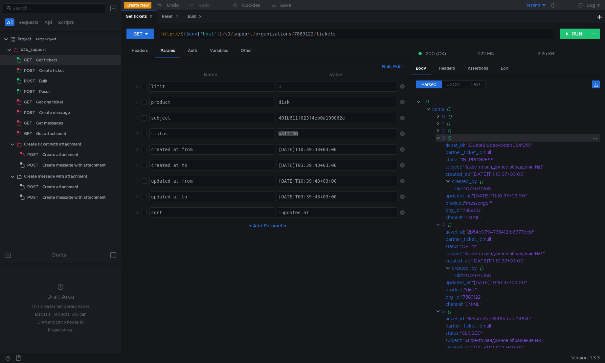
click at [439, 139] on clr-icon at bounding box center [437, 137] width 5 height 5
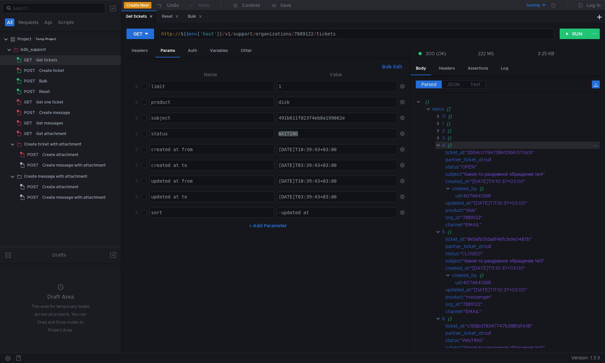
click at [439, 147] on clr-icon at bounding box center [437, 144] width 5 height 5
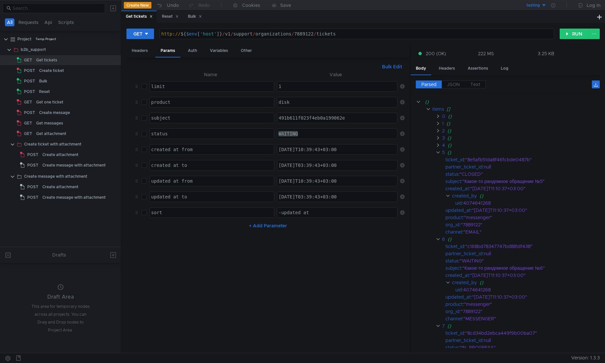
click at [438, 156] on app-tour-anchor "ticket_id : "8e5afb51da8f46fcbde0487b"" at bounding box center [508, 159] width 184 height 7
click at [438, 153] on clr-icon at bounding box center [437, 152] width 5 height 5
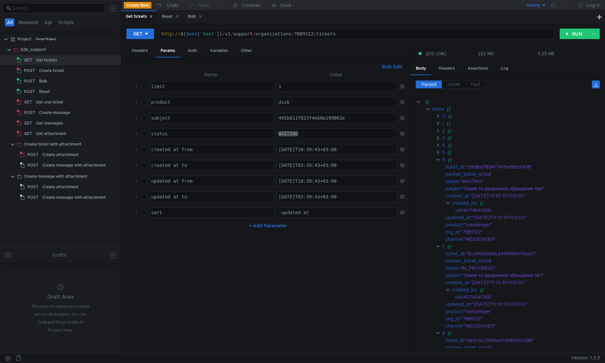
click at [438, 164] on app-tour-anchor "ticket_id : "c168bd78347747bd881df438"" at bounding box center [508, 166] width 184 height 7
click at [439, 160] on clr-icon at bounding box center [437, 159] width 5 height 5
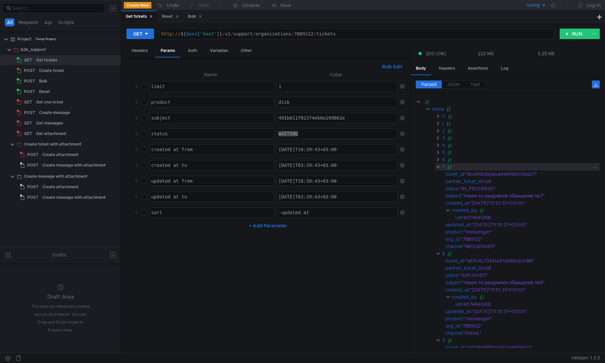
click at [437, 170] on div "7 {}" at bounding box center [517, 166] width 164 height 7
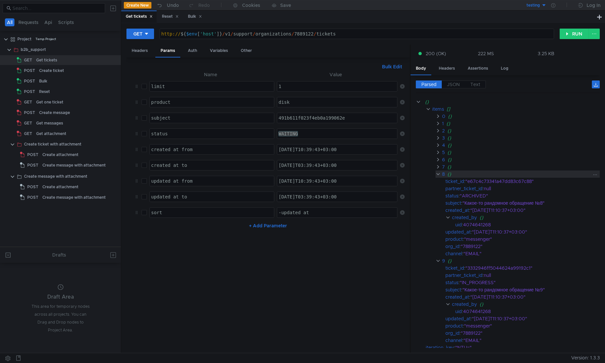
click at [438, 174] on clr-icon at bounding box center [437, 173] width 5 height 5
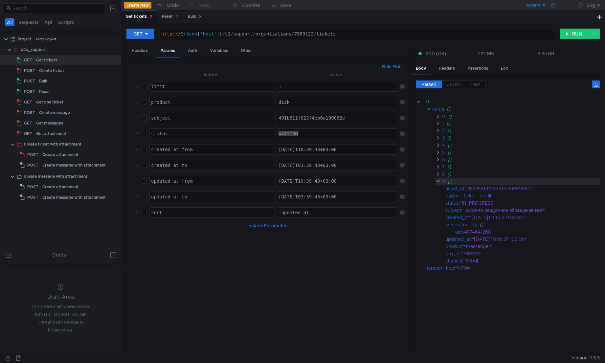
click at [439, 181] on clr-icon at bounding box center [437, 181] width 5 height 5
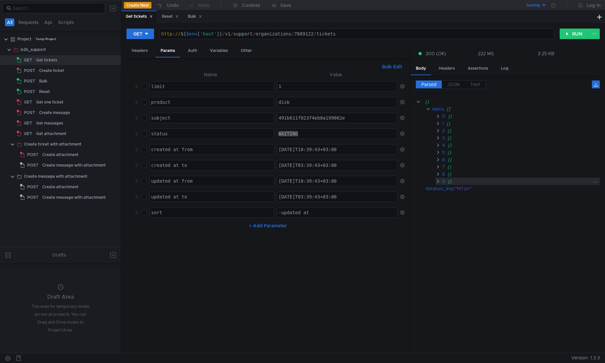
click at [438, 184] on clr-icon at bounding box center [437, 181] width 5 height 5
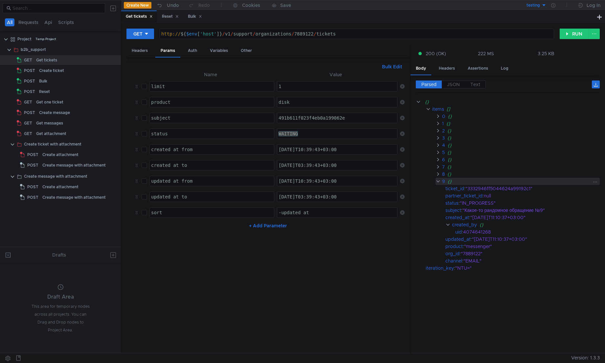
click at [438, 184] on clr-icon at bounding box center [437, 181] width 5 height 5
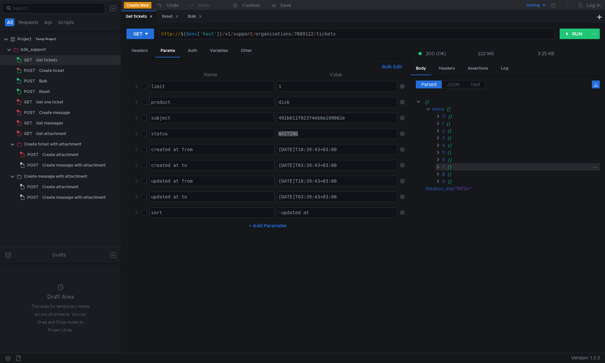
click at [438, 165] on clr-icon at bounding box center [437, 166] width 5 height 5
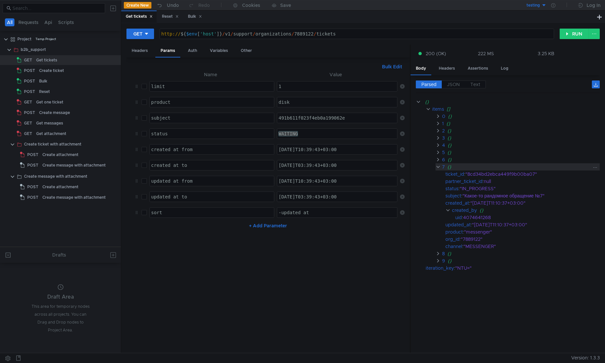
click at [438, 165] on clr-icon at bounding box center [437, 166] width 5 height 5
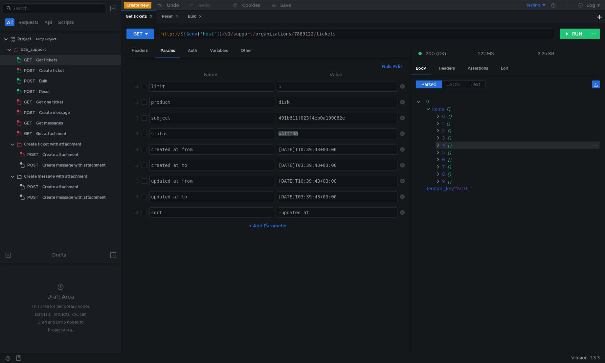
click at [438, 148] on div "4 {}" at bounding box center [517, 145] width 164 height 7
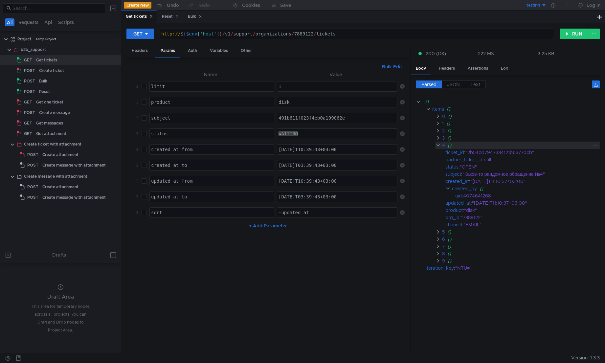
click at [438, 148] on div "4 {}" at bounding box center [517, 145] width 164 height 7
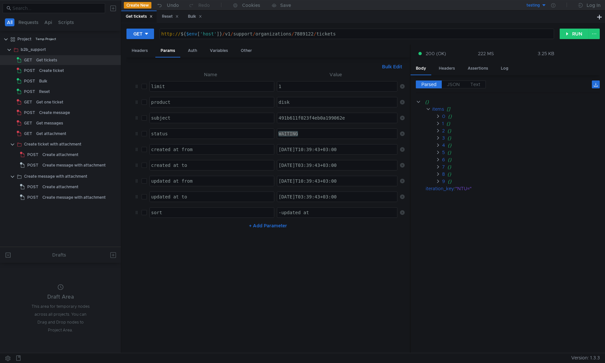
click at [283, 36] on div "http:// ${ $env [ 'host' ] } / v1 / support / organizations / 7889122 / tickets" at bounding box center [357, 39] width 394 height 16
type textarea "http://${$env['host']}/v1/support/organizations/7889122/tickets"
click at [348, 36] on div "http:// ${ $env [ 'host' ] } / v1 / support / organizations / 7889122 / tickets" at bounding box center [357, 39] width 394 height 16
click at [317, 287] on nz-table "Name Value limit הההההההההההההההההההההההההההההההההההההההההההההההההההההההההההההה…" at bounding box center [268, 209] width 273 height 277
click at [529, 43] on div "GET http://${$env['host']}/v1/support/organizations/7889122/tickets http:// ${ …" at bounding box center [362, 36] width 473 height 16
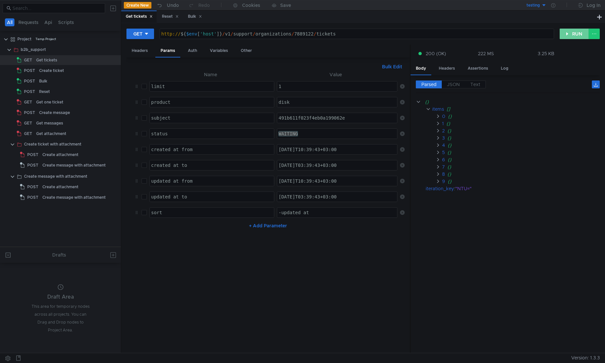
click at [568, 36] on button "RUN" at bounding box center [573, 34] width 29 height 11
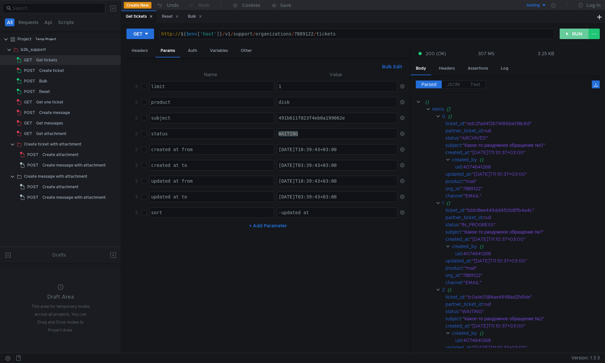
click at [570, 36] on button "RUN" at bounding box center [573, 34] width 29 height 11
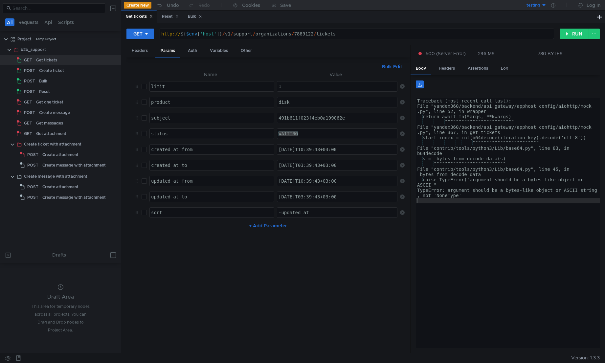
click at [483, 202] on div "Traceback (most recent call last): File "yandex360/backend/api_gateway/apphost_…" at bounding box center [508, 228] width 184 height 260
click at [571, 38] on button "RUN" at bounding box center [573, 34] width 29 height 11
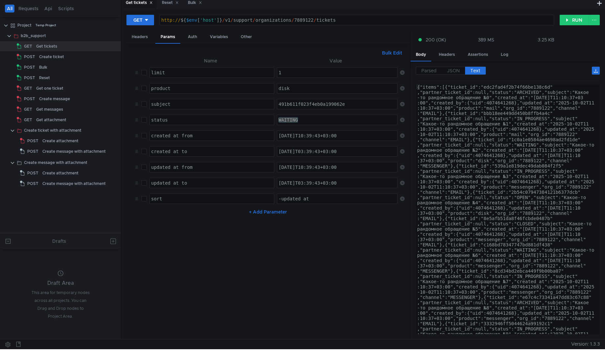
scroll to position [0, 0]
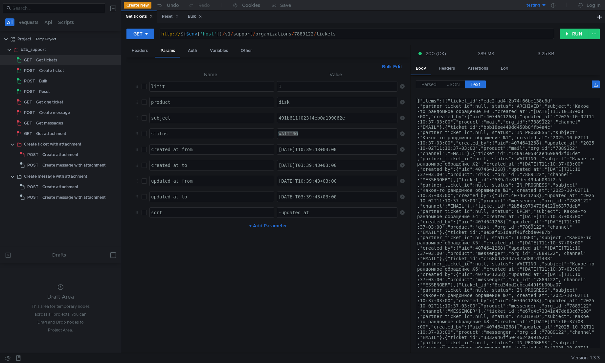
click at [143, 88] on input "checkbox" at bounding box center [144, 86] width 5 height 5
checkbox input "true"
click at [574, 32] on button "RUN" at bounding box center [573, 34] width 29 height 11
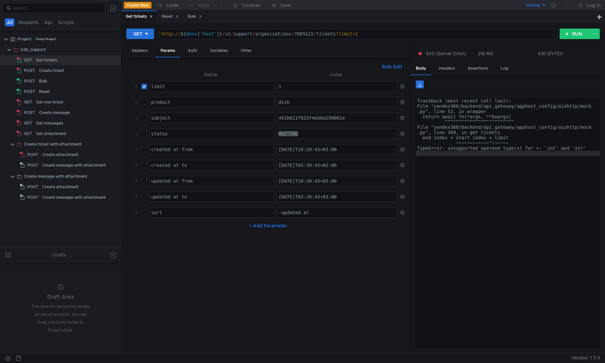
click at [510, 152] on div "Traceback (most recent call last): File "yandex360/backend/api_gateway/apphost_…" at bounding box center [508, 228] width 184 height 260
click at [507, 165] on div "Traceback (most recent call last): File "yandex360/backend/api_gateway/apphost_…" at bounding box center [508, 228] width 184 height 260
click at [572, 35] on button "RUN" at bounding box center [573, 34] width 29 height 11
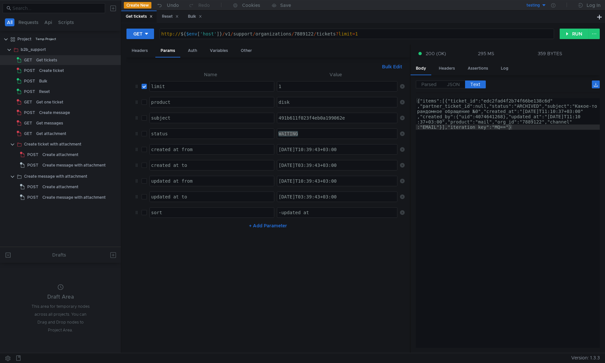
type textarea "{"items":[{"ticket_id":"edc2fad4f2b74f66be138c6d","partner_ticket_id":null,"sta…"
click at [526, 121] on div "{"items":[{"ticket_id":"edc2fad4f2b74f66be138c6d" ,"partner_ticket_id":null,"st…" at bounding box center [508, 254] width 184 height 313
click at [458, 86] on span "JSON" at bounding box center [453, 84] width 13 height 6
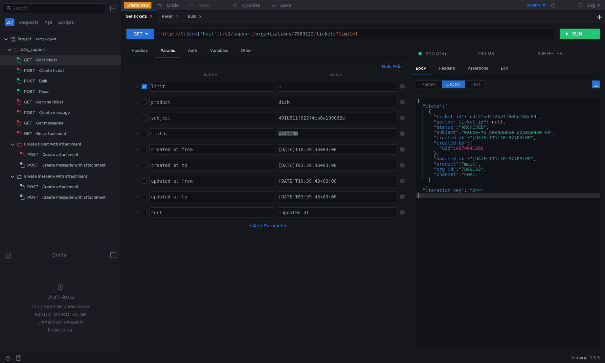
type textarea ""iteration_key": "MQ==""
drag, startPoint x: 483, startPoint y: 190, endPoint x: 472, endPoint y: 189, distance: 10.9
click at [472, 189] on div "{ "items" : [ { "ticket_id" : "edc2fad4f2b74f66be138c6d" , "partner_ticket_id" …" at bounding box center [508, 228] width 184 height 260
click at [260, 226] on button "+ Add Parameter" at bounding box center [267, 226] width 43 height 8
click at [235, 224] on div at bounding box center [212, 228] width 124 height 10
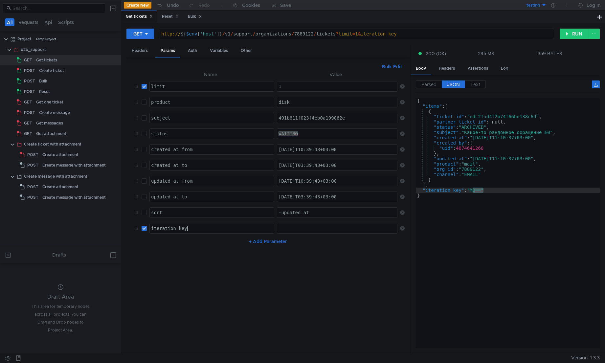
scroll to position [0, 2]
type textarea "iteration_key"
paste textarea "MQ=="
type textarea "MQ=="
click at [575, 36] on button "RUN" at bounding box center [573, 34] width 29 height 11
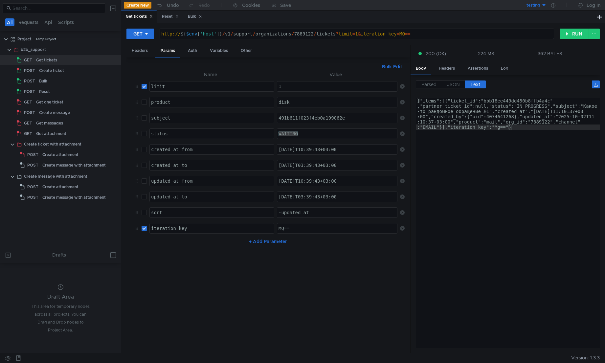
type textarea "{"items":[{"ticket_id":"bbb18ee449dd450b8ffb4a4c","partner_ticket_id":null,"sta…"
click at [508, 130] on div "{"items":[{"ticket_id":"bbb18ee449dd450b8ffb4a4c" ,"partner_ticket_id":null,"st…" at bounding box center [508, 254] width 184 height 313
click at [449, 88] on label "JSON" at bounding box center [453, 84] width 23 height 8
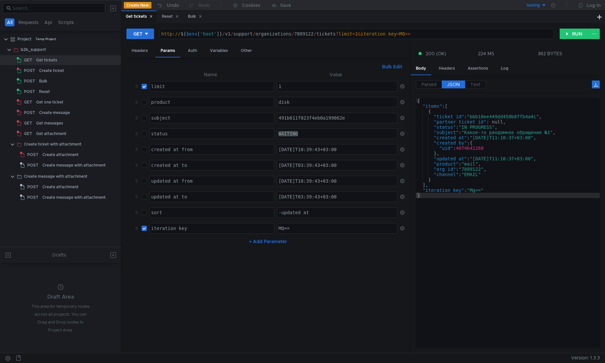
click at [450, 85] on span "JSON" at bounding box center [453, 84] width 13 height 6
type textarea ""iteration_key": "Mg==""
drag, startPoint x: 476, startPoint y: 192, endPoint x: 473, endPoint y: 190, distance: 4.3
click at [473, 190] on div "{ "items" : [ { "ticket_id" : "bbb18ee449dd450b8ffb4a4c" , "partner_ticket_id" …" at bounding box center [508, 228] width 184 height 260
click at [476, 193] on div "{ "items" : [ { "ticket_id" : "bbb18ee449dd450b8ffb4a4c" , "partner_ticket_id" …" at bounding box center [508, 223] width 184 height 250
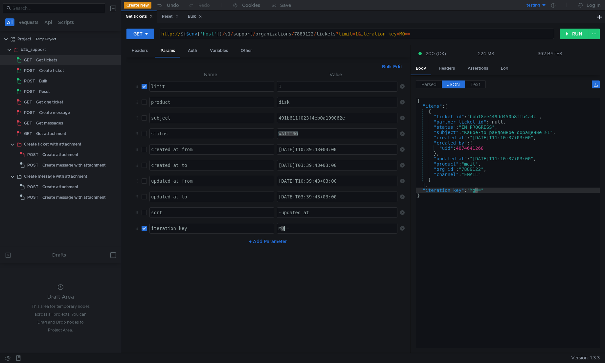
click at [282, 226] on div "MQ==" at bounding box center [337, 234] width 121 height 16
paste textarea "MQ=="
type textarea "Mg=="
click at [568, 33] on button "RUN" at bounding box center [573, 34] width 29 height 11
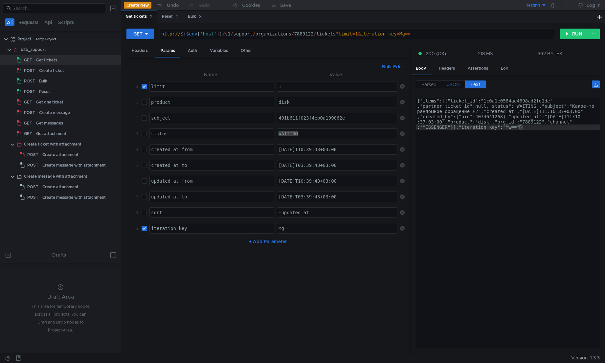
click at [456, 85] on span "JSON" at bounding box center [453, 84] width 13 height 6
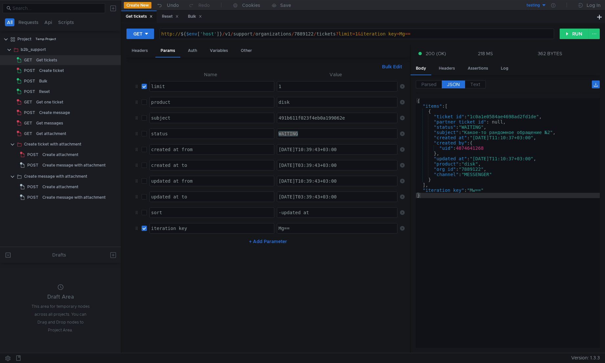
click at [451, 87] on span "JSON" at bounding box center [453, 84] width 13 height 6
drag, startPoint x: 287, startPoint y: 87, endPoint x: 275, endPoint y: 86, distance: 11.6
click at [275, 86] on td "1 1 ההההההההההההההההההההההההההההההההההההההההההההההההההההההההההההההההההההההההההה…" at bounding box center [335, 86] width 123 height 16
type textarea "5"
click at [567, 33] on button "RUN" at bounding box center [573, 34] width 29 height 11
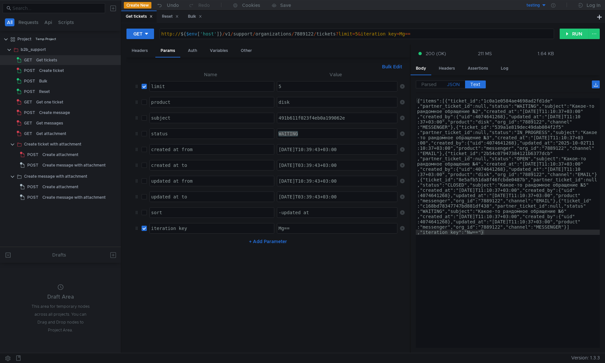
click at [459, 81] on label "JSON" at bounding box center [453, 84] width 23 height 8
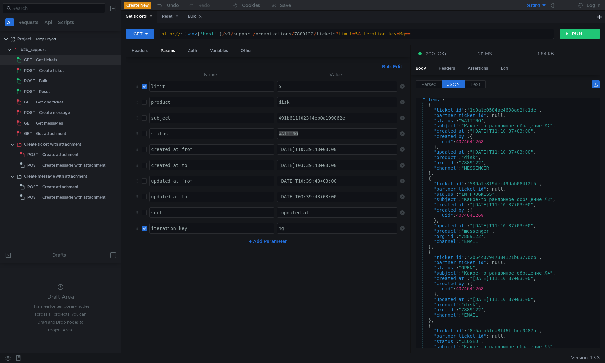
scroll to position [0, 0]
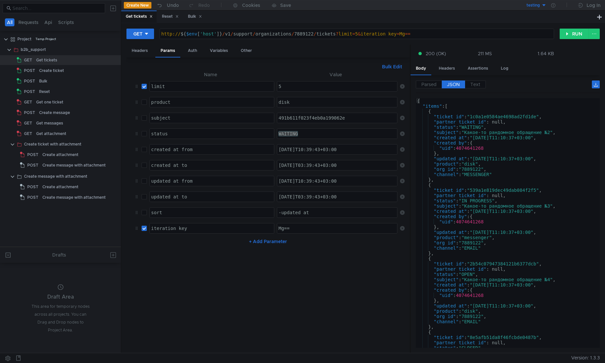
scroll to position [0, 0]
click at [565, 37] on button "RUN" at bounding box center [573, 34] width 29 height 11
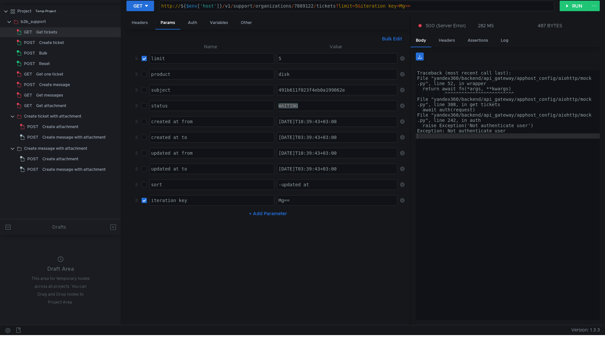
scroll to position [0, 0]
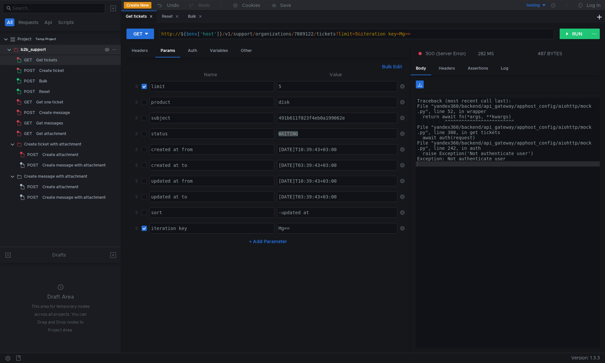
click at [42, 52] on div "b2b_support" at bounding box center [33, 50] width 25 height 10
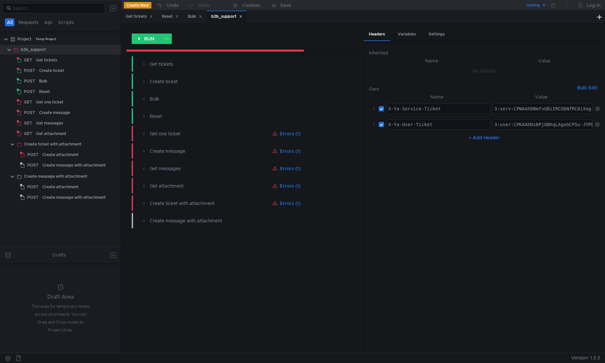
type textarea "3:user:CPKAAhDs6PjGBhqLAgoGCPSu-JYPEPSu-JYPGjBjbG91ZF9hcGkucHNiaWxsaW5nOnBhcnRu…"
click at [40, 69] on div "Create ticket" at bounding box center [51, 71] width 25 height 10
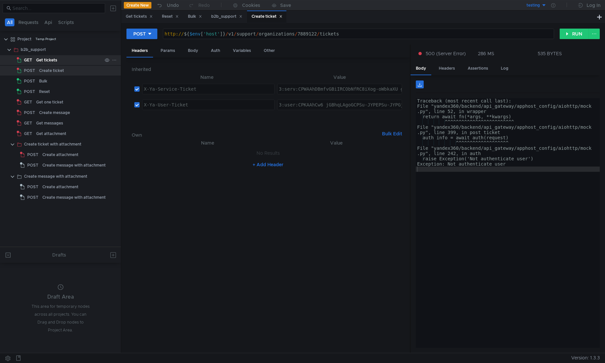
click at [45, 60] on div "Get tickets" at bounding box center [46, 60] width 21 height 10
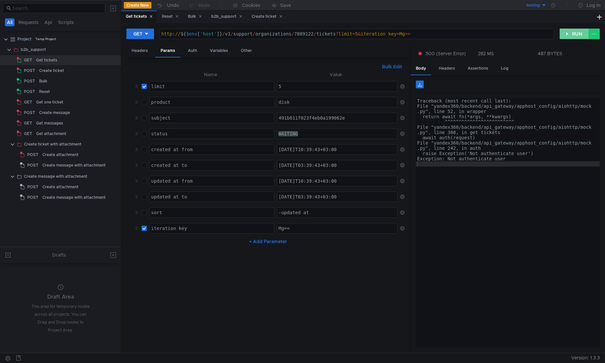
click at [564, 35] on button "RUN" at bounding box center [573, 34] width 29 height 11
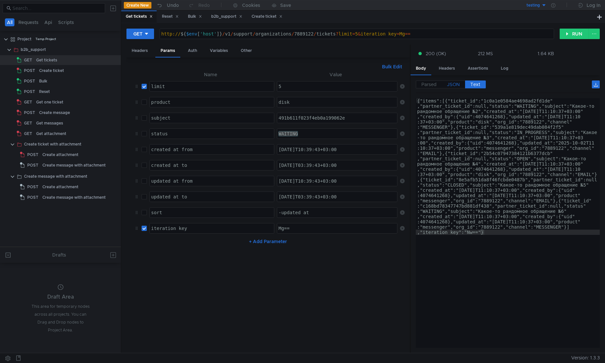
click at [454, 85] on span "JSON" at bounding box center [453, 84] width 13 height 6
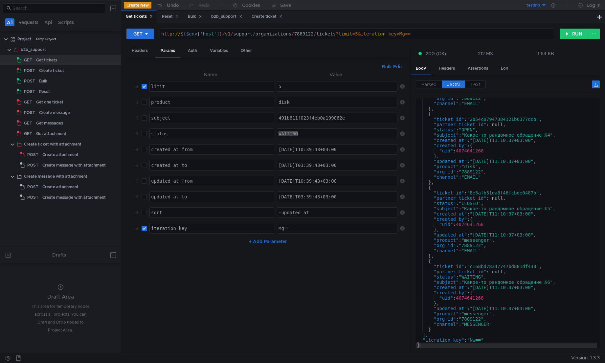
scroll to position [52, 0]
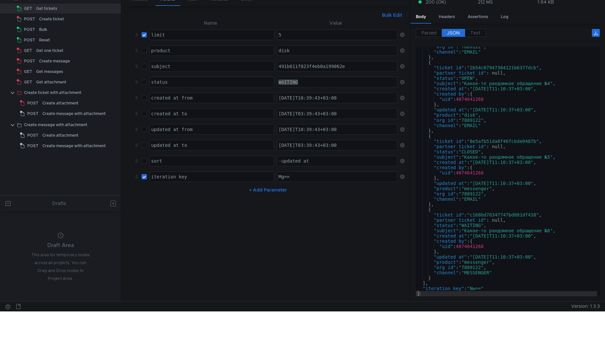
type textarea ""iteration_key": "Nw==""
drag, startPoint x: 485, startPoint y: 287, endPoint x: 473, endPoint y: 289, distance: 11.6
click at [473, 289] on div ""org_id" : "7889122" , "channel" : "EMAIL" } , { "ticket_id" : "2b54c0794738412…" at bounding box center [506, 174] width 181 height 260
click at [290, 178] on div "Mg==" at bounding box center [337, 182] width 121 height 16
paste textarea "Nw"
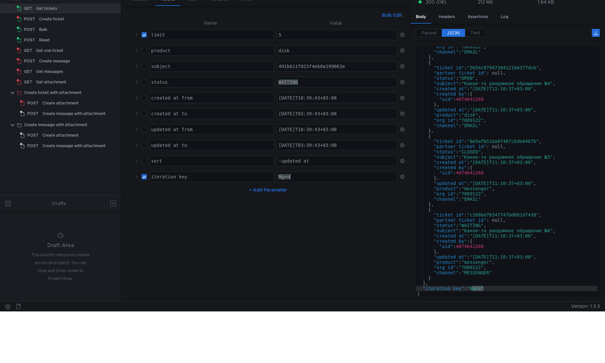
type textarea "Nw=="
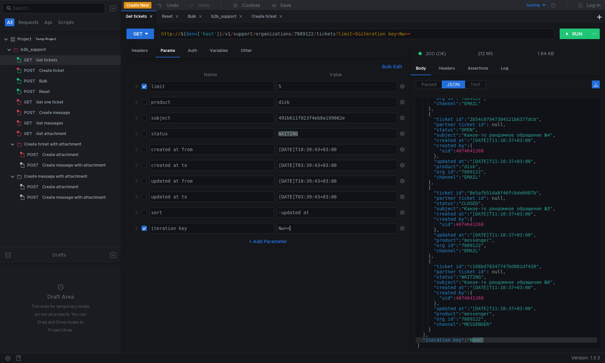
scroll to position [105, 0]
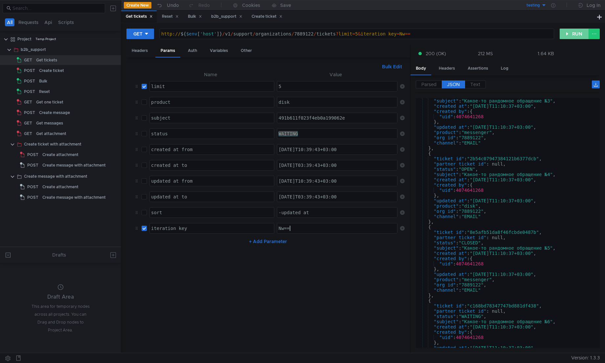
click at [571, 33] on button "RUN" at bounding box center [573, 34] width 29 height 11
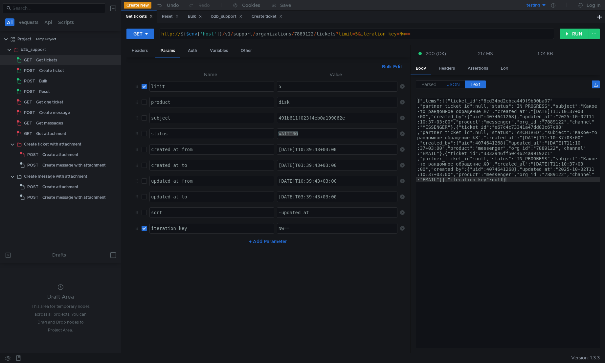
click at [460, 84] on label "JSON" at bounding box center [453, 84] width 23 height 8
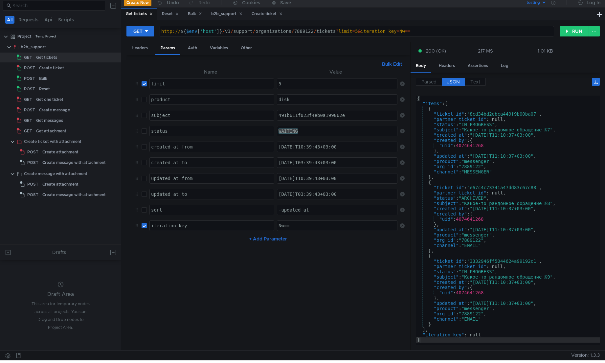
scroll to position [0, 0]
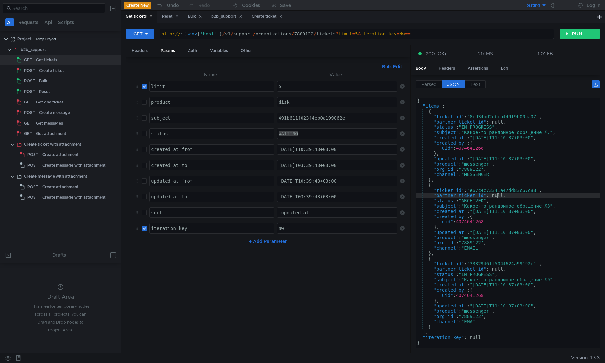
drag, startPoint x: 496, startPoint y: 193, endPoint x: 501, endPoint y: 204, distance: 11.9
click at [496, 193] on div "{ "items" : [ { "ticket_id" : "8cd34bd2ebca449f9b00ba07" , "partner_ticket_id" …" at bounding box center [508, 228] width 184 height 260
click at [511, 232] on div "{ "items" : [ { "ticket_id" : "8cd34bd2ebca449f9b00ba07" , "partner_ticket_id" …" at bounding box center [508, 228] width 184 height 260
click at [518, 288] on div "{ "items" : [ { "ticket_id" : "8cd34bd2ebca449f9b00ba07" , "partner_ticket_id" …" at bounding box center [508, 228] width 184 height 260
click at [520, 310] on div "{ "items" : [ { "ticket_id" : "8cd34bd2ebca449f9b00ba07" , "partner_ticket_id" …" at bounding box center [508, 228] width 184 height 260
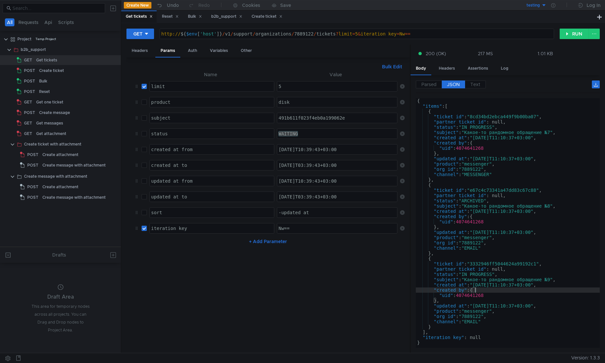
type textarea ""product": "messenger","
click at [296, 87] on div "5" at bounding box center [337, 92] width 121 height 16
type textarea "10"
click at [143, 229] on input "checkbox" at bounding box center [144, 228] width 5 height 5
checkbox input "false"
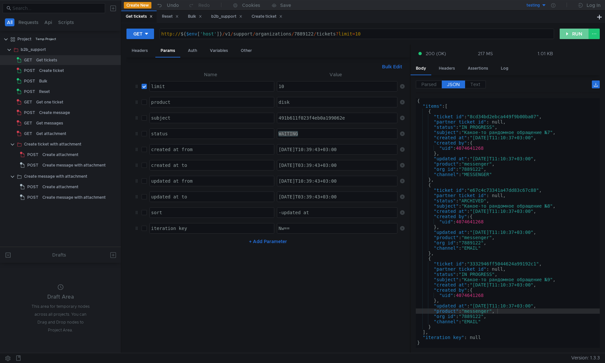
click at [573, 35] on button "RUN" at bounding box center [573, 34] width 29 height 11
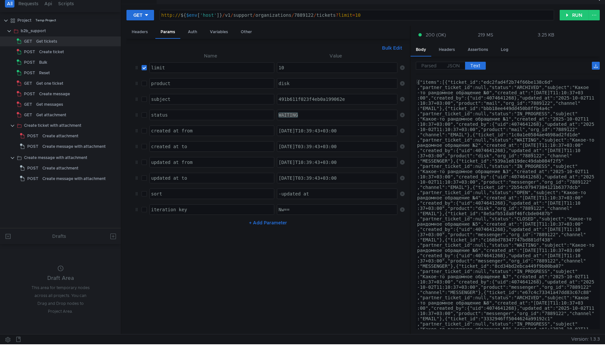
scroll to position [17, 0]
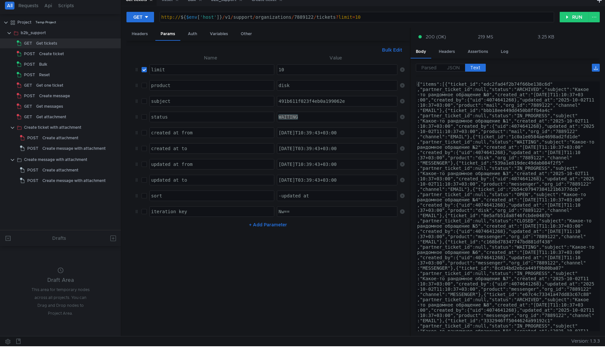
click at [305, 68] on div "10" at bounding box center [337, 75] width 121 height 16
type textarea "0"
type textarea "9"
click at [582, 14] on button "RUN" at bounding box center [573, 17] width 29 height 11
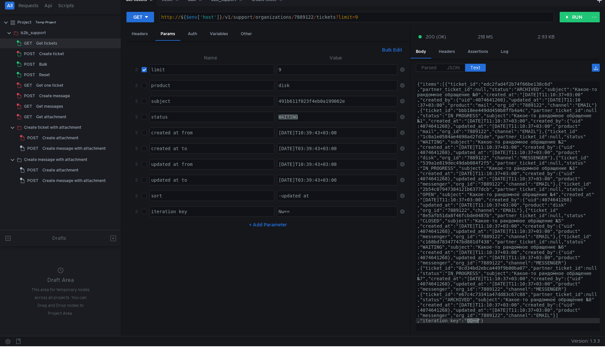
drag, startPoint x: 466, startPoint y: 320, endPoint x: 477, endPoint y: 320, distance: 11.2
click at [300, 215] on div "Nw==" at bounding box center [337, 217] width 121 height 16
paste textarea "OQ"
type textarea "OQ=="
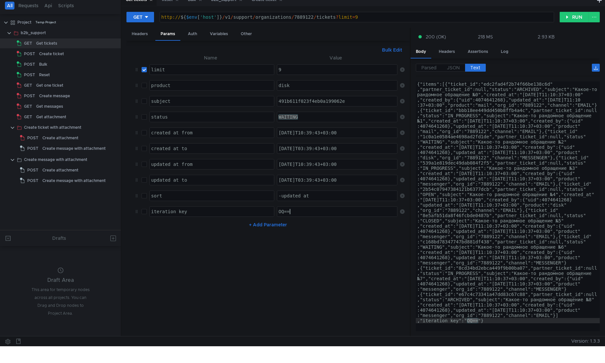
click at [141, 213] on td at bounding box center [143, 212] width 8 height 16
click at [143, 212] on input "checkbox" at bounding box center [144, 211] width 5 height 5
checkbox input "true"
click at [575, 20] on button "RUN" at bounding box center [573, 17] width 29 height 11
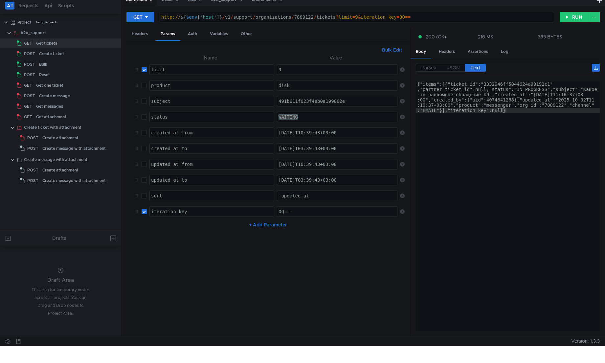
type textarea "{"items":[{"ticket_id":"3332946ff5044624a99192c1","partner_ticket_id":null,"sta…"
click at [548, 131] on div "{"items":[{"ticket_id":"3332946ff5044624a99192c1" ,"partner_ticket_id":null,"st…" at bounding box center [508, 237] width 184 height 313
click at [544, 152] on div "{"items":[{"ticket_id":"3332946ff5044624a99192c1" ,"partner_ticket_id":null,"st…" at bounding box center [508, 237] width 184 height 313
click at [517, 84] on div "{"items":[{"ticket_id":"3332946ff5044624a99192c1" ,"partner_ticket_id":null,"st…" at bounding box center [508, 237] width 184 height 313
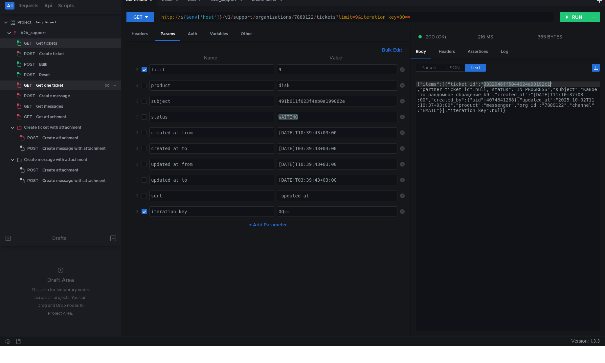
click at [54, 85] on div "Get one ticket" at bounding box center [49, 85] width 27 height 10
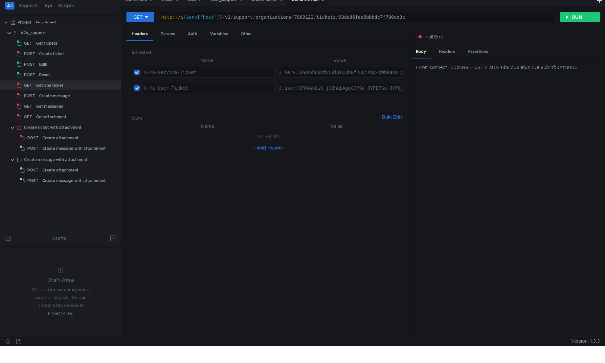
click at [349, 16] on div "http:// ${ $env [ 'host' ] } / v1 / support / organizations / 7889122 / tickets…" at bounding box center [357, 22] width 394 height 16
paste textarea "3332946ff5044624a99192c1"
type textarea "http://${$env['host']}/v1/support/organizations/7889122/tickets/3332946ff504462…"
click at [573, 17] on button "RUN" at bounding box center [573, 17] width 29 height 11
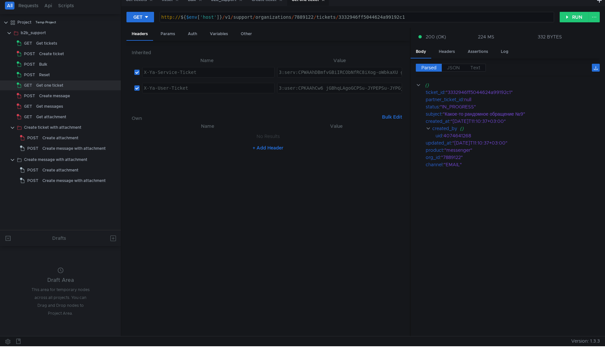
click at [515, 217] on cdk-virtual-scroll-viewport "{} ticket_id : "3332946ff5044624a99192c1" partner_ticket_id : null status : "IN…" at bounding box center [508, 206] width 184 height 250
click at [69, 120] on div "Get attachment" at bounding box center [69, 117] width 66 height 10
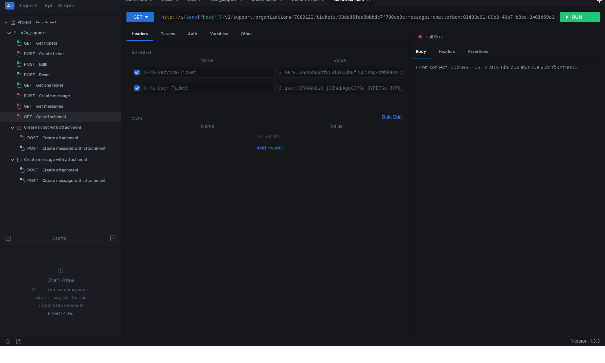
type textarea "http://${$env['host']}/v1/support/organizations/7889122/tickets/68da86faa8bbbdc…"
click at [48, 99] on div "Create message" at bounding box center [54, 96] width 31 height 10
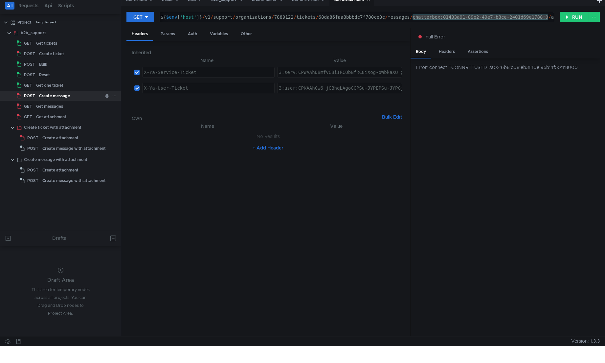
click at [48, 99] on div "Create message" at bounding box center [54, 96] width 31 height 10
click at [448, 51] on div "Headers" at bounding box center [446, 52] width 27 height 12
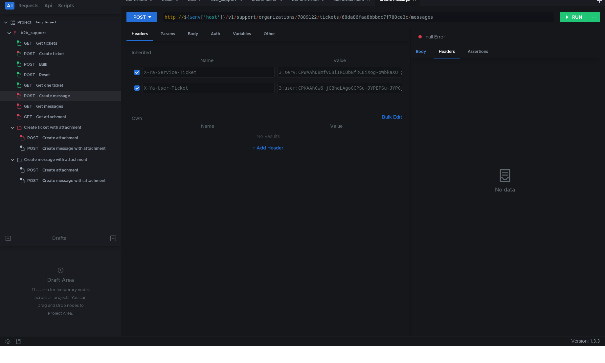
click at [423, 53] on div "Body" at bounding box center [420, 52] width 21 height 12
click at [193, 34] on div "Body" at bounding box center [193, 34] width 21 height 12
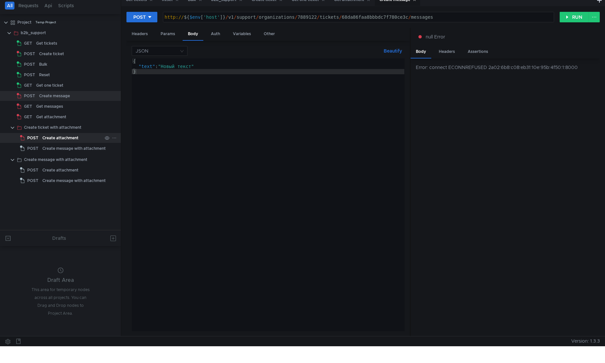
click at [58, 136] on div "Create attachment" at bounding box center [60, 138] width 36 height 10
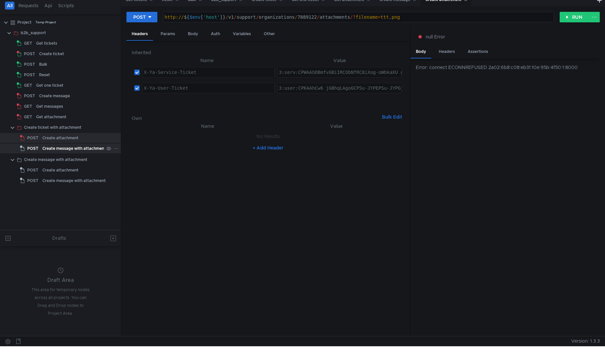
click at [59, 150] on div "Create message with attachment" at bounding box center [73, 148] width 63 height 10
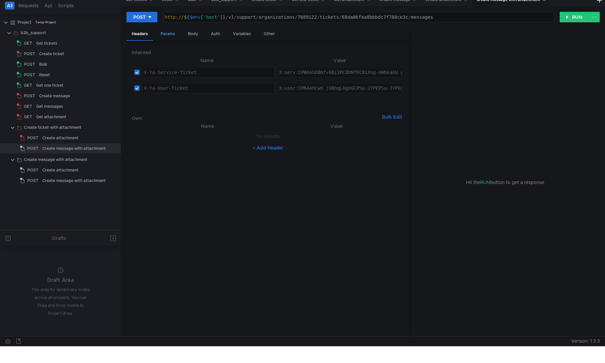
click at [164, 37] on div "Params" at bounding box center [167, 34] width 25 height 12
click at [186, 35] on div "Body" at bounding box center [193, 34] width 21 height 12
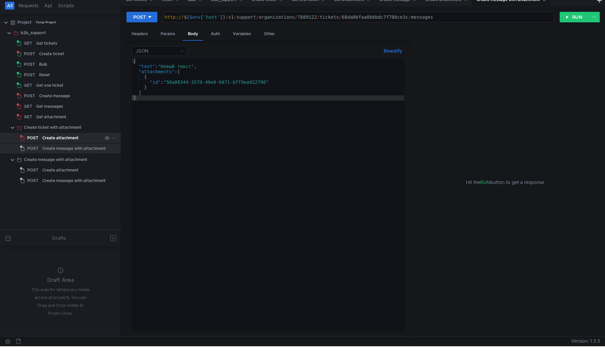
click at [56, 139] on div "Create attachment" at bounding box center [60, 138] width 36 height 10
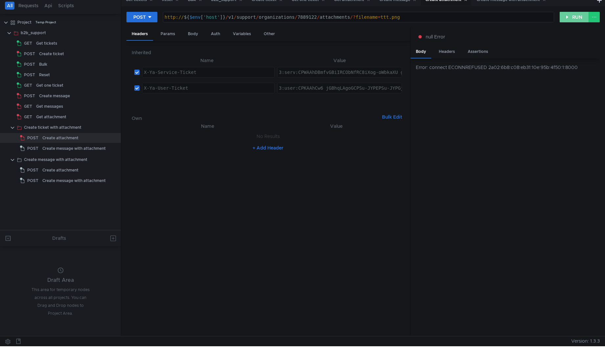
click at [573, 16] on button "RUN" at bounding box center [573, 17] width 29 height 11
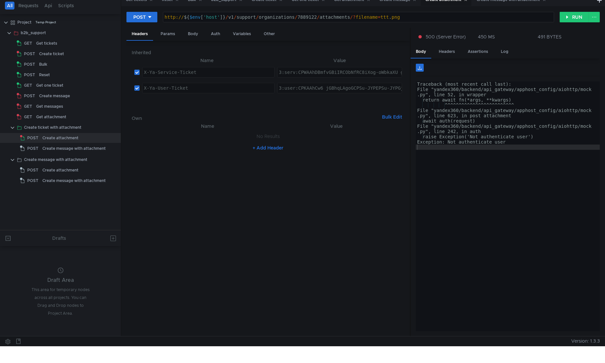
click at [512, 169] on div "Traceback (most recent call last): File "yandex360/backend/api_gateway/apphost_…" at bounding box center [508, 209] width 184 height 257
click at [40, 34] on div "b2b_support" at bounding box center [33, 33] width 25 height 10
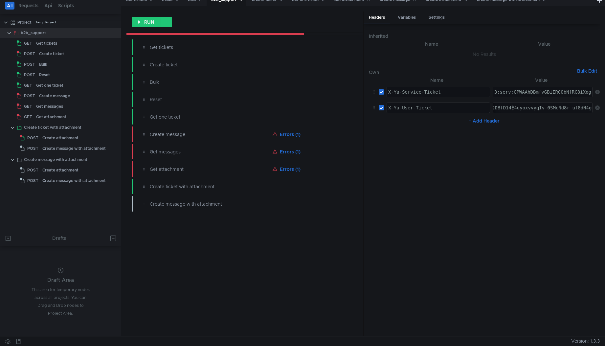
click at [68, 137] on div "Create attachment" at bounding box center [60, 138] width 36 height 10
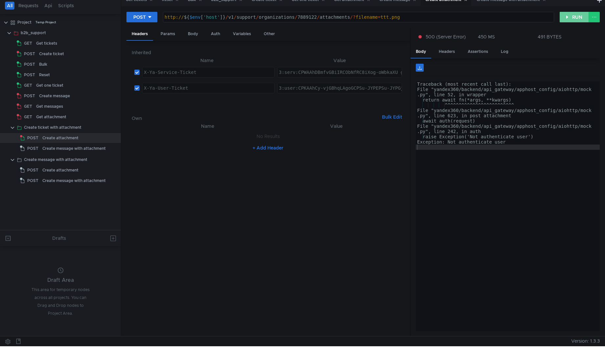
click at [571, 16] on button "RUN" at bounding box center [573, 17] width 29 height 11
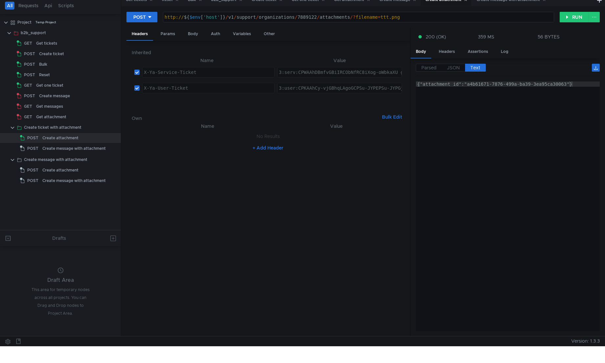
type textarea "{"attachment_id":"a4b61671-7876-499a-ba39-3ea95ca30063"}"
click at [541, 89] on div "{"attachment_id":"a4b61671-7876-499a-ba39-3ea95ca30063"}" at bounding box center [508, 211] width 184 height 260
drag, startPoint x: 567, startPoint y: 85, endPoint x: 467, endPoint y: 85, distance: 100.5
click at [467, 85] on div "{"attachment_id":"a4b61671-7876-499a-ba39-3ea95ca30063"}" at bounding box center [508, 211] width 184 height 260
click at [71, 150] on div "Create message with attachment" at bounding box center [73, 148] width 63 height 10
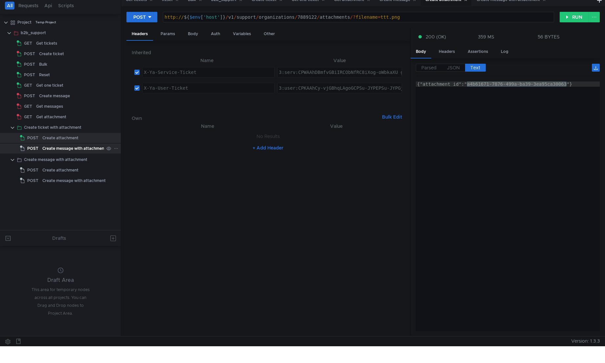
click at [71, 150] on div "Create message with attachment" at bounding box center [73, 148] width 63 height 10
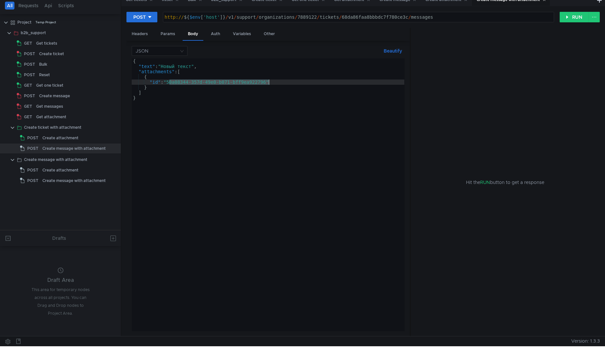
drag, startPoint x: 169, startPoint y: 84, endPoint x: 268, endPoint y: 83, distance: 98.5
click at [268, 83] on div "{ "text" : "Новый текст" , "attachments" : [ { "id" : "50a08344-357d-49e0-b071-…" at bounding box center [268, 199] width 273 height 283
paste textarea "a4b61671-7876-499a-ba39-3ea95ca30063"
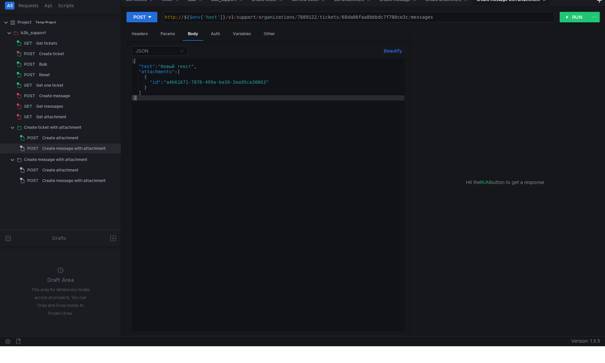
click at [259, 96] on div "{ "text" : "Новый текст" , "attachments" : [ { "id" : "a4b61671-7876-499a-ba39-…" at bounding box center [268, 199] width 273 height 283
type textarea "}"
click at [52, 42] on div "Get tickets" at bounding box center [46, 43] width 21 height 10
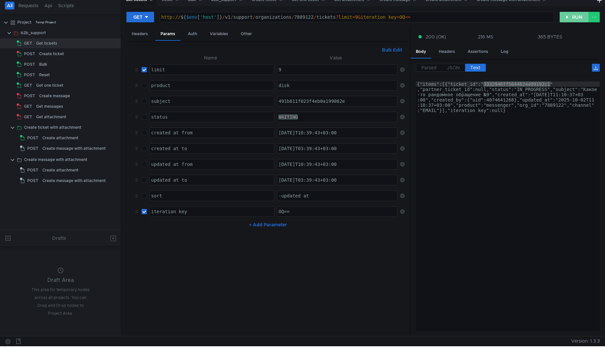
click at [566, 19] on button "RUN" at bounding box center [573, 17] width 29 height 11
click at [526, 83] on div "{"items":[{"ticket_id":"3332946ff5044624a99192c1" ,"partner_ticket_id":null,"st…" at bounding box center [508, 206] width 184 height 250
click at [526, 83] on div "{"items":[{"ticket_id":"3332946ff5044624a99192c1" ,"partner_ticket_id":null,"st…" at bounding box center [508, 237] width 184 height 313
click at [52, 148] on div "Create message with attachment" at bounding box center [73, 148] width 63 height 10
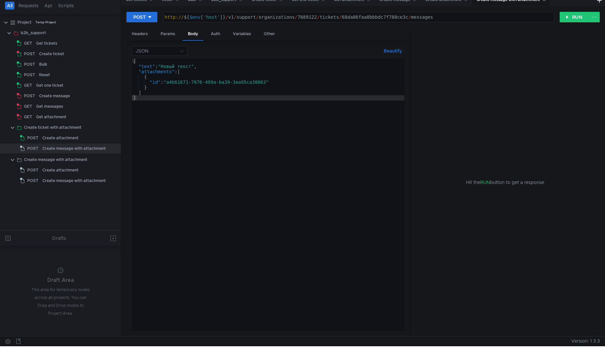
click at [360, 15] on div "http:// ${ $env [ 'host' ] } / v1 / support / organizations / 7889122 / tickets…" at bounding box center [358, 22] width 390 height 16
paste textarea "3332946ff5044624a99192c1"
type textarea "http://${$env['host']}/v1/support/organizations/7889122/tickets/3332946ff504462…"
click at [573, 20] on button "RUN" at bounding box center [573, 17] width 29 height 11
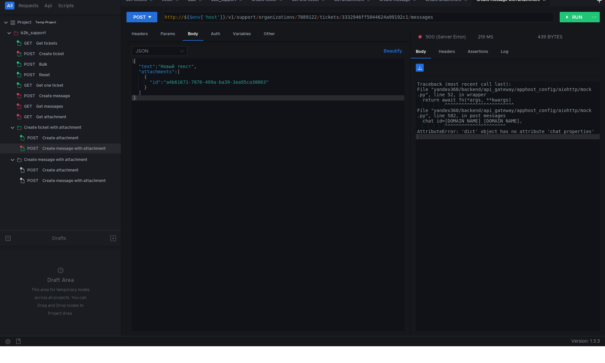
type textarea "^^^^^^^^^^^^^^^^^^^^^^"
click at [506, 127] on div "Traceback (most recent call last): File "yandex360/backend/api_gateway/apphost_…" at bounding box center [508, 211] width 184 height 260
click at [509, 145] on div "Traceback (most recent call last): File "yandex360/backend/api_gateway/apphost_…" at bounding box center [508, 211] width 184 height 260
click at [174, 93] on div "{ "text" : "Новый текст" , "attachments" : [ { "id" : "a4b61671-7876-499a-ba39-…" at bounding box center [268, 199] width 273 height 283
type textarea "]"
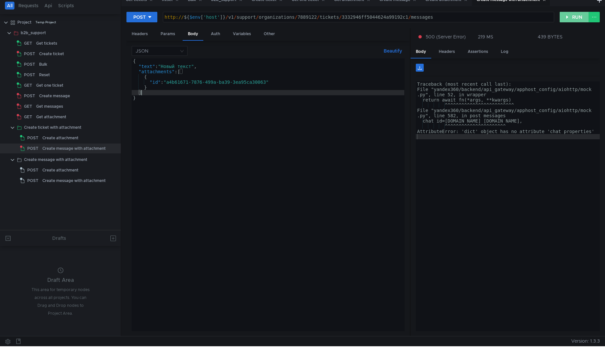
click at [570, 18] on button "RUN" at bounding box center [573, 17] width 29 height 11
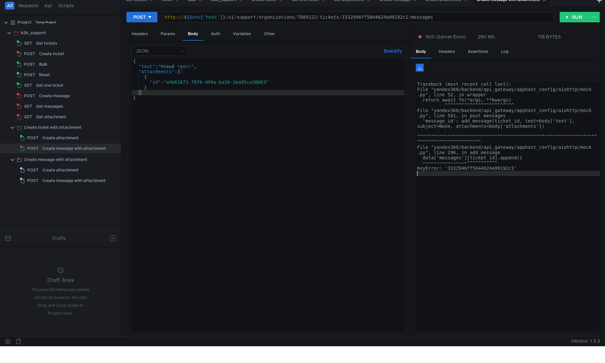
click at [529, 195] on div "Traceback (most recent call last): File "yandex360/backend/api_gateway/apphost_…" at bounding box center [508, 211] width 184 height 260
click at [491, 171] on div "Traceback (most recent call last): File "yandex360/backend/api_gateway/apphost_…" at bounding box center [508, 211] width 184 height 260
type textarea "KeyError: '3332946ff5044624a99192c1'"
click at [491, 171] on div "Traceback (most recent call last): File "yandex360/backend/api_gateway/apphost_…" at bounding box center [508, 211] width 184 height 260
click at [504, 184] on div "Traceback (most recent call last): File "yandex360/backend/api_gateway/apphost_…" at bounding box center [508, 211] width 184 height 260
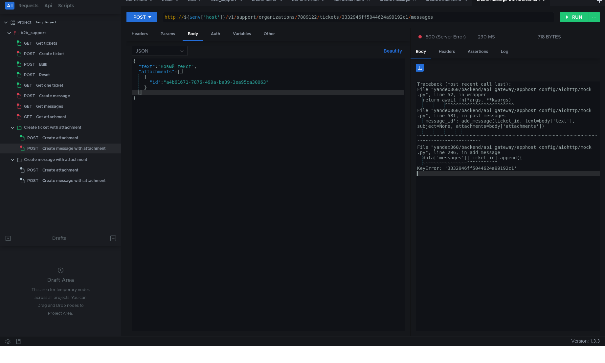
click at [499, 167] on div "Traceback (most recent call last): File "yandex360/backend/api_gateway/apphost_…" at bounding box center [508, 211] width 184 height 260
type textarea "KeyError: '3332946ff5044624a99192c1'"
click at [501, 168] on div "Traceback (most recent call last): File "yandex360/backend/api_gateway/apphost_…" at bounding box center [508, 211] width 184 height 260
click at [495, 169] on div "Traceback (most recent call last): File "yandex360/backend/api_gateway/apphost_…" at bounding box center [508, 211] width 184 height 260
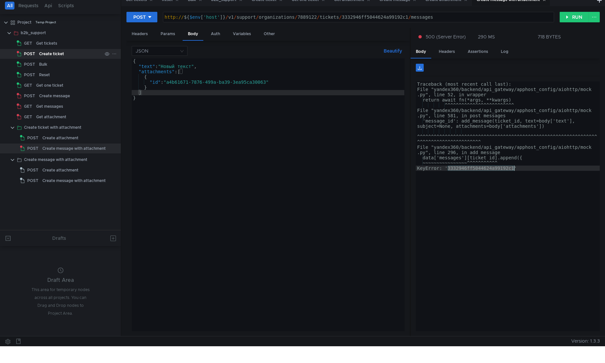
click at [42, 53] on div "Create ticket" at bounding box center [51, 54] width 25 height 10
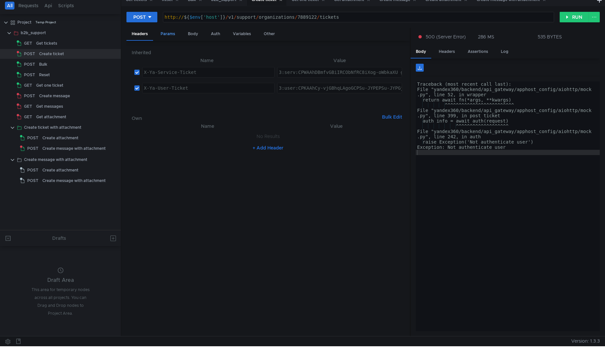
click at [171, 33] on div "Params" at bounding box center [167, 34] width 25 height 12
click at [148, 35] on div "Headers" at bounding box center [139, 34] width 27 height 12
drag, startPoint x: 201, startPoint y: 35, endPoint x: 196, endPoint y: 35, distance: 4.3
click at [197, 35] on div "Body" at bounding box center [193, 34] width 21 height 12
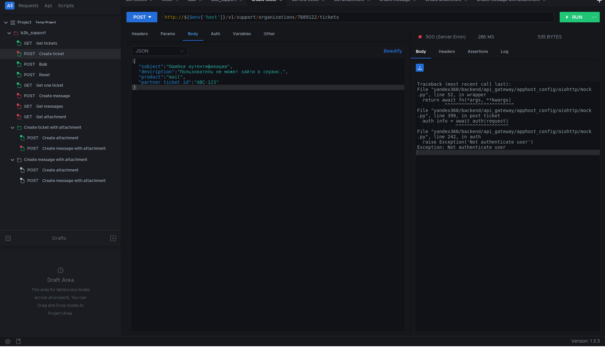
click at [196, 35] on div "Body" at bounding box center [193, 34] width 21 height 13
type textarea ""subject": "Ошибка аутентификации","
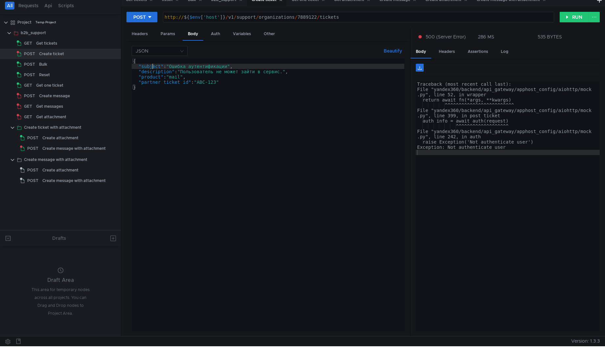
click at [153, 67] on div "{ "subject" : "Ошибка аутентификации" , "description" : "Пользователь не может …" at bounding box center [268, 199] width 273 height 283
click at [37, 45] on div "Get tickets" at bounding box center [46, 43] width 21 height 10
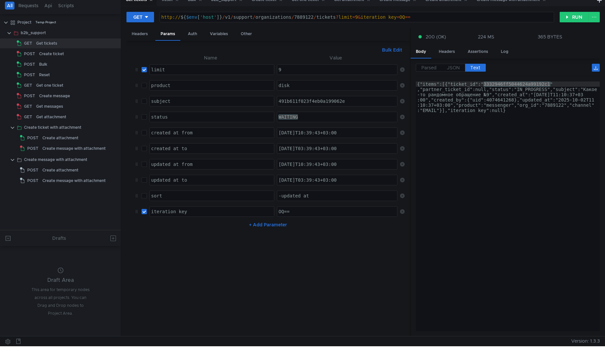
click at [500, 102] on div "{"items":[{"ticket_id":"3332946ff5044624a99192c1" ,"partner_ticket_id":null,"st…" at bounding box center [508, 237] width 184 height 313
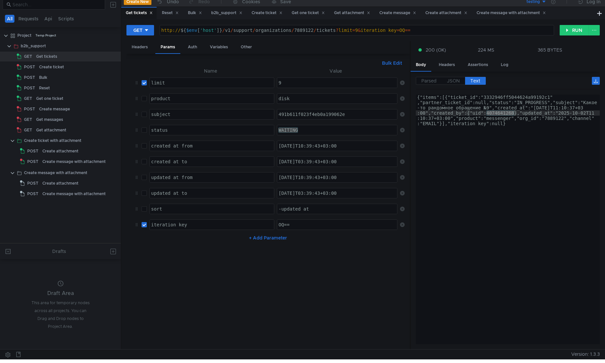
scroll to position [0, 0]
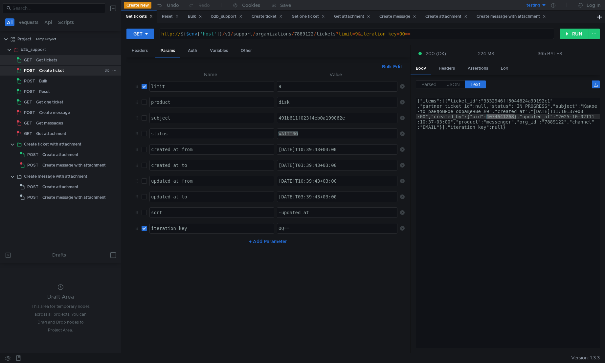
click at [42, 70] on div "Create ticket" at bounding box center [51, 71] width 25 height 10
click at [46, 64] on div "Get tickets" at bounding box center [46, 60] width 21 height 10
click at [51, 70] on div "Create ticket" at bounding box center [51, 71] width 25 height 10
click at [52, 70] on div "Create ticket" at bounding box center [51, 71] width 25 height 10
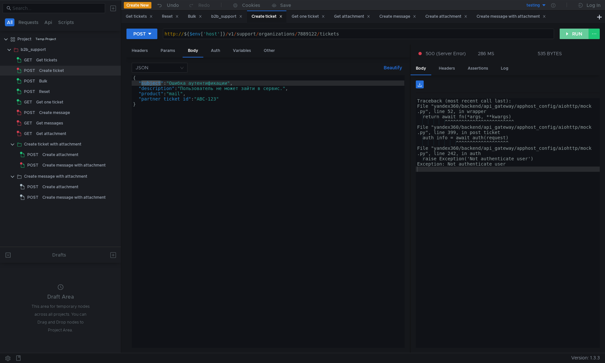
click at [570, 37] on button "RUN" at bounding box center [573, 34] width 29 height 11
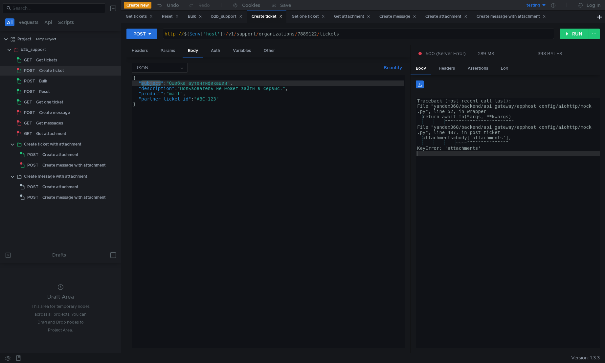
click at [504, 167] on div "Traceback (most recent call last): File "yandex360/backend/api_gateway/apphost_…" at bounding box center [508, 228] width 184 height 260
click at [470, 149] on div "Traceback (most recent call last): File "yandex360/backend/api_gateway/apphost_…" at bounding box center [508, 228] width 184 height 260
type textarea "KeyError: 'attachments'"
click at [470, 149] on div "Traceback (most recent call last): File "yandex360/backend/api_gateway/apphost_…" at bounding box center [508, 228] width 184 height 260
click at [569, 36] on button "RUN" at bounding box center [573, 34] width 29 height 11
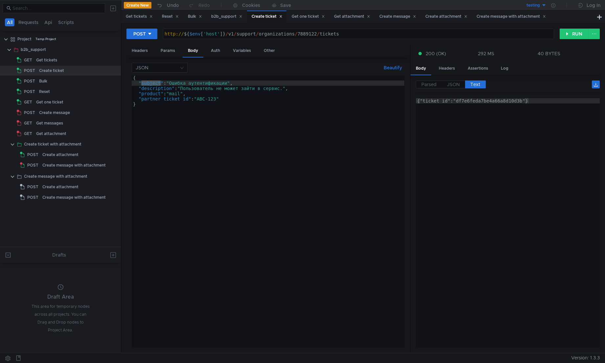
type textarea "{"ticket_id":"df7e6feda7be4a66a8d10d3b"}"
click at [504, 143] on div "{"ticket_id":"df7e6feda7be4a66a8d10d3b"}" at bounding box center [508, 228] width 184 height 260
click at [486, 101] on div "{"ticket_id":"df7e6feda7be4a66a8d10d3b"}" at bounding box center [508, 228] width 184 height 260
click at [65, 168] on div "Create message with attachment" at bounding box center [73, 165] width 63 height 10
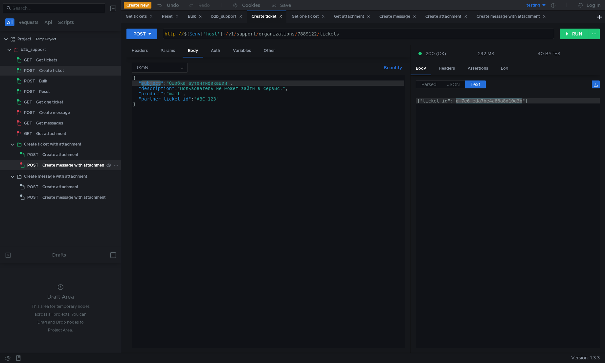
click at [65, 168] on div "Create message with attachment" at bounding box center [73, 165] width 63 height 10
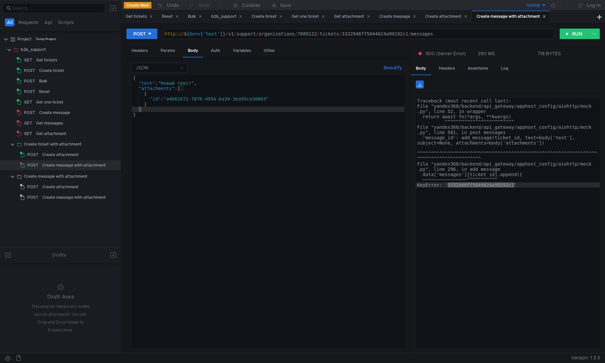
click at [370, 33] on div "http:// ${ $env [ 'host' ] } / v1 / support / organizations / 7889122 / tickets…" at bounding box center [358, 39] width 390 height 16
paste textarea "df7e6feda7be4a66a8d10d3b"
type textarea "http://${$env['host']}/v1/support/organizations/7889122/tickets/df7e6feda7be4a6…"
click at [571, 33] on button "RUN" at bounding box center [573, 34] width 29 height 11
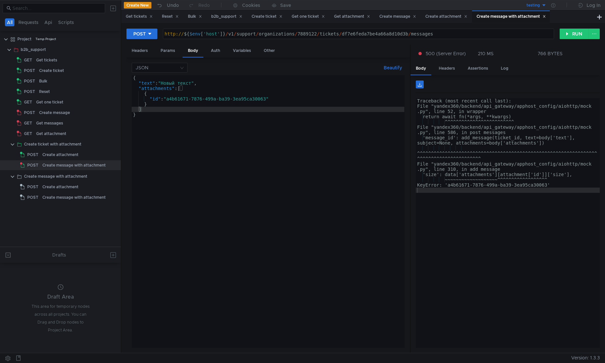
click at [495, 242] on div "Traceback (most recent call last): File "yandex360/backend/api_gateway/apphost_…" at bounding box center [508, 228] width 184 height 260
click at [62, 158] on div "Create attachment" at bounding box center [60, 155] width 36 height 10
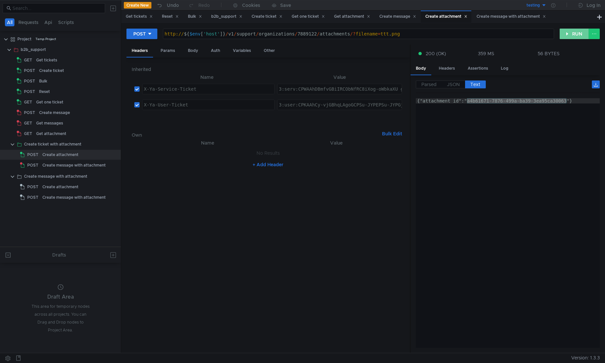
click at [576, 33] on button "RUN" at bounding box center [573, 34] width 29 height 11
type textarea "{"attachment_id":"09bc5e18-3903-46b6-9532-54f885cea735"}"
drag, startPoint x: 566, startPoint y: 103, endPoint x: 466, endPoint y: 102, distance: 100.1
click at [466, 102] on div "{"attachment_id":"09bc5e18-3903-46b6-9532-54f885cea735"}" at bounding box center [508, 228] width 184 height 260
click at [60, 169] on div "Create message with attachment" at bounding box center [73, 165] width 63 height 10
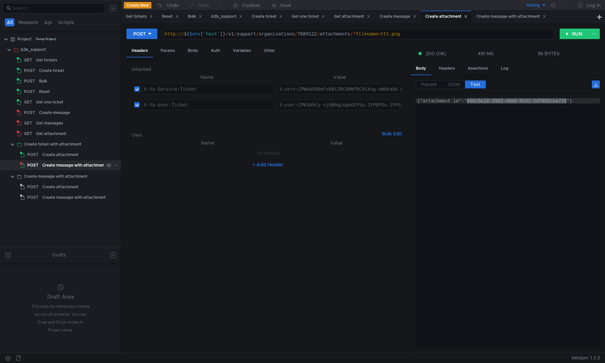
click at [60, 169] on div "Create message with attachment" at bounding box center [73, 165] width 63 height 10
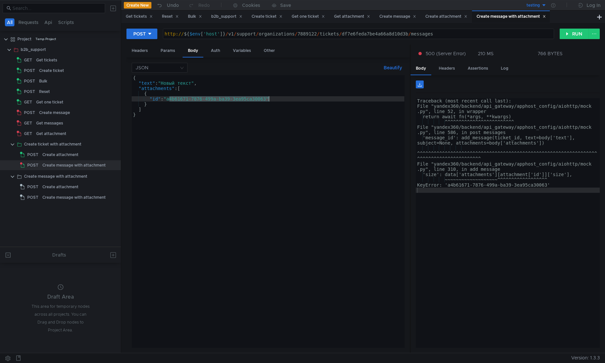
drag, startPoint x: 169, startPoint y: 100, endPoint x: 268, endPoint y: 100, distance: 98.5
click at [268, 100] on div "{ "text" : "Новый текст" , "attachments" : [ { "id" : "a4b61671-7876-499a-ba39-…" at bounding box center [268, 216] width 273 height 283
paste textarea "09bc5e18-3903-46b6-9532-54f885cea735"
type textarea ""id": "09bc5e18-3903-46b6-9532-54f885cea735""
click at [579, 35] on button "RUN" at bounding box center [573, 34] width 29 height 11
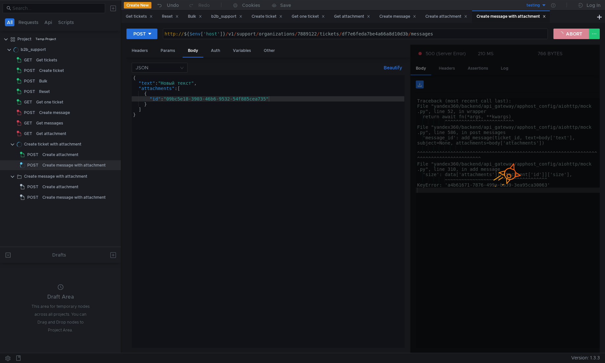
type textarea "{"message_id":"chatterbox:32e5bc2f-c6b5-4050-9edc-4499a864de39:0"}"
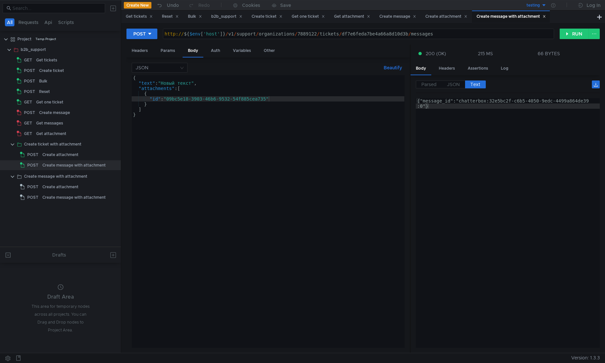
click at [551, 129] on div "{"message_id":"chatterbox:32e5bc2f-c6b5-4050-9edc-4499a864de39 :0"}" at bounding box center [508, 233] width 184 height 271
drag, startPoint x: 460, startPoint y: 101, endPoint x: 423, endPoint y: 107, distance: 37.2
click at [423, 107] on div "{"message_id":"chatterbox:32e5bc2f-c6b5-4050-9edc-4499a864de39 :0"}" at bounding box center [508, 233] width 184 height 271
click at [54, 132] on div "Get attachment" at bounding box center [51, 134] width 30 height 10
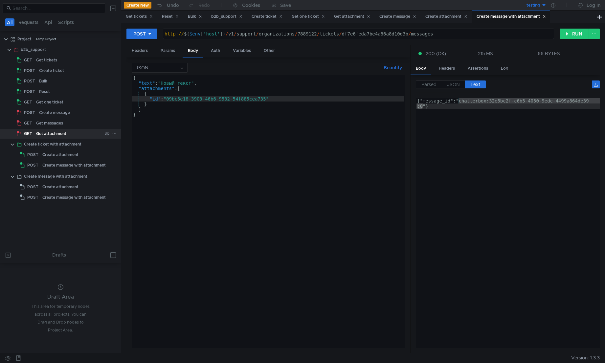
click at [54, 132] on div "Get attachment" at bounding box center [51, 134] width 30 height 10
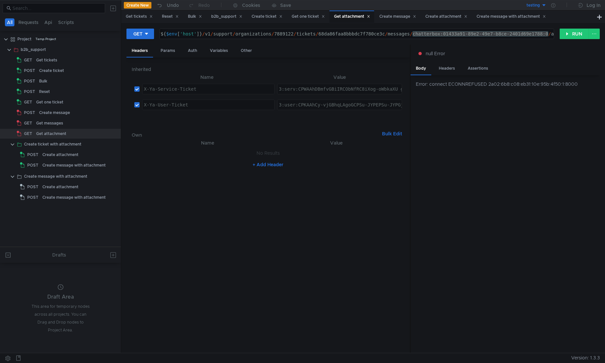
click at [412, 34] on div "http:// ${ $env [ 'host' ] } / v1 / support / organizations / 7889122 / tickets…" at bounding box center [357, 34] width 394 height 10
paste textarea "32e5bc2f-c6b5-4050-9edc-4499a864de39"
type textarea "http://${$env['host']}/v1/support/organizations/7889122/tickets/68da86faa8bbbdc…"
click at [41, 166] on app-tree-icon "POST" at bounding box center [31, 165] width 22 height 10
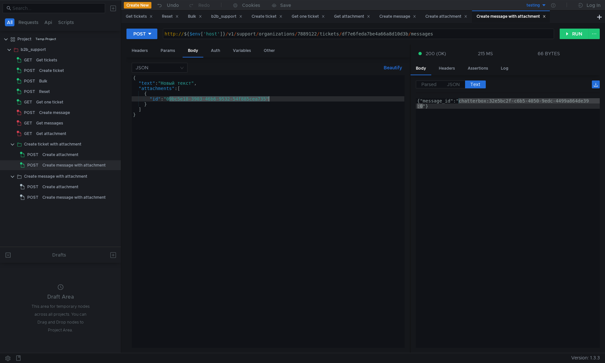
drag, startPoint x: 169, startPoint y: 99, endPoint x: 269, endPoint y: 100, distance: 99.5
click at [269, 100] on div "{ "text" : "Новый текст" , "attachments" : [ { "id" : "09bc5e18-3903-46b6-9532-…" at bounding box center [268, 216] width 273 height 283
click at [54, 135] on div "Get attachment" at bounding box center [51, 134] width 30 height 10
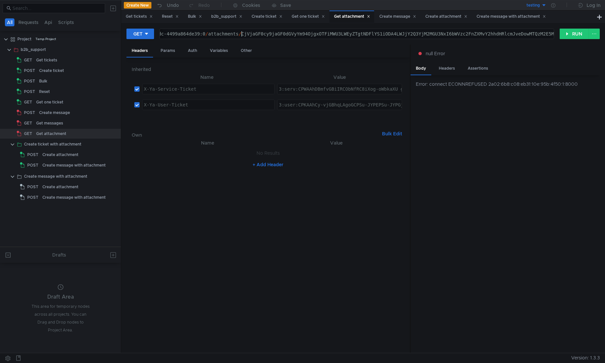
click at [241, 34] on div "http:// ${ $env [ 'host' ] } / v1 / support / organizations / 7889122 / tickets…" at bounding box center [302, 39] width 1010 height 16
click at [493, 37] on div "http:// ${ $env [ 'host' ] } / v1 / support / organizations / 7889122 / tickets…" at bounding box center [49, 39] width 1010 height 16
paste textarea "09bc5e18-3903-46b6-9532-54f885cea735"
type textarea "http://${$env['host']}/v1/support/organizations/7889122/tickets/68da86faa8bbbdc…"
click at [62, 166] on div "Create message with attachment" at bounding box center [73, 165] width 63 height 10
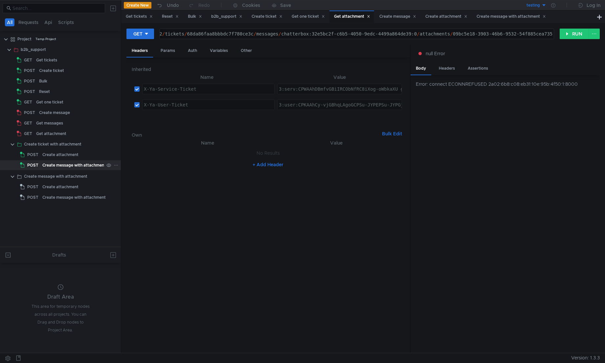
click at [62, 166] on div "Create message with attachment" at bounding box center [73, 165] width 63 height 10
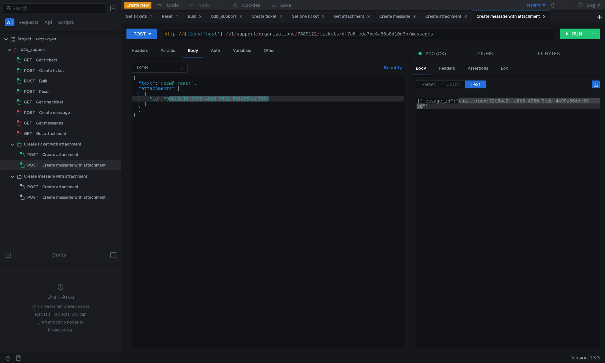
click at [368, 35] on div "http:// ${ $env [ 'host' ] } / v1 / support / organizations / 7889122 / tickets…" at bounding box center [358, 39] width 390 height 16
click at [65, 133] on div "Get attachment" at bounding box center [51, 134] width 30 height 10
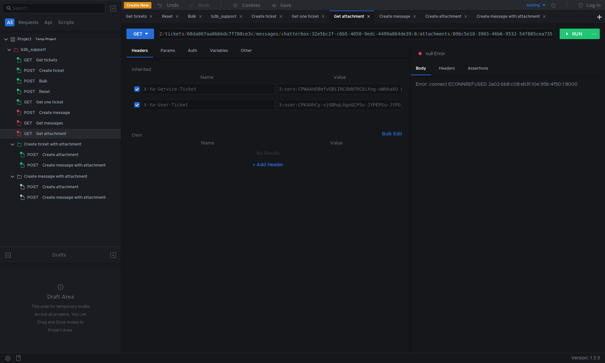
click at [242, 35] on div "http:// ${ $env [ 'host' ] } / v1 / support / organizations / 7889122 / tickets…" at bounding box center [281, 39] width 545 height 16
paste textarea "df7e6feda7be4a66a8d10d3b"
type textarea "http://${$env['host']}/v1/support/organizations/7889122/tickets/df7e6feda7be4a6…"
click at [567, 35] on button "RUN" at bounding box center [573, 34] width 29 height 11
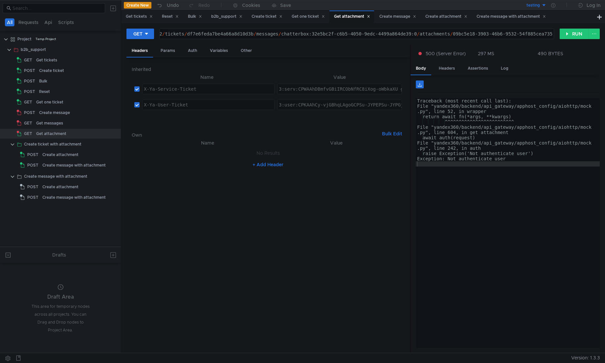
click at [506, 172] on div "Traceback (most recent call last): File "yandex360/backend/api_gateway/apphost_…" at bounding box center [508, 228] width 184 height 260
click at [42, 47] on div "b2b_support" at bounding box center [33, 50] width 25 height 10
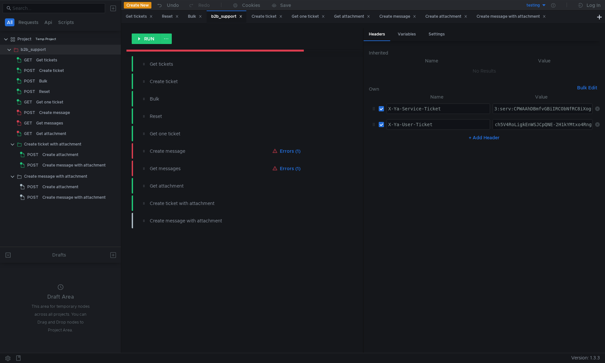
click at [62, 164] on div "Create message with attachment" at bounding box center [73, 165] width 63 height 10
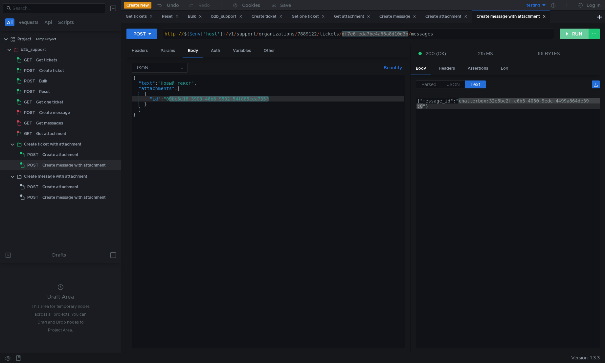
click at [578, 33] on button "RUN" at bounding box center [573, 34] width 29 height 11
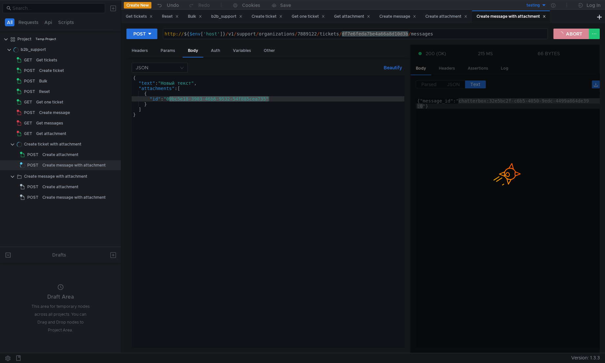
type textarea "{"message_id":"chatterbox:6e6031ac-9357-48ed-81fd-db61d3dd969d:0"}"
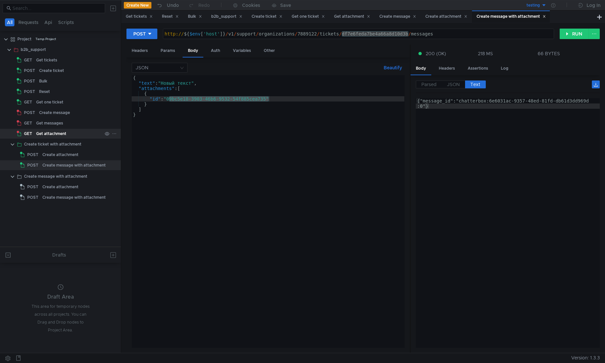
click at [48, 129] on div "Get attachment" at bounding box center [51, 134] width 30 height 10
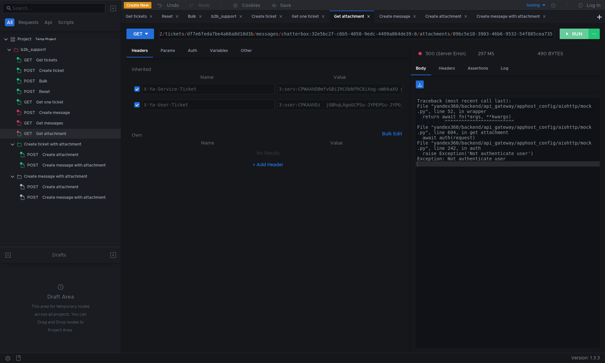
click at [570, 33] on button "RUN" at bounding box center [573, 34] width 29 height 11
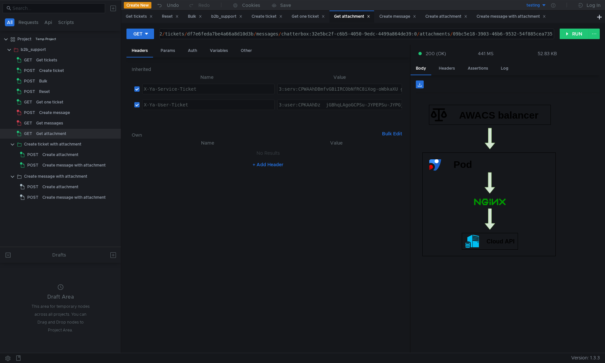
click at [518, 188] on img at bounding box center [488, 180] width 133 height 151
click at [60, 157] on div "Create attachment" at bounding box center [60, 155] width 36 height 10
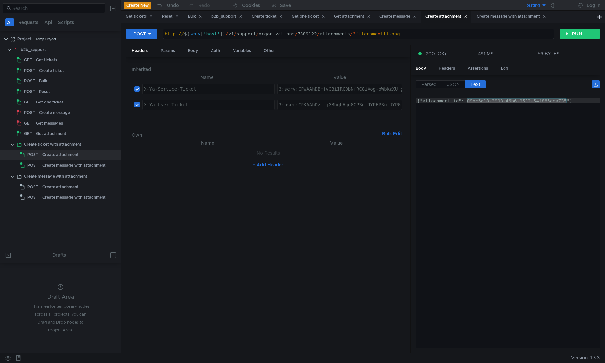
click at [564, 99] on div "{"attachment_id":"09bc5e18-3903-46b6-9532-54f885cea735"}" at bounding box center [508, 223] width 184 height 250
click at [568, 101] on div "{"attachment_id":"09bc5e18-3903-46b6-9532-54f885cea735"}" at bounding box center [508, 228] width 184 height 260
click at [468, 101] on div "{"attachment_id":"09bc5e18-3903-46b6-9532-54f885cea735"}" at bounding box center [508, 228] width 184 height 260
click at [64, 187] on div "Create attachment" at bounding box center [60, 187] width 36 height 10
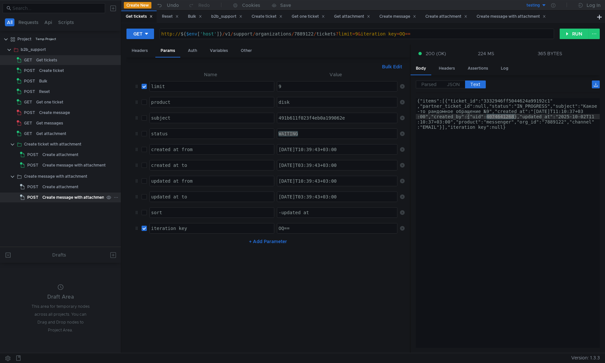
click at [75, 196] on div "Create message with attachment" at bounding box center [73, 197] width 63 height 10
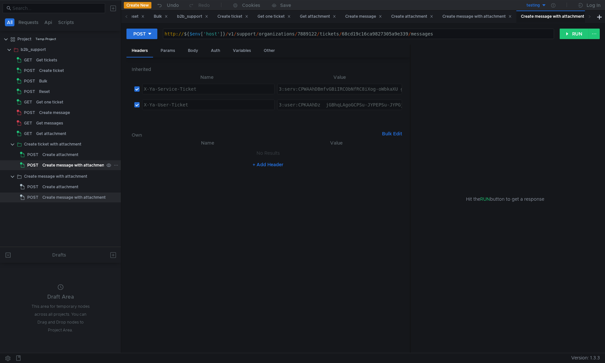
click at [63, 163] on div "Create message with attachment" at bounding box center [73, 165] width 63 height 10
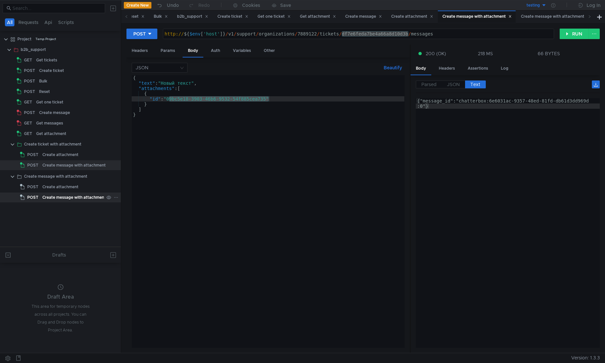
click at [62, 199] on div "Create message with attachment" at bounding box center [73, 197] width 63 height 10
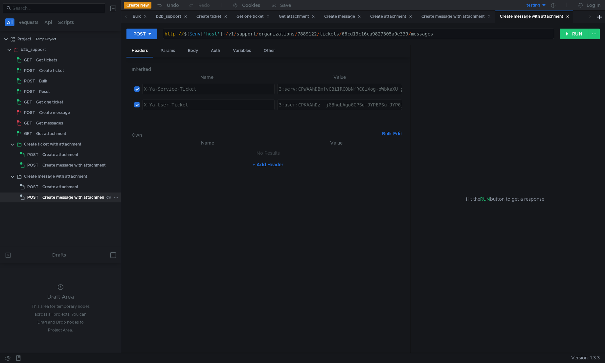
click at [61, 198] on div "Create message with attachment" at bounding box center [73, 197] width 63 height 10
click at [62, 164] on div "Create message with attachment" at bounding box center [73, 165] width 63 height 10
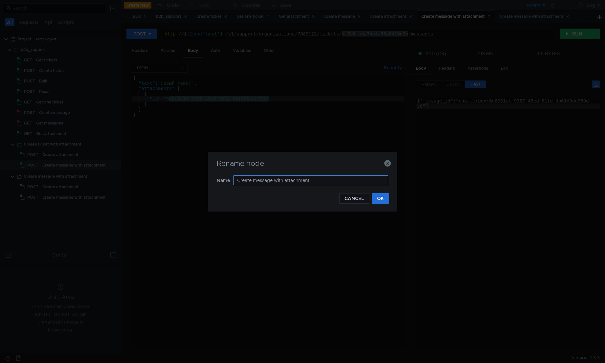
click at [268, 181] on input "Create message with attachment" at bounding box center [310, 180] width 155 height 10
type input "Create ticket with attachment"
click at [384, 198] on button "OK" at bounding box center [380, 198] width 17 height 11
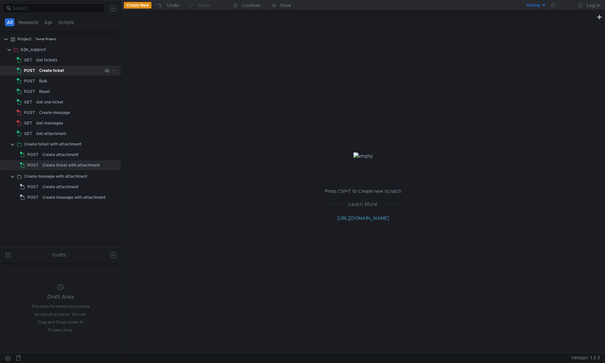
click at [55, 70] on div "Create ticket" at bounding box center [51, 71] width 25 height 10
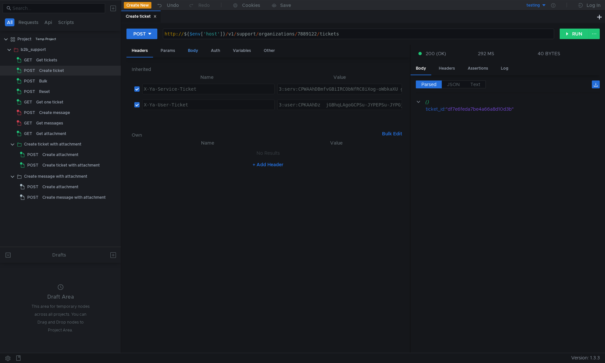
click at [188, 50] on div "Body" at bounding box center [193, 51] width 21 height 12
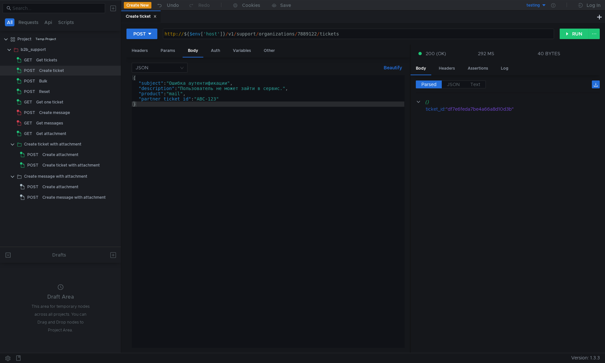
click at [225, 102] on div "{ "subject" : "Ошибка аутентификации" , "description" : "Пользователь не может …" at bounding box center [268, 216] width 273 height 283
type textarea ""partner_ticket_id": "ABC-123" }"
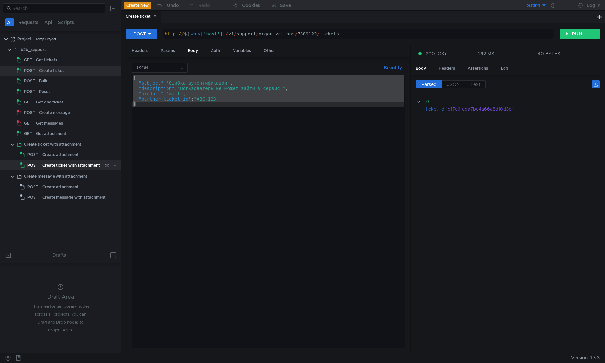
click at [69, 163] on div "Create ticket with attachment" at bounding box center [70, 165] width 57 height 10
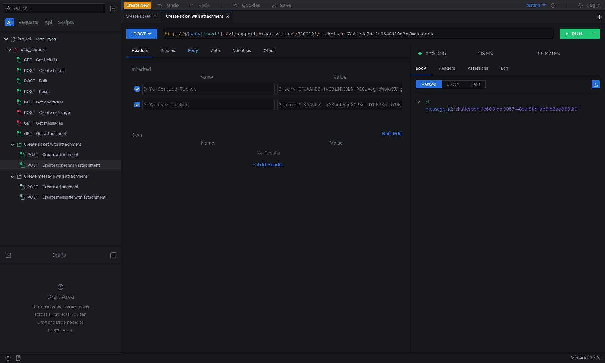
click at [195, 53] on div "Body" at bounding box center [193, 51] width 21 height 12
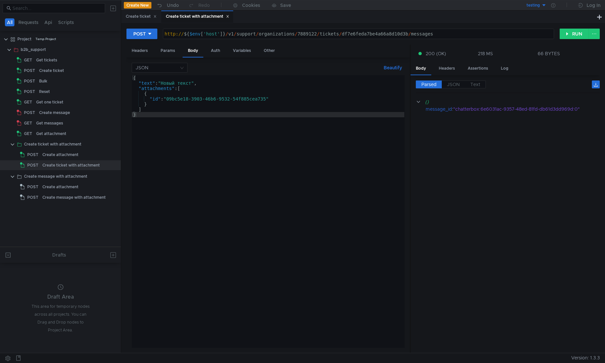
click at [197, 136] on div "{ "text" : "Новый текст" , "attachments" : [ { "id" : "09bc5e18-3903-46b6-9532-…" at bounding box center [268, 216] width 273 height 283
paste textarea "{"
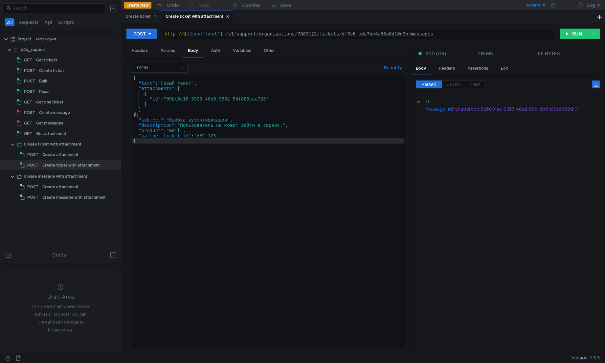
click at [136, 115] on div "{ "text" : "Новый текст" , "attachments" : [ { "id" : "09bc5e18-3903-46b6-9532-…" at bounding box center [268, 216] width 273 height 283
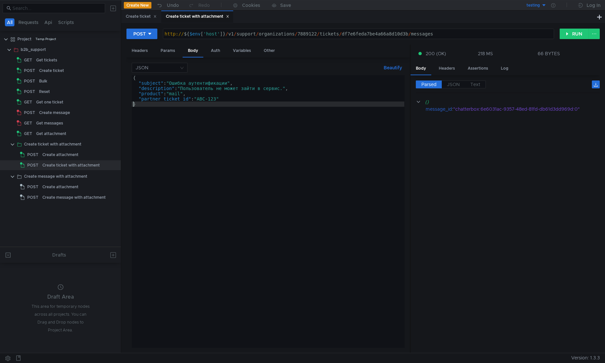
paste textarea "]"
type textarea ""partner_ticket_id": "ABC-123","
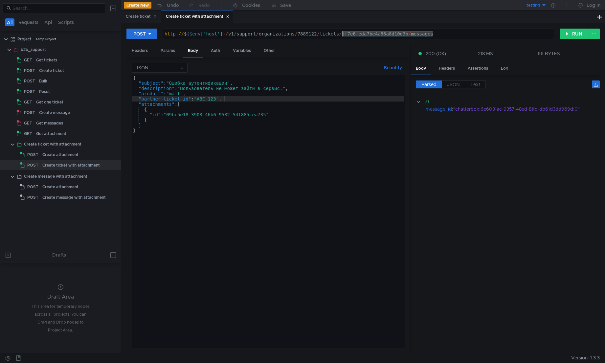
drag, startPoint x: 442, startPoint y: 34, endPoint x: 342, endPoint y: 37, distance: 99.5
click at [342, 37] on div "http:// ${ $env [ 'host' ] } / v1 / support / organizations / 7889122 / tickets…" at bounding box center [358, 39] width 390 height 16
type textarea "http://${$env['host']}/v1/support/organizations/7889122/tickets"
click at [571, 32] on button "RUN" at bounding box center [573, 34] width 29 height 11
click at [501, 110] on div ""ee765cbd281f41f9a00ac6c9"" at bounding box center [519, 108] width 146 height 7
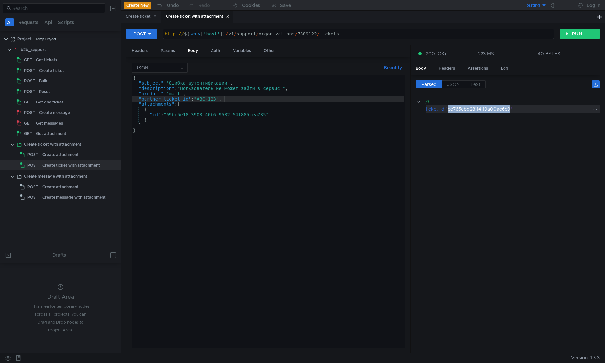
click at [501, 110] on div ""ee765cbd281f41f9a00ac6c9"" at bounding box center [519, 108] width 146 height 7
copy div "ee765cbd281f41f9a00ac6c9"
click at [66, 137] on div "Get attachment" at bounding box center [69, 134] width 66 height 10
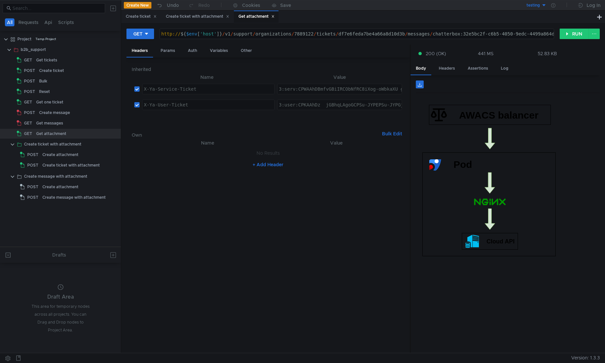
click at [367, 34] on div "http:// ${ $env [ 'host' ] } / v1 / support / organizations / 7889122 / tickets…" at bounding box center [432, 39] width 545 height 16
paste textarea "ee765cbd281f41f9a00ac6c9"
type textarea "http://${$env['host']}/v1/support/organizations/7889122/tickets/ee765cbd281f41f…"
click at [569, 34] on button "RUN" at bounding box center [573, 34] width 29 height 11
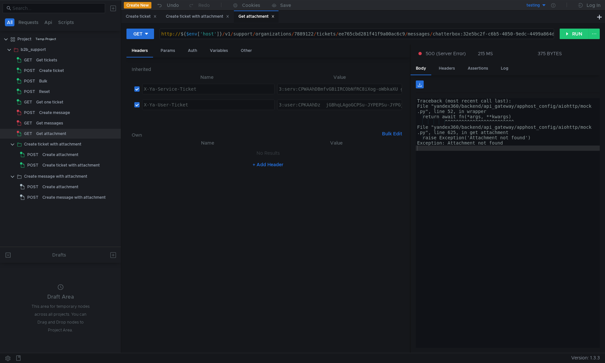
click at [545, 158] on div "Traceback (most recent call last): File "yandex360/backend/api_gateway/apphost_…" at bounding box center [508, 228] width 184 height 260
click at [211, 219] on nz-table "Name Value No Results + Add Header" at bounding box center [268, 243] width 273 height 209
click at [51, 124] on div "Get messages" at bounding box center [49, 123] width 27 height 10
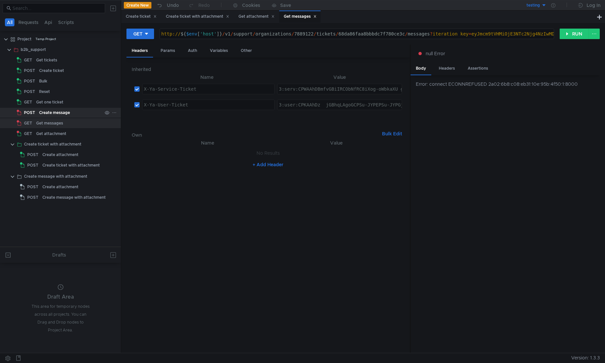
click at [53, 117] on div "Create message" at bounding box center [54, 113] width 31 height 10
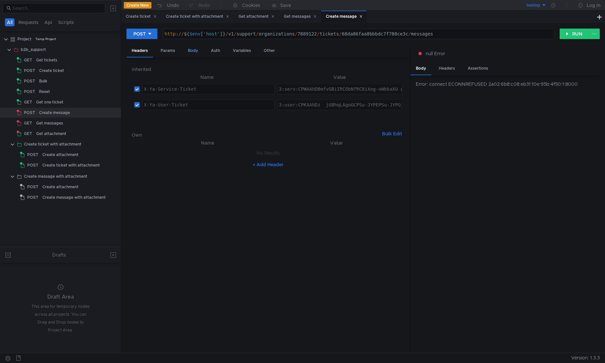
click at [190, 51] on div "Body" at bounding box center [193, 51] width 21 height 12
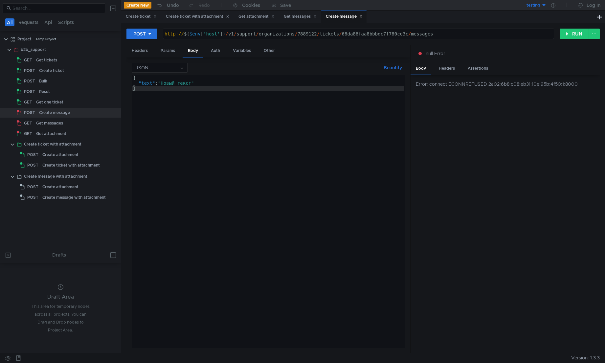
click at [377, 30] on div "http:// ${ $env [ 'host' ] } / v1 / support / organizations / 7889122 / tickets…" at bounding box center [358, 34] width 390 height 10
paste textarea "ee765cbd281f41f9a00ac6c9"
type textarea "http://${$env['host']}/v1/support/organizations/7889122/tickets/ee765cbd281f41f…"
click at [576, 34] on button "RUN" at bounding box center [573, 34] width 29 height 11
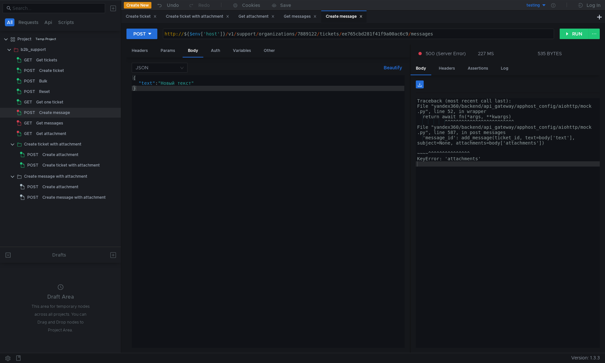
click at [502, 172] on div "Traceback (most recent call last): File "yandex360/backend/api_gateway/apphost_…" at bounding box center [508, 226] width 184 height 257
click at [570, 35] on button "RUN" at bounding box center [573, 34] width 29 height 11
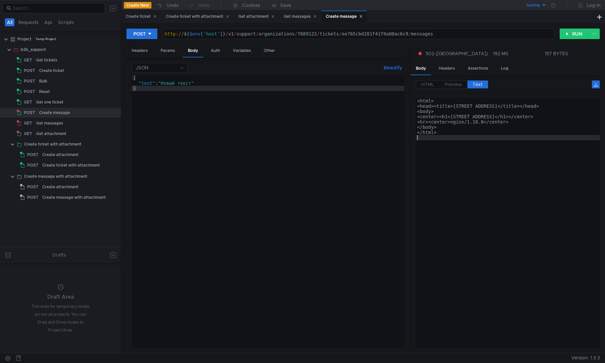
drag, startPoint x: 480, startPoint y: 142, endPoint x: 482, endPoint y: 139, distance: 3.5
click at [479, 142] on div "<html> <head><title>[STREET_ADDRESS]</title></head> <body> <center><h1>[STREET_…" at bounding box center [508, 228] width 184 height 260
click at [576, 37] on button "RUN" at bounding box center [573, 34] width 29 height 11
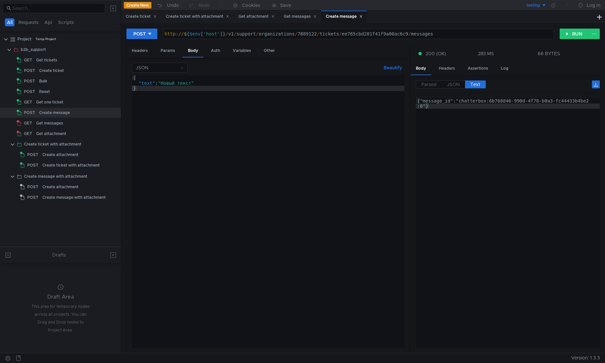
type textarea "{"message_id":"chatterbox:6b768846-990d-4f78-b0a3-fc44433b4be2:0"}"
click at [533, 131] on div "{"message_id":"chatterbox:6b768846-990d-4f78-b0a3-fc44433b4be2 :0"}" at bounding box center [508, 233] width 184 height 271
click at [50, 122] on div "Get messages" at bounding box center [49, 123] width 27 height 10
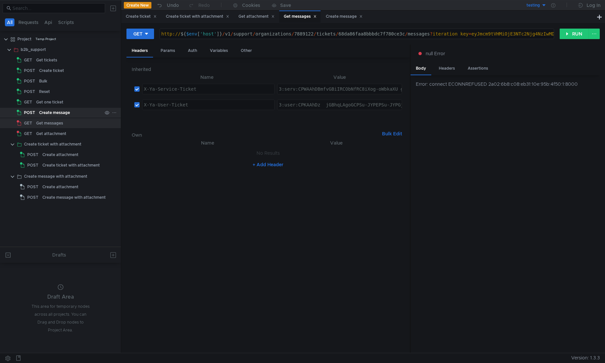
click at [61, 113] on div "Create message" at bounding box center [54, 113] width 31 height 10
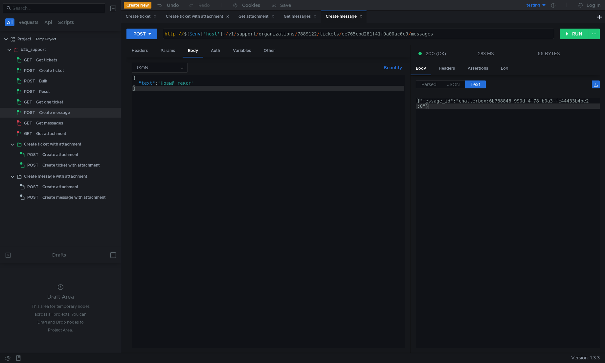
click at [369, 34] on div "http:// ${ $env [ 'host' ] } / v1 / support / organizations / 7889122 / tickets…" at bounding box center [358, 39] width 390 height 16
click at [71, 123] on div "Get messages" at bounding box center [69, 123] width 66 height 10
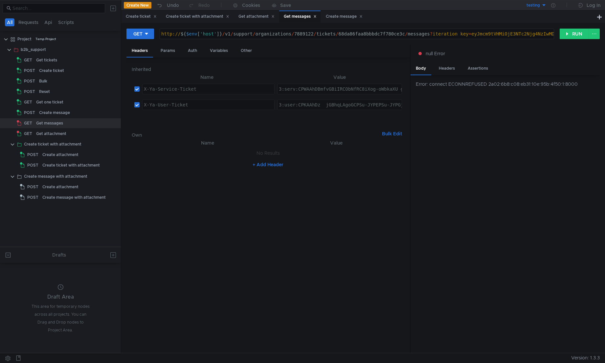
click at [374, 33] on div "http:// ${ $env [ 'host' ] } / v1 / support / organizations / 7889122 / tickets…" at bounding box center [609, 39] width 899 height 16
paste textarea "ee765cbd281f41f9a00ac6c9"
type textarea "http://${$env['host']}/v1/support/organizations/7889122/tickets/ee765cbd281f41f…"
click at [165, 52] on div "Params" at bounding box center [167, 51] width 25 height 12
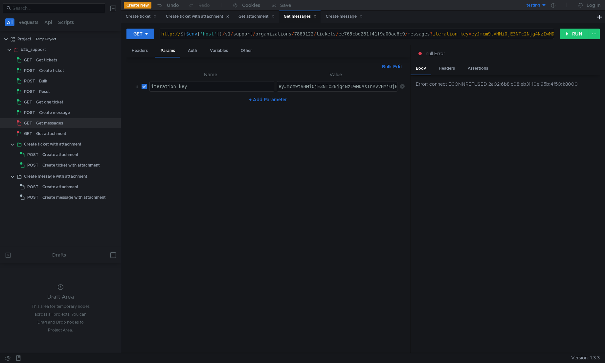
click at [142, 89] on input "checkbox" at bounding box center [144, 86] width 5 height 5
checkbox input "false"
click at [576, 38] on button "RUN" at bounding box center [573, 34] width 29 height 11
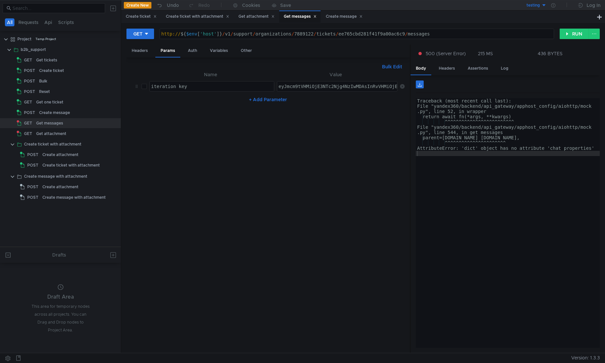
click at [520, 171] on div "Traceback (most recent call last): File "yandex360/backend/api_gateway/apphost_…" at bounding box center [508, 228] width 184 height 260
click at [570, 35] on button "RUN" at bounding box center [573, 34] width 29 height 11
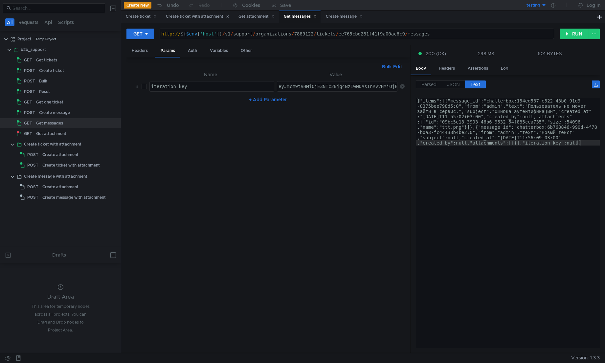
click at [520, 173] on div "{"items":[{"message_id":"chatterbox:154ed587-e522-43b0-91d9 -8375bee798d5:0","f…" at bounding box center [508, 270] width 184 height 344
click at [457, 86] on span "JSON" at bounding box center [453, 84] width 13 height 6
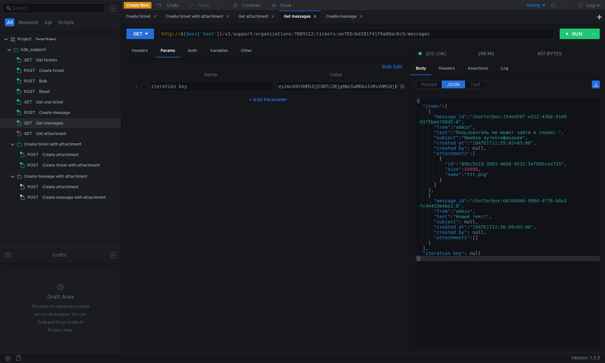
click at [465, 131] on div "{ "items" : [ { "message_id" : "chatterbox:154ed587-e522-43b0-91d9 -8375bee798d…" at bounding box center [508, 228] width 184 height 260
click at [537, 228] on div "{ "items" : [ { "message_id" : "chatterbox:154ed587-e522-43b0-91d9 -8375bee798d…" at bounding box center [508, 228] width 184 height 260
click at [543, 236] on div "{ "items" : [ { "message_id" : "chatterbox:154ed587-e522-43b0-91d9 -8375bee798d…" at bounding box center [508, 228] width 184 height 260
type textarea ""attachments": []"
click at [264, 99] on button "+ Add Parameter" at bounding box center [267, 100] width 43 height 8
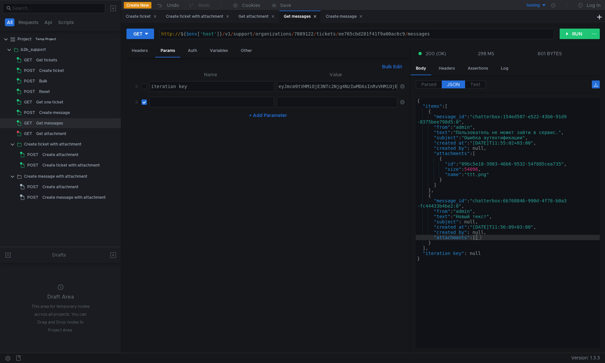
click at [222, 105] on div at bounding box center [212, 107] width 124 height 16
type textarea "max_limit"
type textarea "1"
click at [574, 33] on button "RUN" at bounding box center [573, 34] width 29 height 11
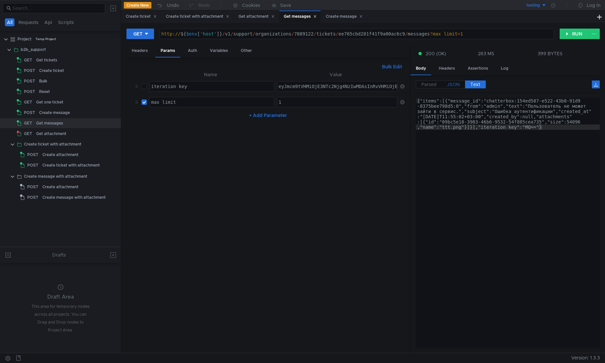
click at [454, 84] on span "JSON" at bounding box center [453, 84] width 13 height 6
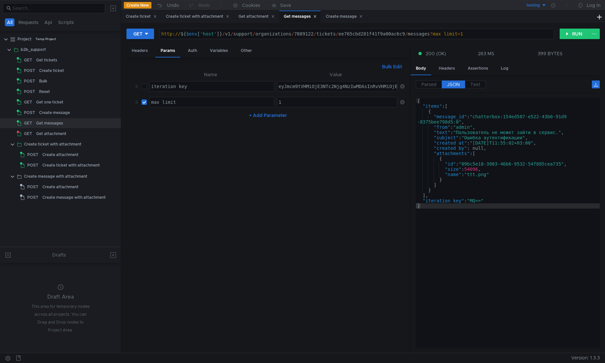
type textarea ""iteration_key": "MQ==""
drag, startPoint x: 472, startPoint y: 202, endPoint x: 483, endPoint y: 203, distance: 11.2
click at [483, 203] on div "{ "items" : [ { "message_id" : "chatterbox:154ed587-e522-43b0-91d9 -8375bee798d…" at bounding box center [508, 228] width 184 height 260
click at [300, 86] on div "eyJmcm9tVHMiOjE3NTc2Njg4NzIwMDAsInRvVHMiOjE3NTgyMDMyMTA4NzcsImZyb21JZCI6IlhZWkp…" at bounding box center [571, 92] width 589 height 16
paste textarea "MQ=="
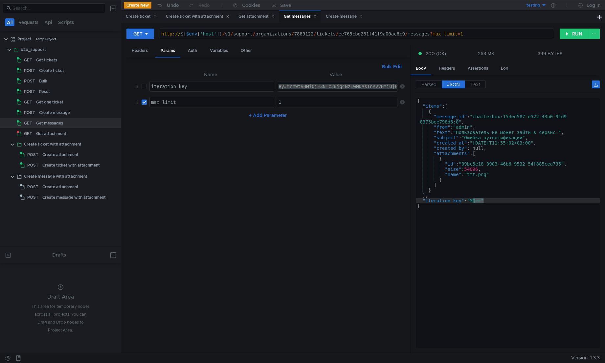
type textarea "MQ=="
click at [145, 86] on input "checkbox" at bounding box center [144, 86] width 5 height 5
checkbox input "true"
click at [567, 38] on button "RUN" at bounding box center [573, 34] width 29 height 11
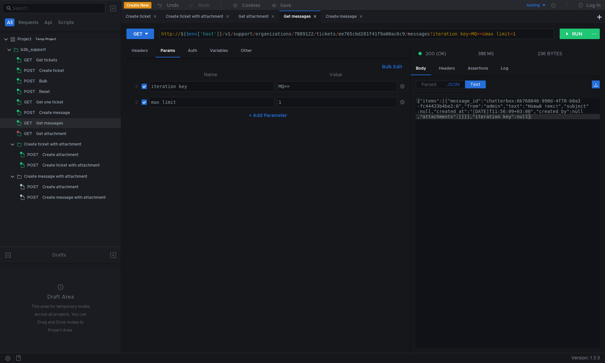
click at [449, 81] on span "JSON" at bounding box center [453, 84] width 13 height 6
click at [452, 83] on span "JSON" at bounding box center [453, 84] width 13 height 6
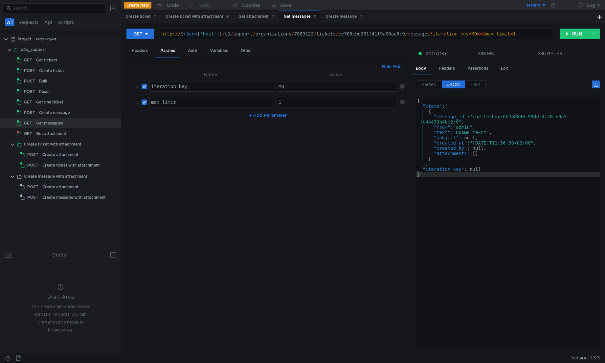
type textarea ""attachments": []"
click at [461, 153] on div "{ "items" : [ { "message_id" : "chatterbox:6b768846-990d-4f78-b0a3 -fc44433b4be…" at bounding box center [508, 226] width 184 height 257
click at [51, 91] on div "Reset" at bounding box center [70, 92] width 63 height 10
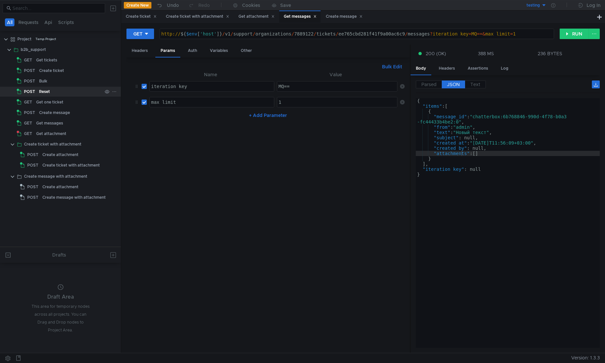
click at [51, 91] on div "Reset" at bounding box center [70, 92] width 63 height 10
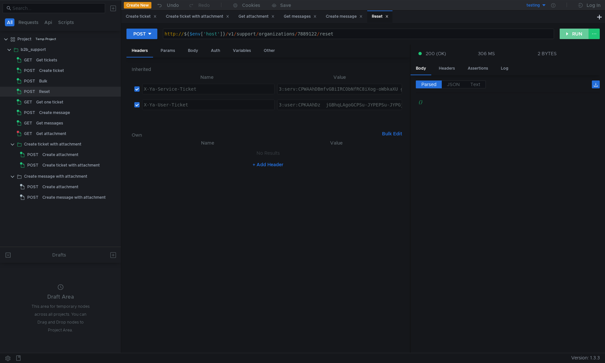
click at [574, 36] on button "RUN" at bounding box center [573, 34] width 29 height 11
click at [53, 79] on div "Bulk" at bounding box center [70, 81] width 63 height 10
click at [434, 37] on div "http:// ${ $env [ 'host' ] } / v1 / support / organizations / 7889122 / bulk ? …" at bounding box center [358, 39] width 390 height 16
type textarea "http://${$env['host']}/v1/support/organizations/7889122/bulk"
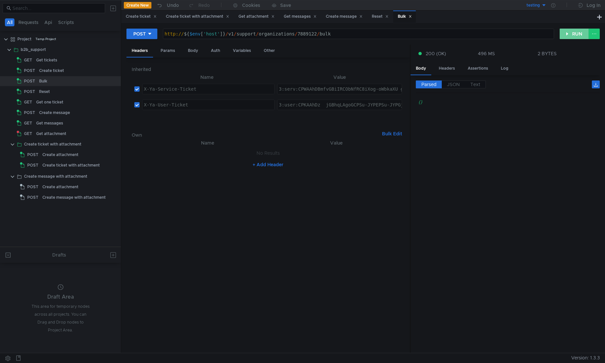
click at [577, 36] on button "RUN" at bounding box center [573, 34] width 29 height 11
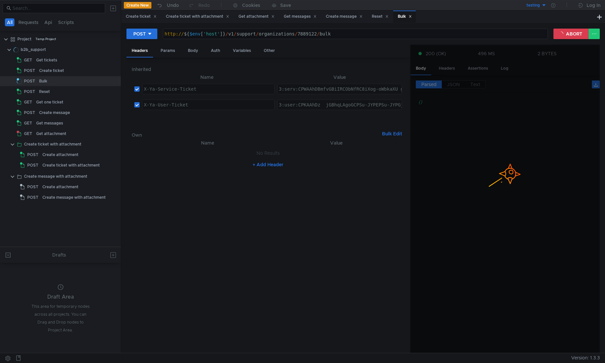
click at [528, 194] on div at bounding box center [504, 199] width 189 height 309
type textarea "3:user:CPKAAhDz__jGBhqLAgoGCPSu-JYPEPSu-JYPGjBjbG91ZF9hcGkucHNiaWxsaW5nOnBhcnRu…"
type textarea "3:serv:CPWAAhDBmfvGBiIRCObNfRC8iXog-oWbkaXU_gE:OGY3Ro3Xj0PQ9cVLMn5Wgbml0x1cM1C4…"
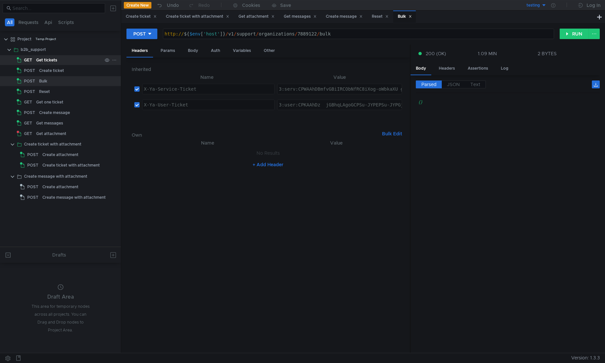
click at [50, 63] on div "Get tickets" at bounding box center [46, 60] width 21 height 10
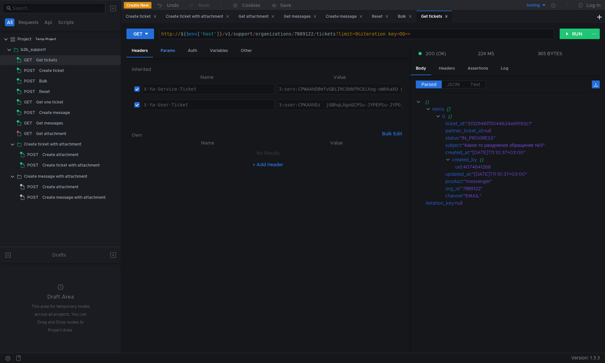
click at [174, 51] on div "Params" at bounding box center [167, 51] width 25 height 12
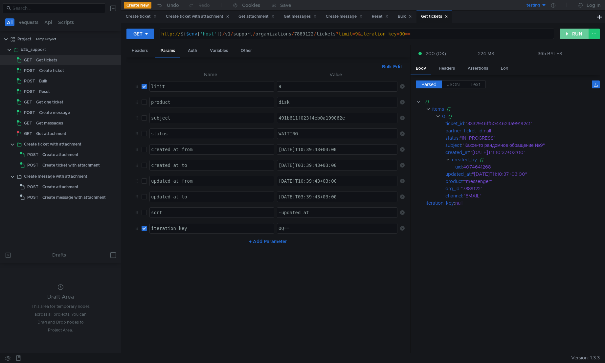
click at [569, 35] on button "RUN" at bounding box center [573, 34] width 29 height 11
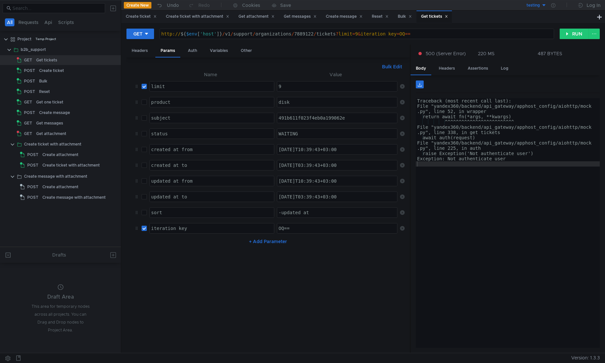
click at [562, 175] on div "Traceback (most recent call last): File "yandex360/backend/api_gateway/apphost_…" at bounding box center [508, 226] width 184 height 257
click at [149, 51] on div "Headers" at bounding box center [139, 51] width 27 height 12
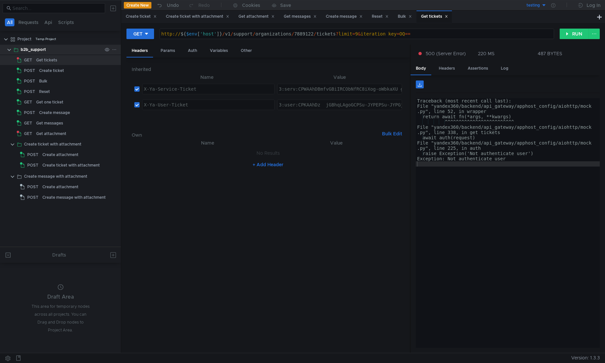
click at [28, 48] on div "b2b_support" at bounding box center [33, 50] width 25 height 10
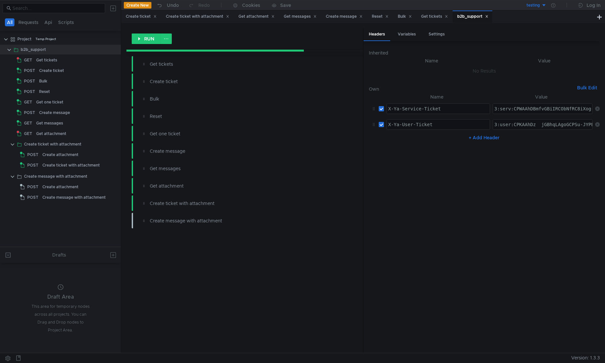
type textarea "3:user:CPKAAhDz__jGBhqLAgoGCPSu-JYPEPSu-JYPGjBjbG91ZF9hcGkucHNiaWxsaW5nOnBhcnRu…"
click at [45, 60] on div "Get tickets" at bounding box center [46, 60] width 21 height 10
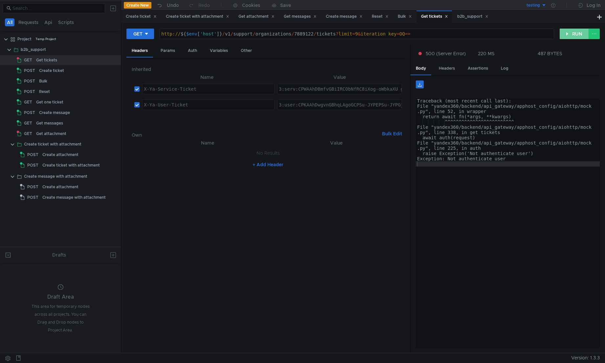
click at [569, 37] on button "RUN" at bounding box center [573, 34] width 29 height 11
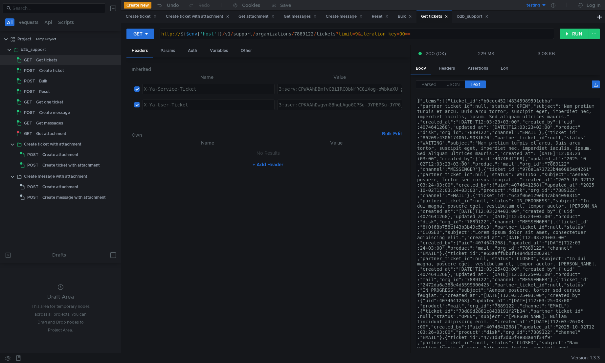
type textarea "{"items":[{"ticket_id":"b0cec452f48345989591ebba","partner_ticket_id":null,"sta…"
click at [450, 86] on span "JSON" at bounding box center [453, 84] width 13 height 6
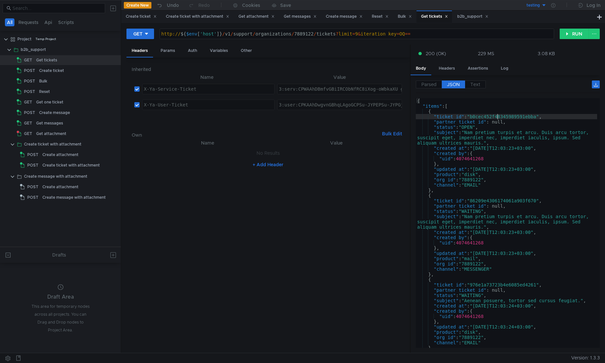
type textarea ""ticket_id": "b0cec452f48345989591ebba","
click at [497, 117] on div "{ "items" : [ { "ticket_id" : "b0cec452f48345989591ebba" , "partner_ticket_id" …" at bounding box center [506, 228] width 181 height 260
click at [67, 125] on div "Get messages" at bounding box center [69, 123] width 66 height 10
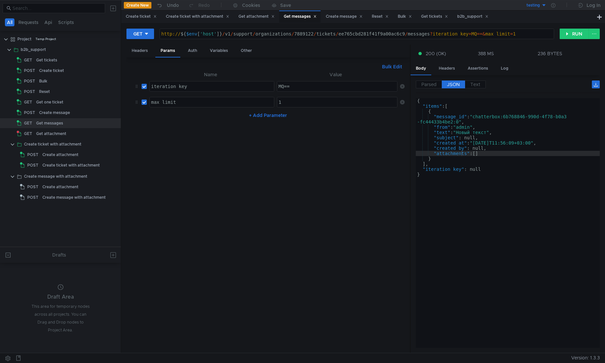
click at [363, 34] on div "http:// ${ $env [ 'host' ] } / v1 / support / organizations / 7889122 / tickets…" at bounding box center [357, 39] width 394 height 16
paste textarea "b0cec452f48345989591ebba"
type textarea "http://${$env['host']}/v1/support/organizations/7889122/tickets/b0cec452f483459…"
click at [565, 37] on button "RUN" at bounding box center [573, 34] width 29 height 11
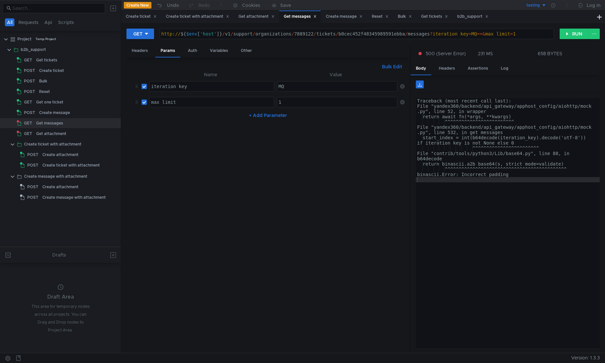
click at [144, 88] on input "checkbox" at bounding box center [144, 86] width 5 height 5
checkbox input "false"
click at [145, 103] on input "checkbox" at bounding box center [144, 101] width 5 height 5
checkbox input "false"
click at [575, 36] on button "RUN" at bounding box center [573, 34] width 29 height 11
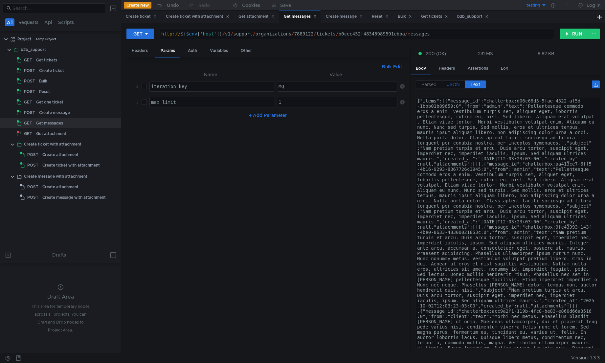
click at [456, 85] on span "JSON" at bounding box center [453, 84] width 13 height 6
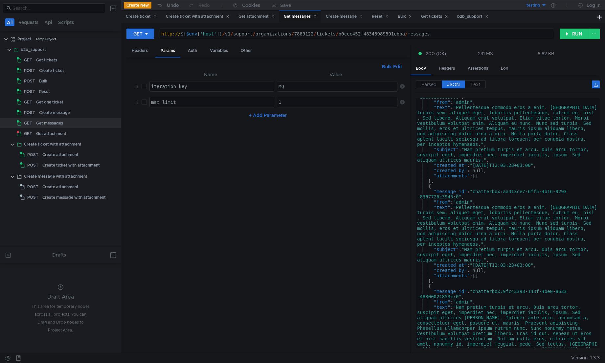
scroll to position [0, 0]
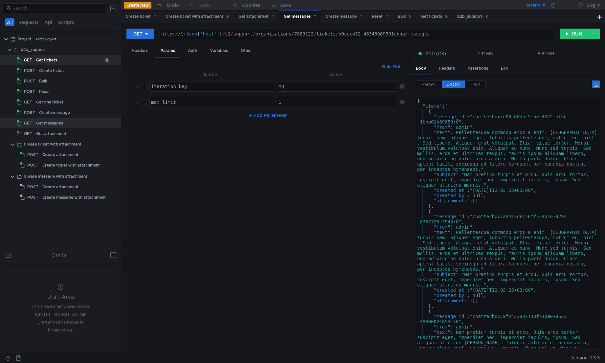
click at [42, 63] on div "Get tickets" at bounding box center [46, 60] width 21 height 10
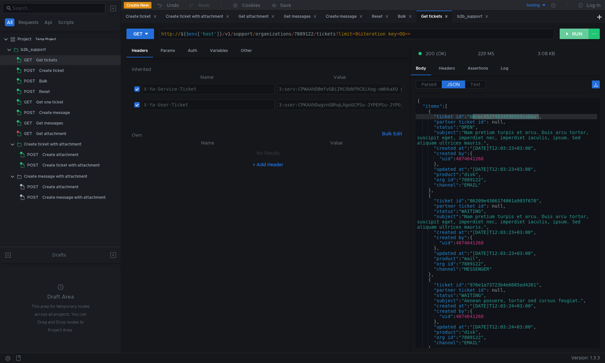
click at [574, 34] on button "RUN" at bounding box center [573, 34] width 29 height 11
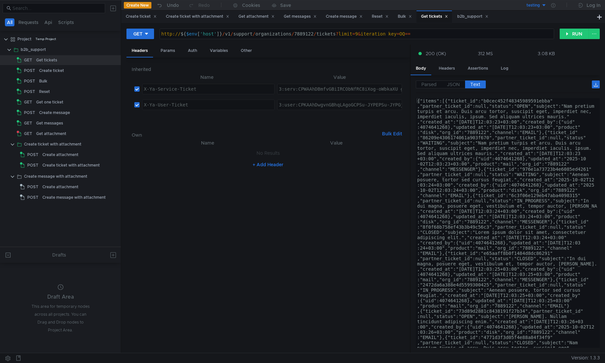
click at [540, 9] on button "testing" at bounding box center [524, 5] width 46 height 11
click at [550, 5] on div at bounding box center [302, 181] width 605 height 363
click at [554, 5] on icon at bounding box center [553, 5] width 4 height 4
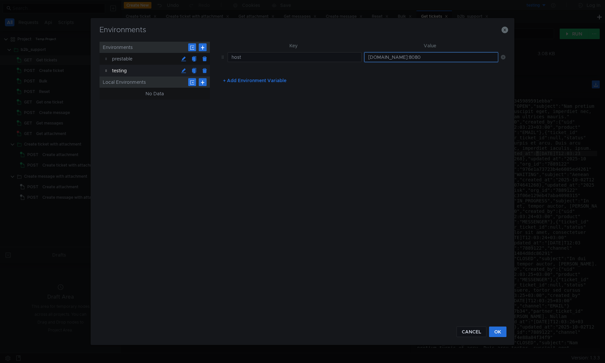
click at [430, 58] on input "[DOMAIN_NAME]:8080" at bounding box center [431, 57] width 134 height 10
paste input "intapi-volga-3_cloud-api_deploy_dst_yandex_net"
type input "intapi-volga-3_cloud-api_deploy_dst_yandex_net"
click at [417, 57] on input "[DOMAIN_NAME]:8080" at bounding box center [431, 57] width 134 height 10
paste input "[DOMAIN_NAME].("
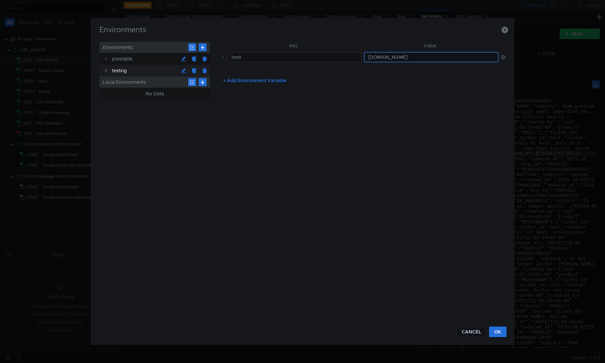
type input "[DOMAIN_NAME]"
click at [361, 130] on div "Key Value host [DOMAIN_NAME] + Add Environment Variable" at bounding box center [361, 180] width 287 height 277
click at [500, 334] on button "OK" at bounding box center [497, 331] width 17 height 11
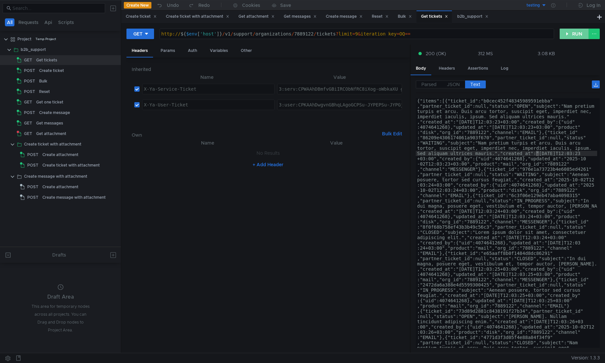
click at [570, 37] on button "RUN" at bounding box center [573, 34] width 29 height 11
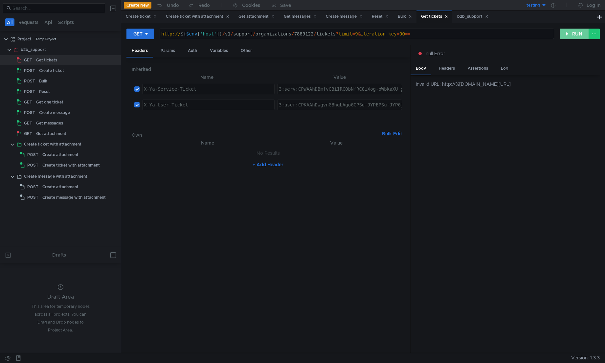
click at [570, 37] on button "RUN" at bounding box center [573, 34] width 29 height 11
click at [573, 36] on button "RUN" at bounding box center [573, 34] width 29 height 11
click at [553, 7] on icon at bounding box center [553, 5] width 4 height 4
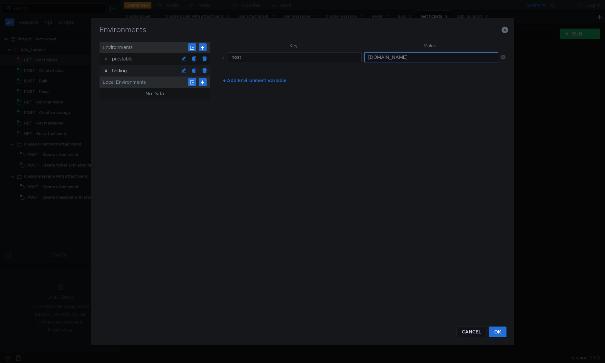
click at [408, 56] on input "[DOMAIN_NAME]" at bounding box center [431, 57] width 134 height 10
type input "[DOMAIN_NAME]"
click at [500, 336] on button "OK" at bounding box center [497, 331] width 17 height 11
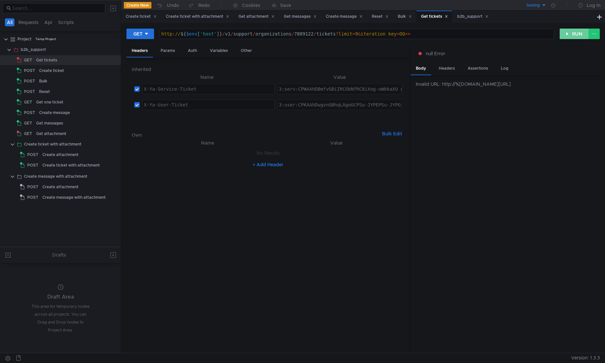
click at [575, 37] on button "RUN" at bounding box center [573, 34] width 29 height 11
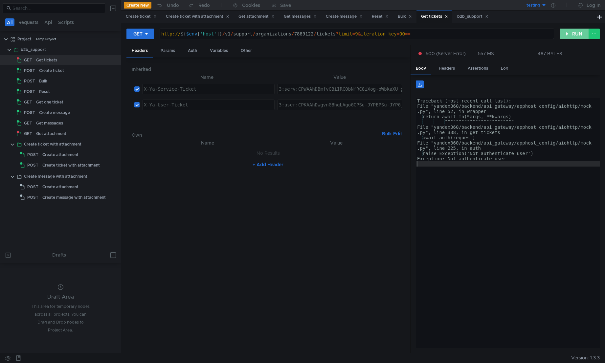
click at [575, 37] on button "RUN" at bounding box center [573, 34] width 29 height 11
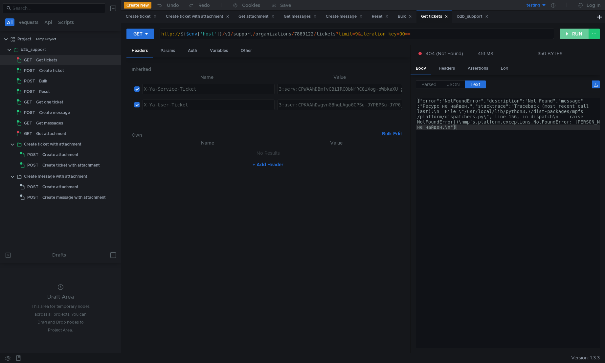
click at [575, 37] on button "RUN" at bounding box center [573, 34] width 29 height 11
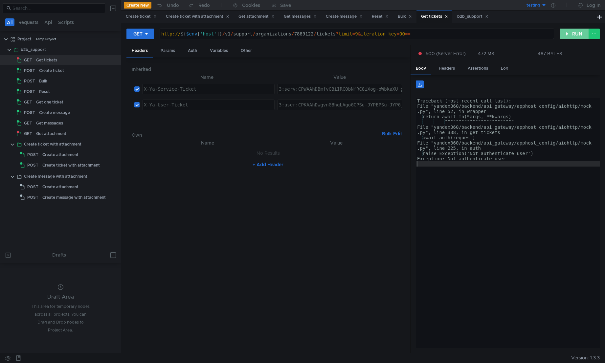
click at [581, 32] on button "RUN" at bounding box center [573, 34] width 29 height 11
click at [580, 32] on button "RUN" at bounding box center [573, 34] width 29 height 11
click at [580, 35] on button "RUN" at bounding box center [573, 34] width 29 height 11
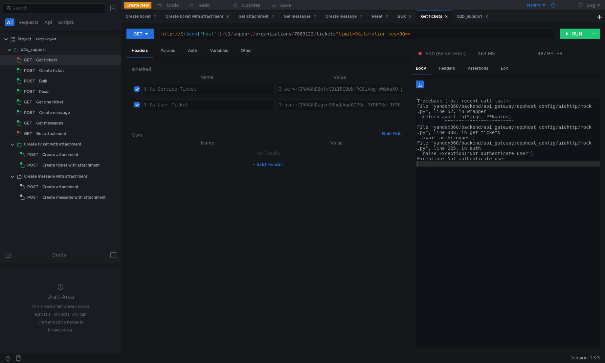
click at [555, 9] on div at bounding box center [552, 5] width 13 height 11
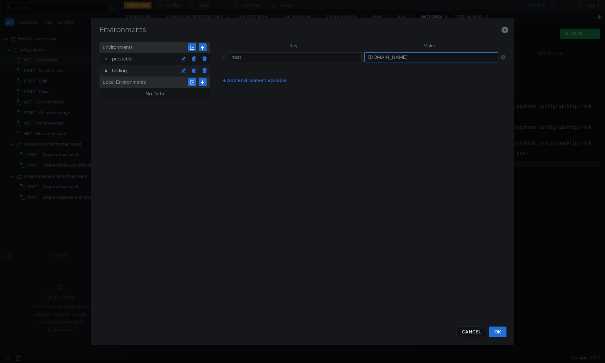
click at [437, 53] on input "intapi-techplatform-2.dev.cloud-api.dst.yandex.net" at bounding box center [431, 57] width 134 height 10
click at [503, 30] on icon "button" at bounding box center [504, 30] width 7 height 7
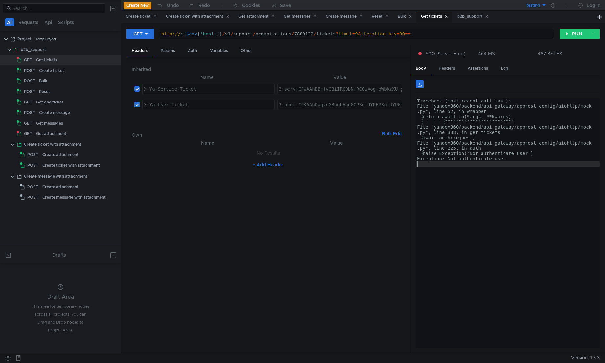
click at [470, 228] on div "Traceback (most recent call last): File "yandex360/backend/api_gateway/apphost_…" at bounding box center [508, 228] width 184 height 260
click at [67, 84] on div "Bulk" at bounding box center [70, 81] width 63 height 10
click at [44, 81] on div "Bulk" at bounding box center [43, 81] width 8 height 10
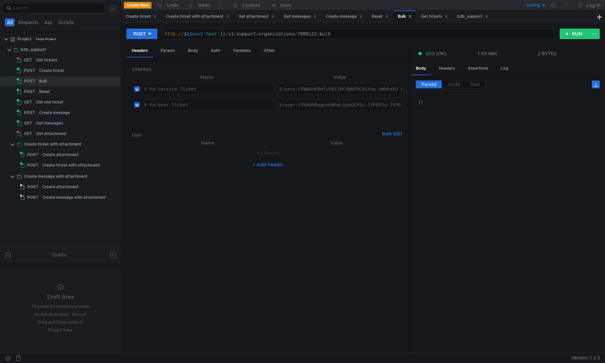
click at [305, 32] on div "http:// ${ $env [ 'host' ] } / v1 / support / organizations / 7889122 / bulk" at bounding box center [358, 39] width 390 height 16
click at [294, 259] on nz-table "Name Value No Results + Add Header" at bounding box center [268, 243] width 273 height 209
click at [115, 49] on icon at bounding box center [114, 49] width 5 height 5
click at [151, 130] on button "Share" at bounding box center [141, 127] width 53 height 10
click at [48, 71] on div "Create ticket" at bounding box center [51, 71] width 25 height 10
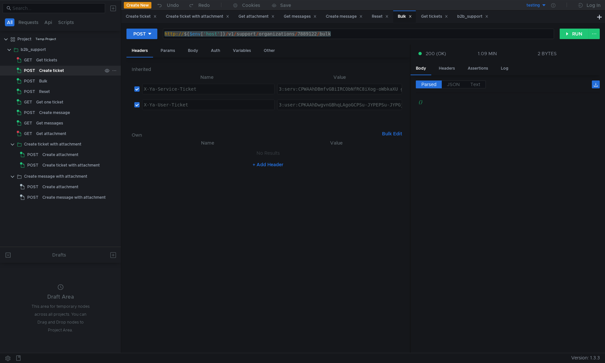
click at [48, 71] on div "Create ticket" at bounding box center [51, 71] width 25 height 10
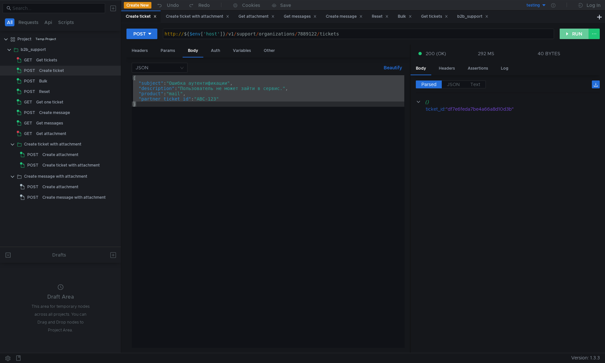
click at [570, 34] on button "RUN" at bounding box center [573, 34] width 29 height 11
click at [432, 138] on div at bounding box center [508, 228] width 184 height 260
click at [476, 120] on div at bounding box center [508, 228] width 184 height 260
click at [480, 110] on div at bounding box center [508, 228] width 184 height 260
click at [176, 33] on div "http:// ${ $env [ 'host' ] } / v1 / support / organizations / 7889122 / tickets" at bounding box center [358, 39] width 390 height 16
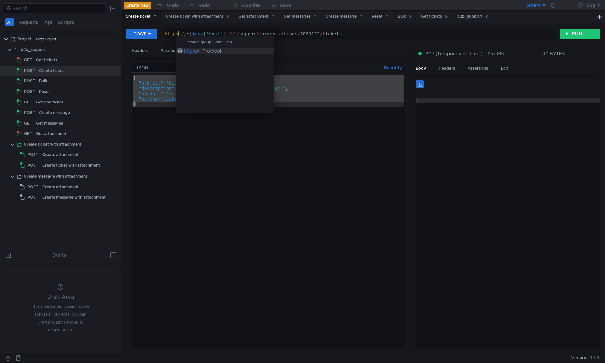
scroll to position [0, 1]
type textarea "https://${$env['host']}/v1/support/organizations/7889122/tickets"
click at [564, 34] on button "RUN" at bounding box center [573, 34] width 29 height 11
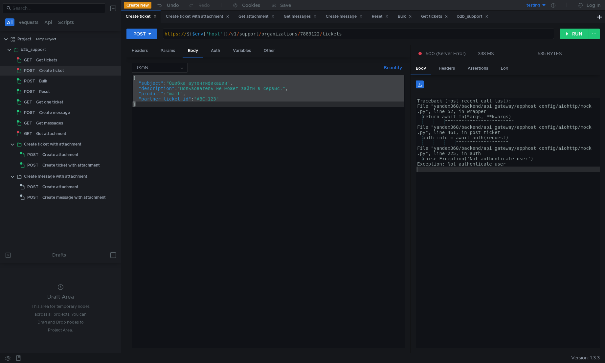
click at [499, 171] on div "Traceback (most recent call last): File "yandex360/backend/api_gateway/apphost_…" at bounding box center [508, 228] width 184 height 260
click at [56, 82] on div "Bulk" at bounding box center [70, 81] width 63 height 10
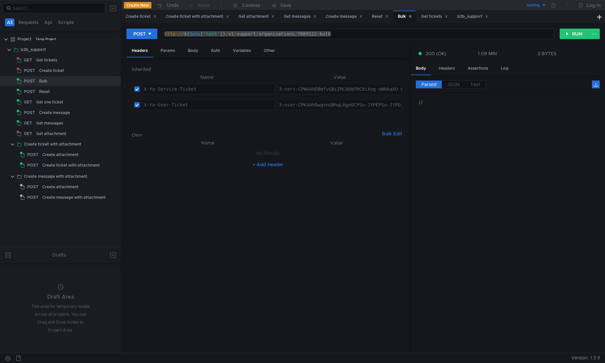
click at [341, 33] on div "http:// ${ $env [ 'host' ] } / v1 / support / organizations / 7889122 / bulk" at bounding box center [358, 34] width 390 height 10
click at [194, 49] on div "Body" at bounding box center [193, 51] width 21 height 12
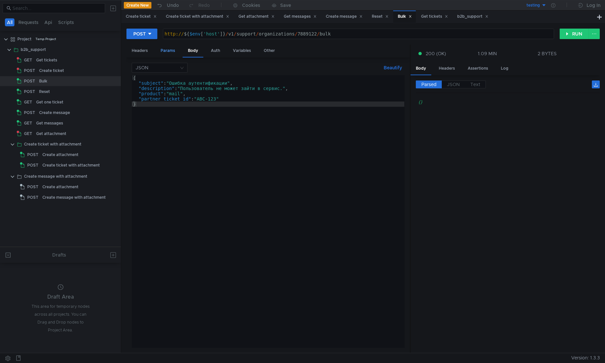
click at [174, 52] on div "Params" at bounding box center [167, 51] width 25 height 12
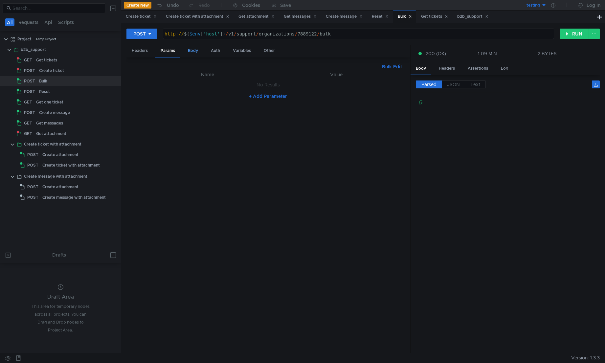
click at [186, 53] on div "Body" at bounding box center [193, 51] width 21 height 12
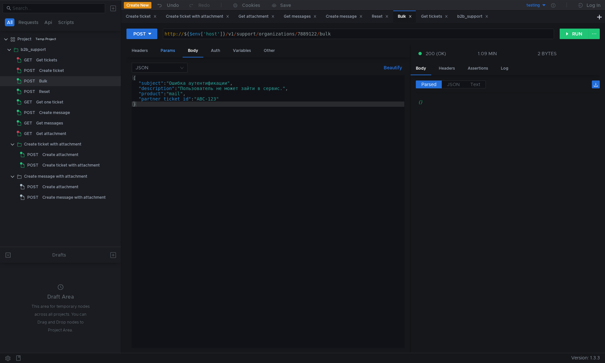
click at [172, 53] on div "Params" at bounding box center [167, 51] width 25 height 12
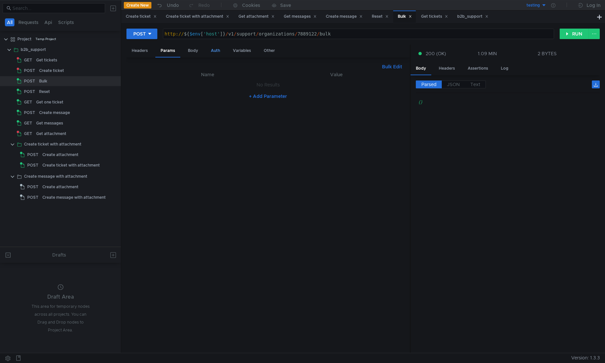
click at [214, 54] on div "Auth" at bounding box center [216, 51] width 20 height 12
click at [168, 54] on div "Params" at bounding box center [167, 51] width 25 height 12
click at [261, 98] on button "+ Add Parameter" at bounding box center [267, 96] width 43 height 8
click at [209, 85] on div at bounding box center [212, 92] width 124 height 16
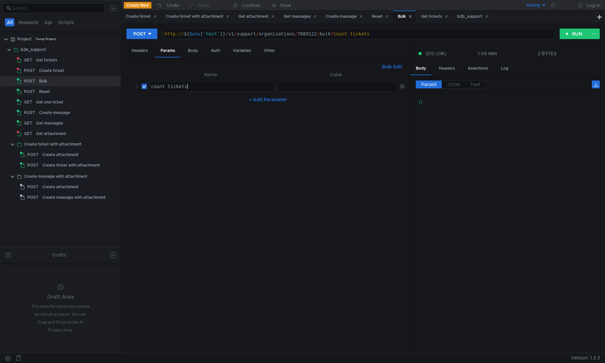
type textarea "count_tickets"
type textarea "10"
click at [569, 35] on button "RUN" at bounding box center [573, 34] width 29 height 11
click at [489, 138] on div at bounding box center [508, 228] width 184 height 260
click at [558, 129] on div at bounding box center [508, 228] width 184 height 260
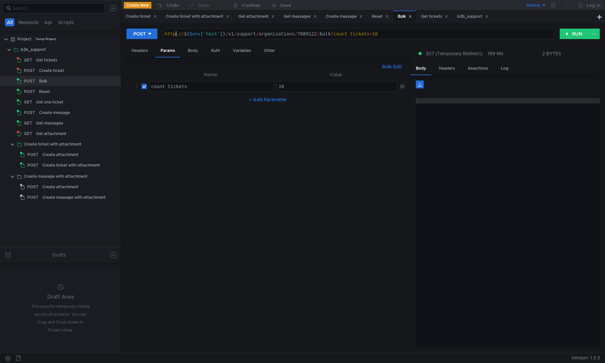
click at [175, 36] on div "http:// ${ $env [ 'host' ] } / v1 / support / organizations / 7889122 / bulk ? …" at bounding box center [358, 39] width 390 height 16
type textarea "https://${$env['host']}/v1/support/organizations/7889122/bulk?count_tickets=10"
click at [578, 35] on button "RUN" at bounding box center [573, 34] width 29 height 11
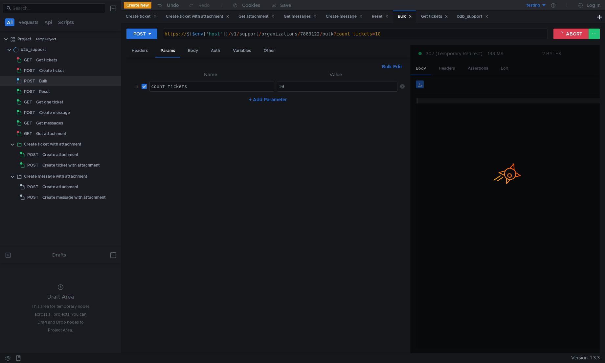
click at [484, 116] on div at bounding box center [504, 199] width 189 height 309
click at [457, 105] on div at bounding box center [504, 199] width 189 height 309
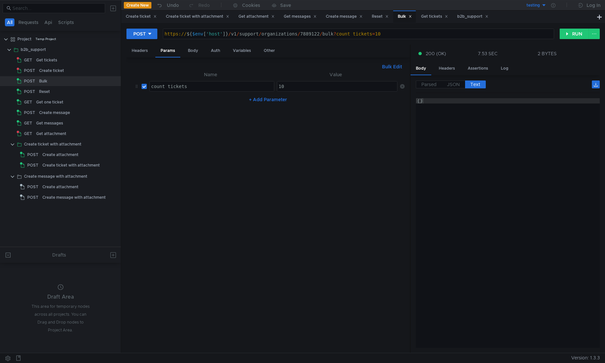
type textarea "{}"
drag, startPoint x: 457, startPoint y: 105, endPoint x: 323, endPoint y: 88, distance: 134.7
click at [457, 105] on div "{}" at bounding box center [508, 228] width 184 height 260
click at [40, 64] on div "Get tickets" at bounding box center [46, 60] width 21 height 10
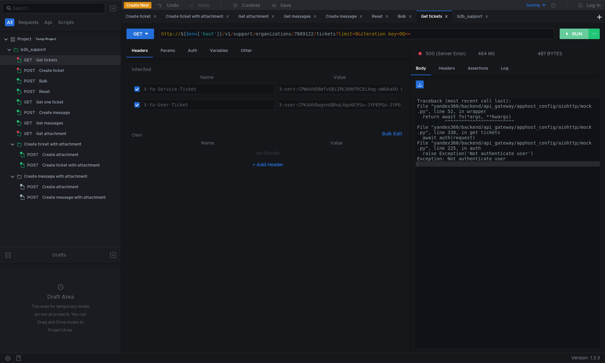
click at [565, 37] on button "RUN" at bounding box center [573, 34] width 29 height 11
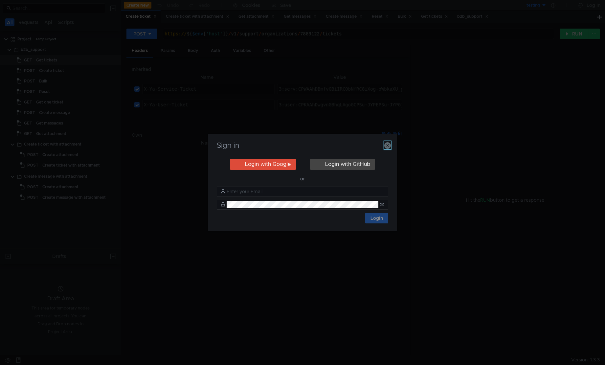
click at [385, 148] on icon "button" at bounding box center [387, 145] width 7 height 7
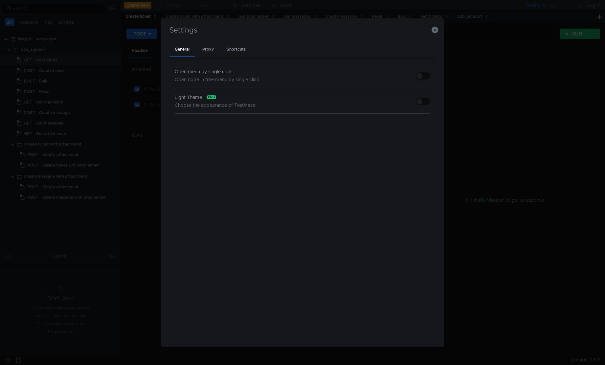
scroll to position [52, 0]
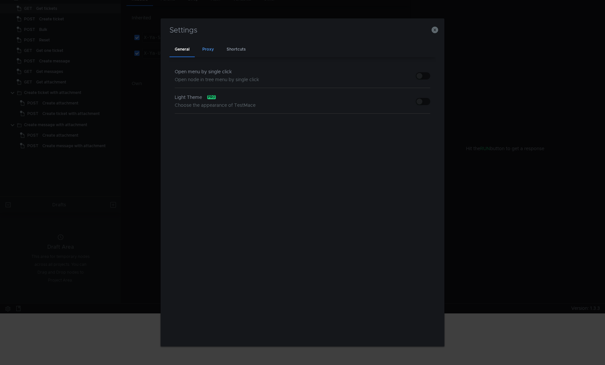
click at [214, 49] on div "Proxy" at bounding box center [208, 49] width 22 height 15
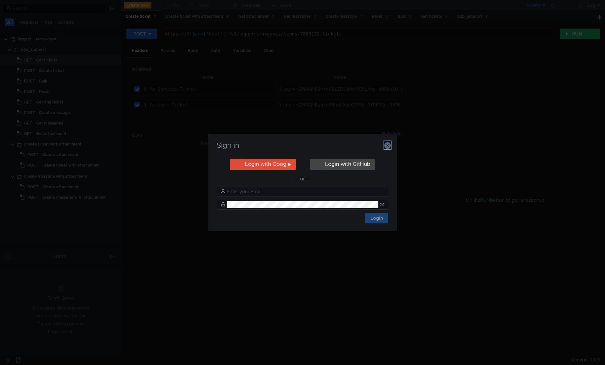
click at [387, 145] on icon "button" at bounding box center [387, 145] width 7 height 7
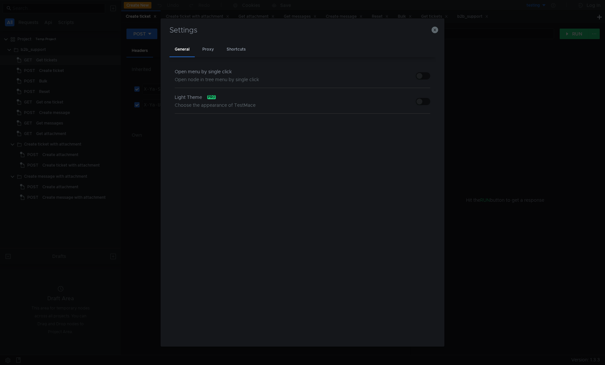
click at [425, 77] on button "button" at bounding box center [423, 75] width 14 height 7
click at [209, 48] on div "Proxy" at bounding box center [208, 49] width 22 height 15
click at [203, 67] on span "Enable Proxy" at bounding box center [202, 70] width 34 height 6
checkbox input "false"
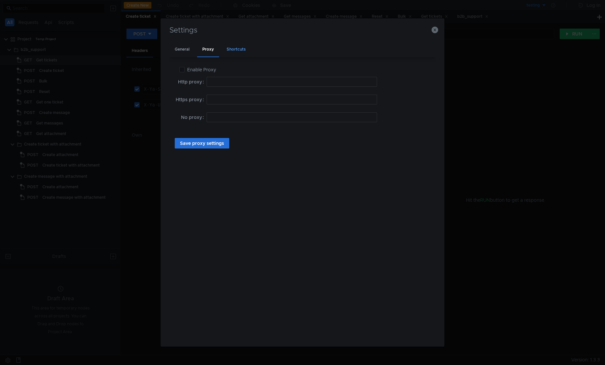
click at [231, 51] on div "Shortcuts" at bounding box center [236, 49] width 30 height 15
